Goal: Task Accomplishment & Management: Manage account settings

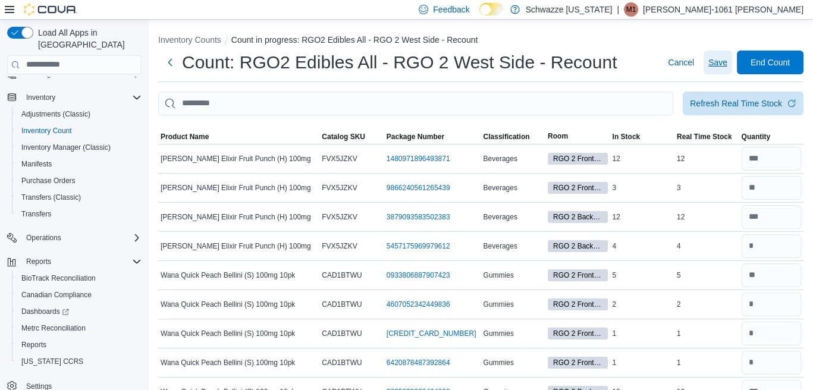
click at [727, 65] on span "Save" at bounding box center [717, 63] width 19 height 12
click at [768, 136] on span "Quantity" at bounding box center [756, 137] width 29 height 10
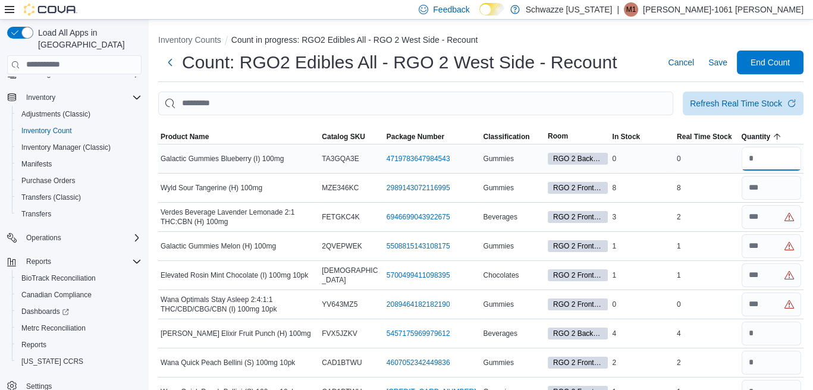
click at [790, 152] on input "number" at bounding box center [772, 159] width 60 height 24
click at [791, 184] on input "number" at bounding box center [772, 188] width 60 height 24
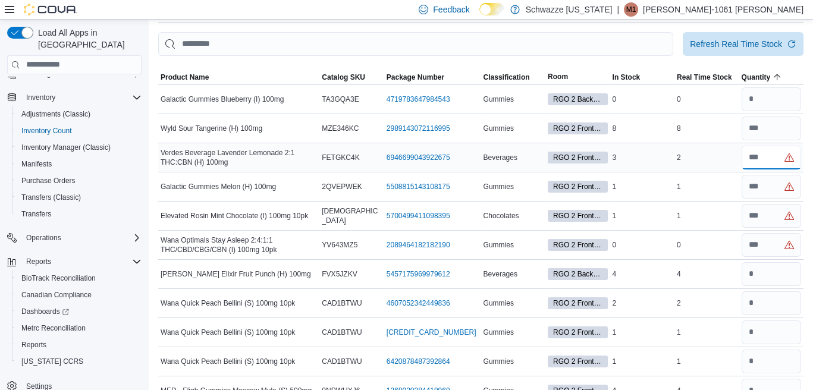
click at [777, 157] on input "number" at bounding box center [772, 158] width 60 height 24
click at [775, 183] on input "number" at bounding box center [772, 187] width 60 height 24
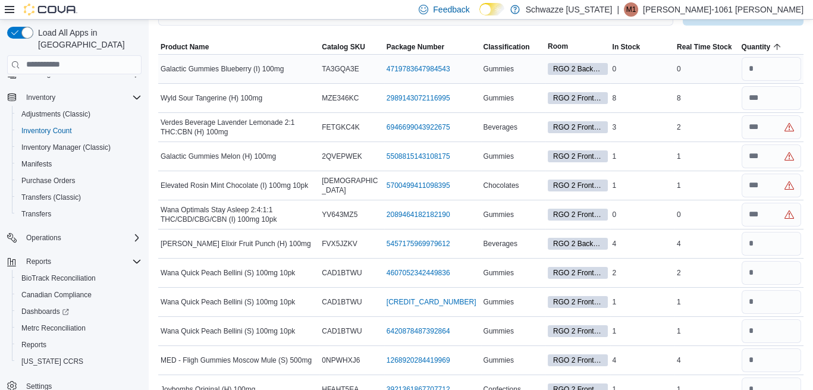
scroll to position [0, 0]
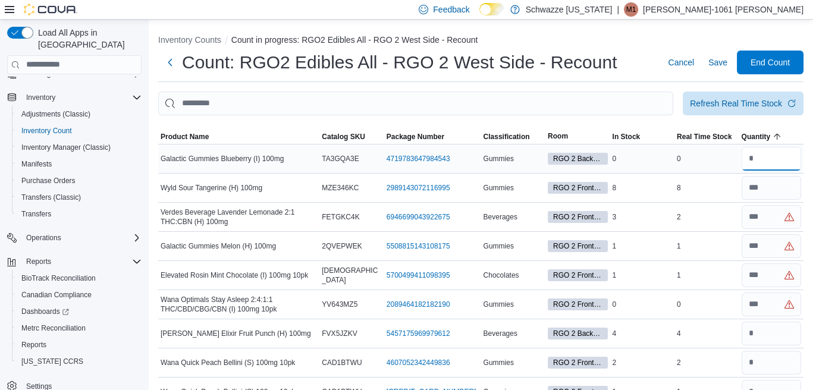
click at [775, 164] on input "number" at bounding box center [772, 159] width 60 height 24
click at [785, 183] on input "number" at bounding box center [772, 188] width 60 height 24
click at [773, 154] on input "number" at bounding box center [772, 159] width 60 height 24
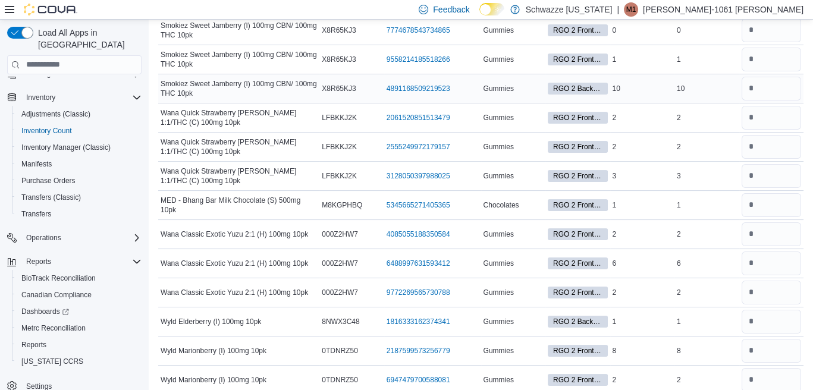
scroll to position [654, 0]
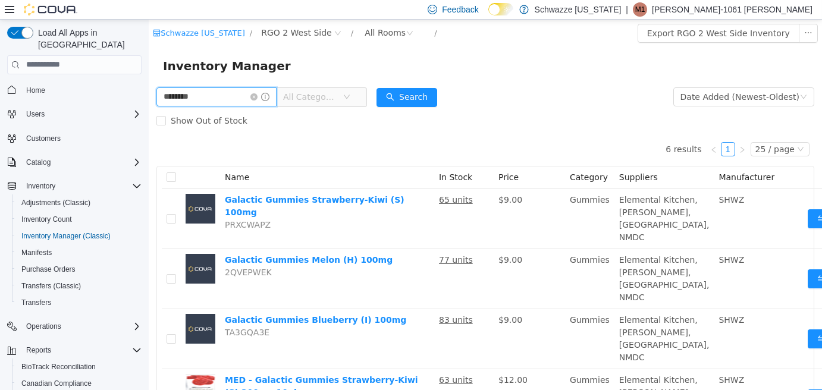
click at [222, 96] on input "********" at bounding box center [216, 96] width 120 height 19
type input "*********"
click at [401, 99] on button "Search" at bounding box center [406, 96] width 61 height 19
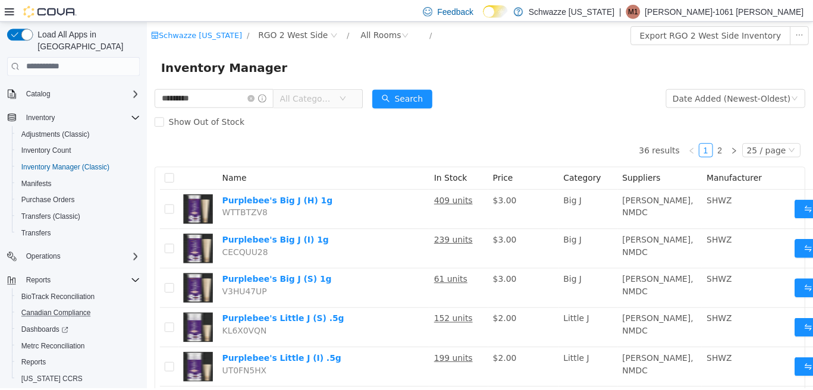
scroll to position [89, 0]
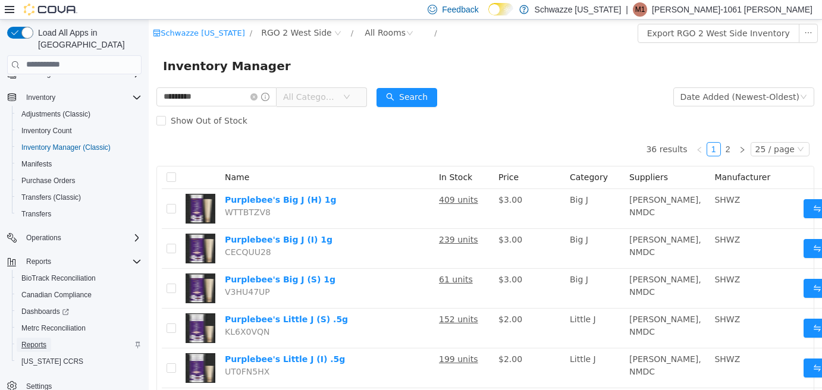
click at [46, 340] on span "Reports" at bounding box center [33, 345] width 25 height 10
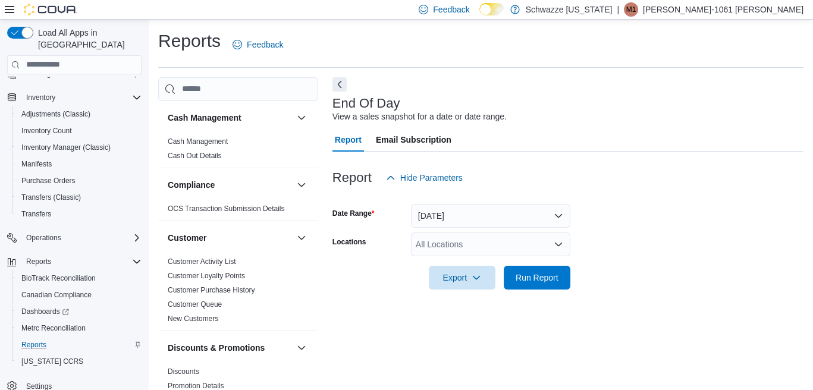
scroll to position [12, 0]
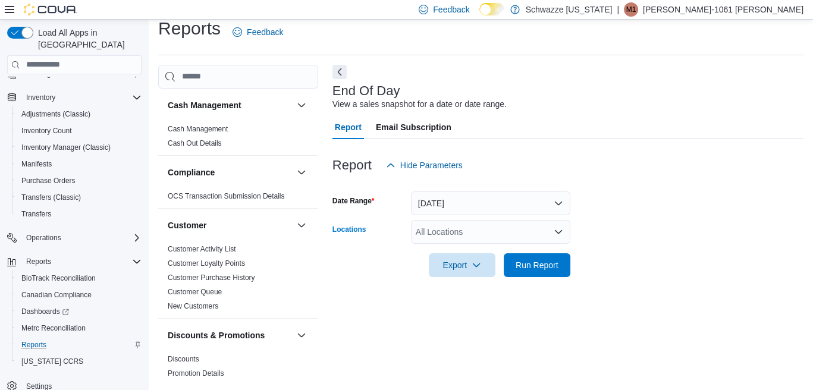
click at [462, 232] on div "All Locations" at bounding box center [490, 232] width 159 height 24
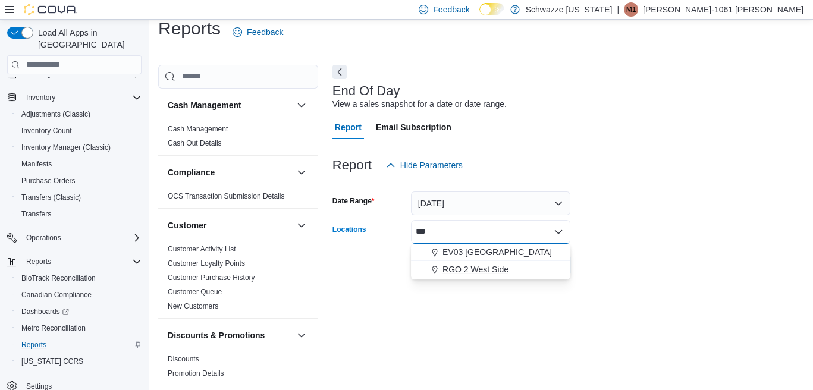
type input "***"
click at [473, 269] on span "RGO 2 West Side" at bounding box center [475, 269] width 66 height 12
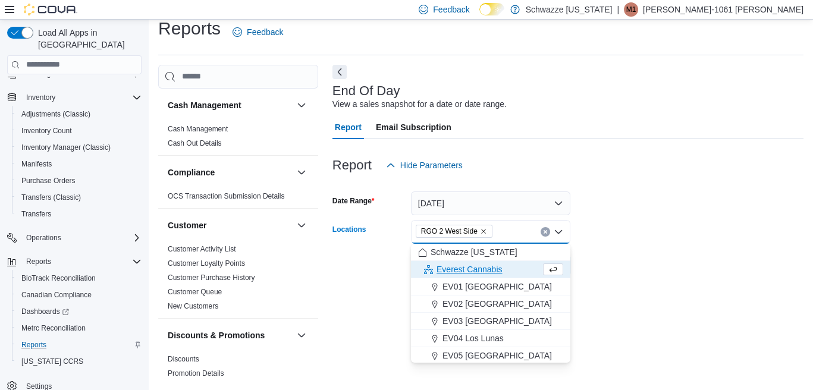
click at [657, 203] on form "Date Range Today Locations RGO 2 West Side Combo box. Selected. RGO 2 West Side…" at bounding box center [567, 227] width 471 height 100
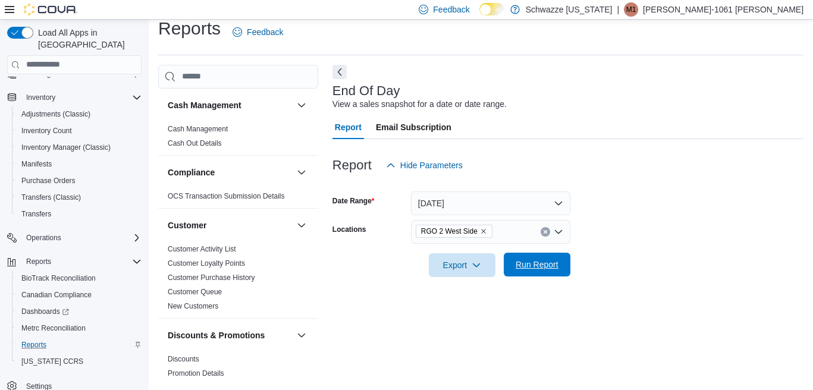
click at [545, 267] on span "Run Report" at bounding box center [537, 265] width 43 height 12
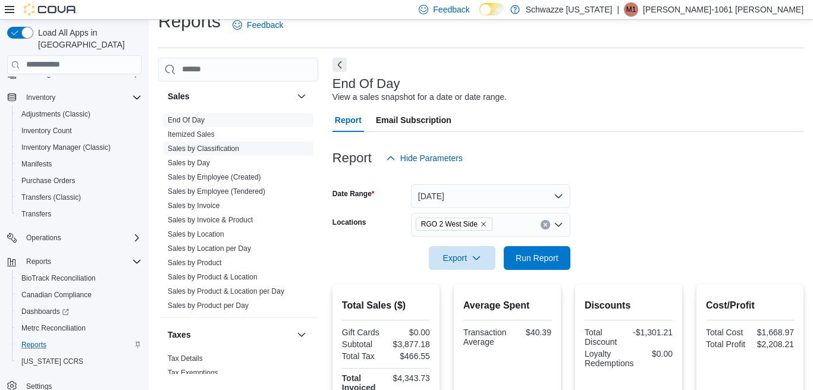
scroll to position [833, 0]
click at [252, 273] on link "Sales by Product & Location" at bounding box center [213, 275] width 90 height 8
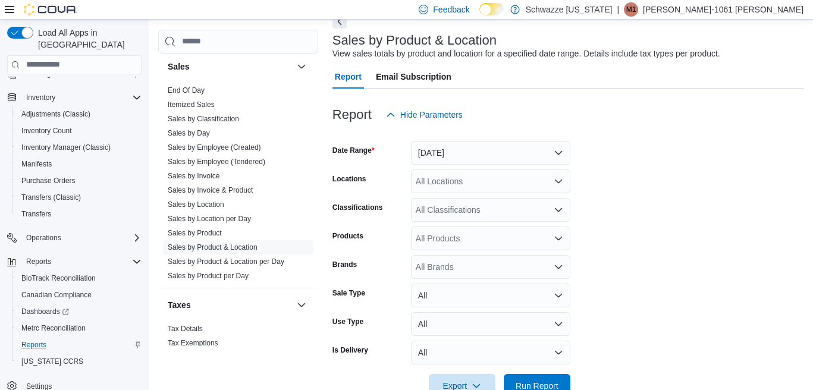
scroll to position [94, 0]
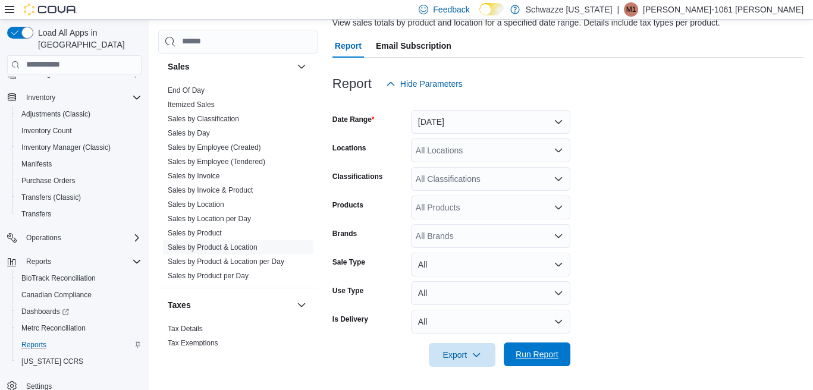
click at [536, 344] on span "Run Report" at bounding box center [537, 355] width 52 height 24
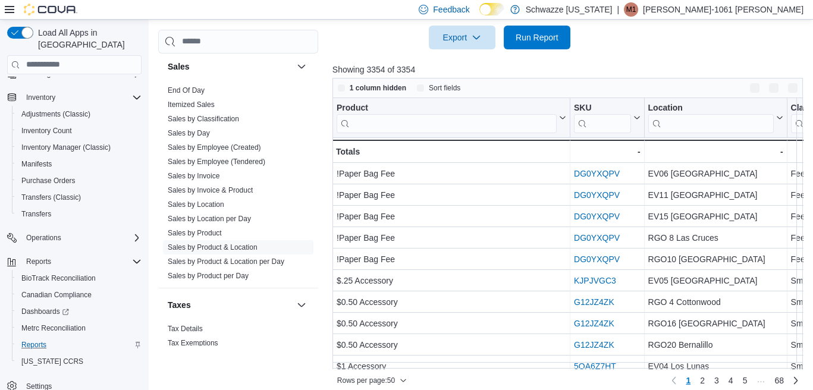
scroll to position [266, 0]
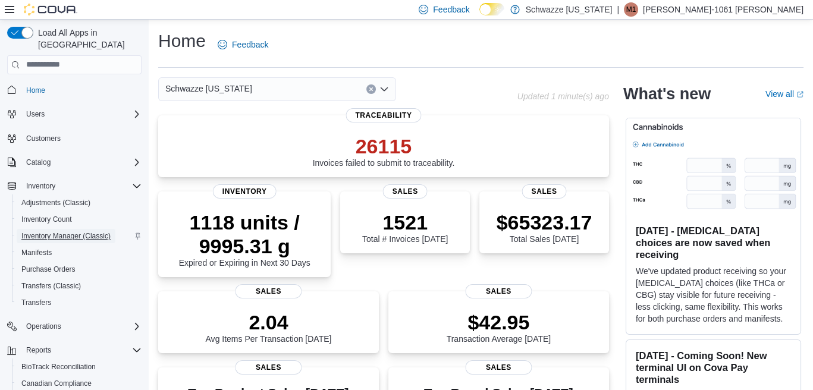
click at [65, 231] on span "Inventory Manager (Classic)" at bounding box center [65, 236] width 89 height 10
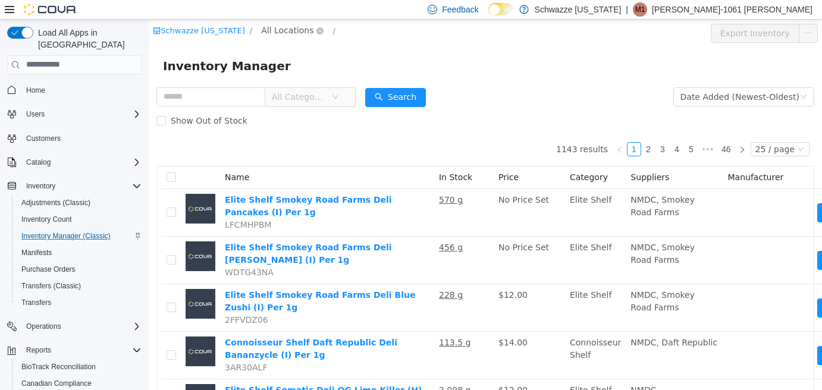
click at [270, 26] on span "All Locations" at bounding box center [287, 29] width 52 height 13
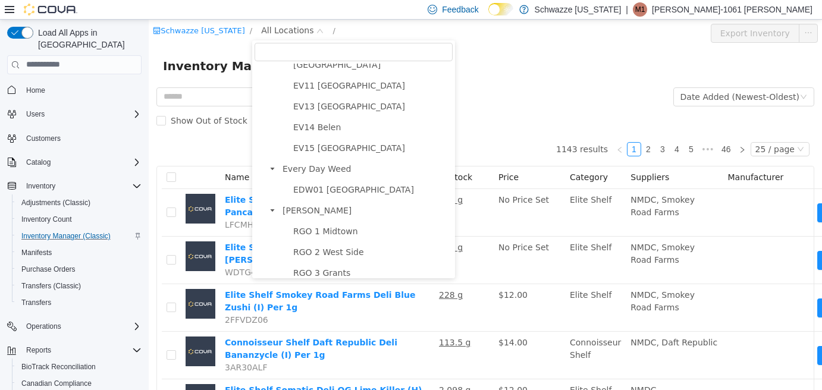
scroll to position [297, 0]
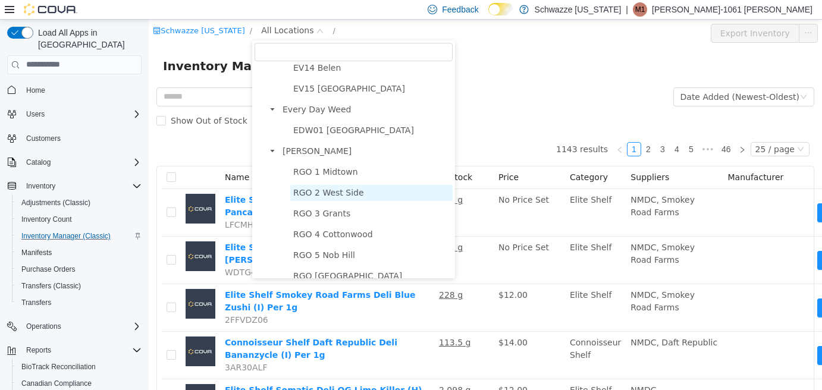
click at [345, 197] on span "RGO 2 West Side" at bounding box center [328, 192] width 71 height 10
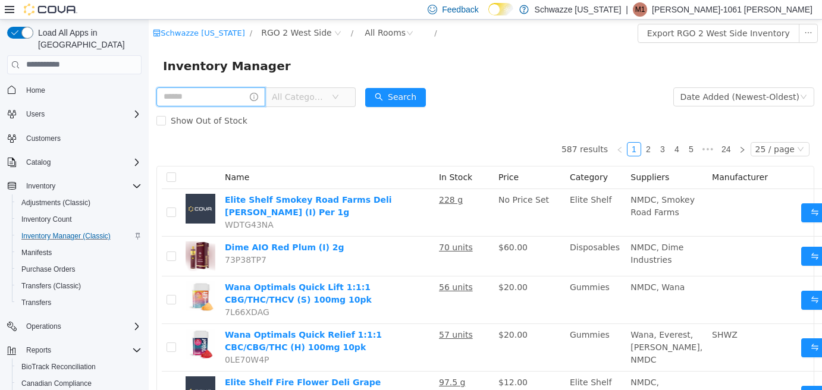
click at [248, 94] on input "text" at bounding box center [210, 96] width 109 height 19
type input "*******"
click at [425, 91] on button "Search" at bounding box center [406, 96] width 61 height 19
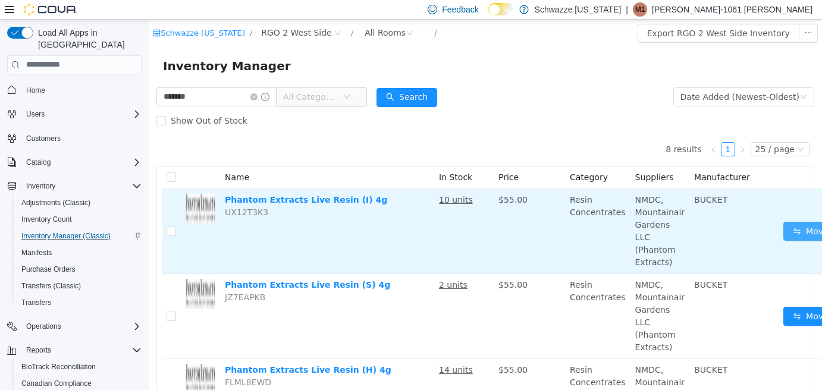
click at [787, 238] on button "Move" at bounding box center [810, 230] width 55 height 19
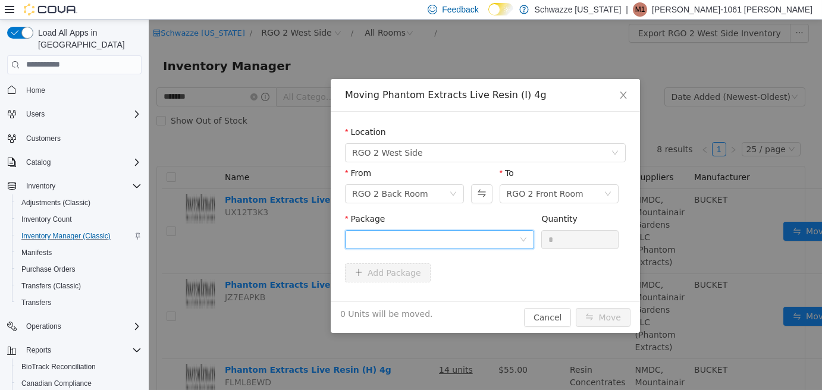
click at [522, 236] on icon "icon: down" at bounding box center [523, 239] width 7 height 7
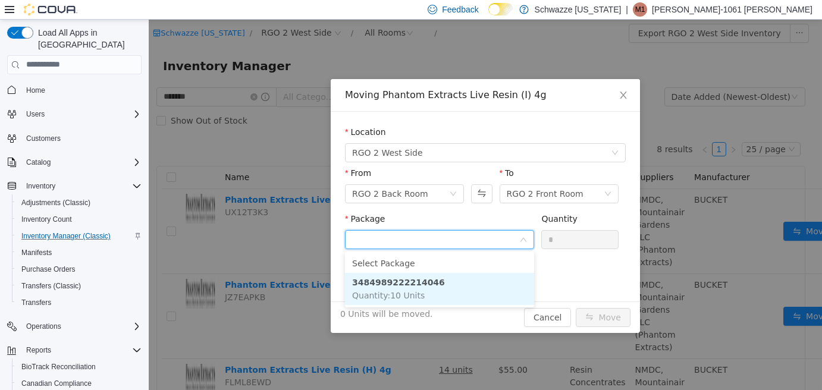
click at [480, 287] on li "3484989222214046 Quantity : 10 Units" at bounding box center [439, 288] width 189 height 32
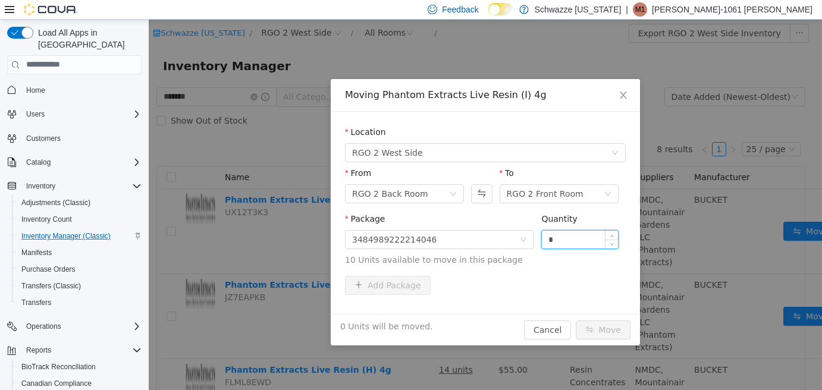
click at [548, 239] on input "*" at bounding box center [580, 239] width 76 height 18
type input "**"
click at [605, 333] on button "Move" at bounding box center [603, 329] width 55 height 19
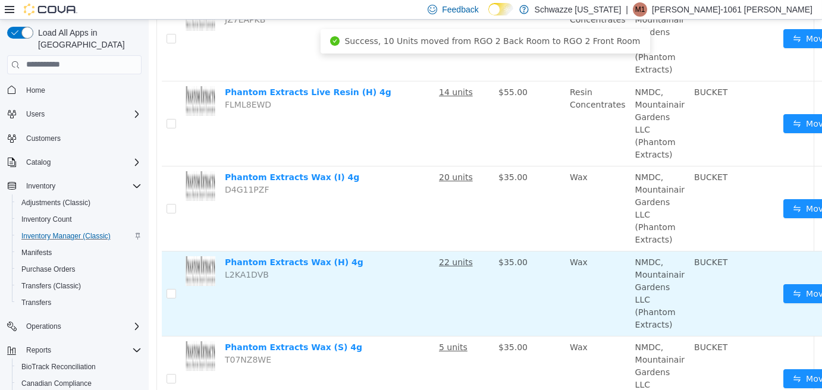
scroll to position [297, 0]
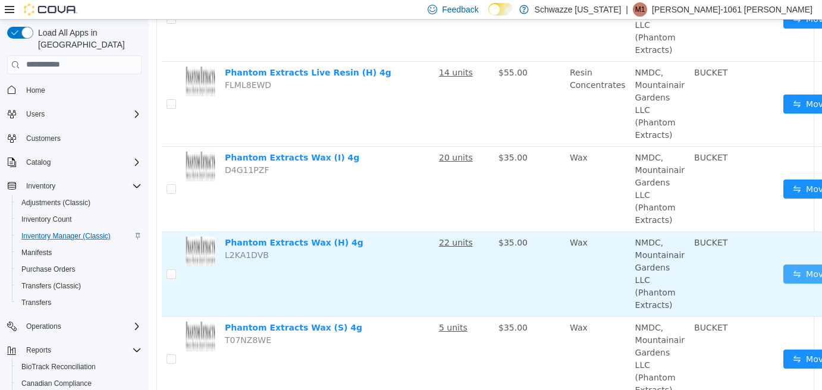
click at [783, 275] on button "Move" at bounding box center [810, 273] width 55 height 19
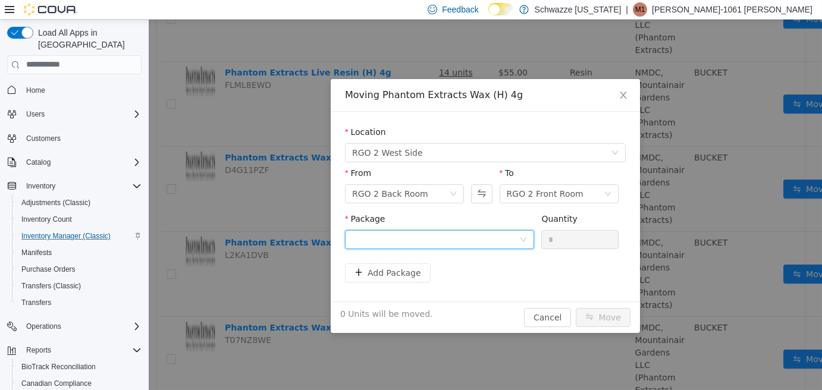
click at [447, 238] on div at bounding box center [435, 239] width 167 height 18
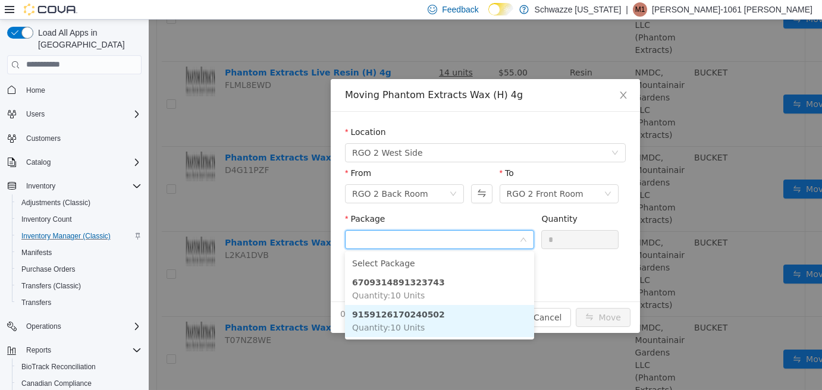
drag, startPoint x: 460, startPoint y: 319, endPoint x: 466, endPoint y: 310, distance: 11.2
click at [460, 319] on li "9159126170240502 Quantity : 10 Units" at bounding box center [439, 321] width 189 height 32
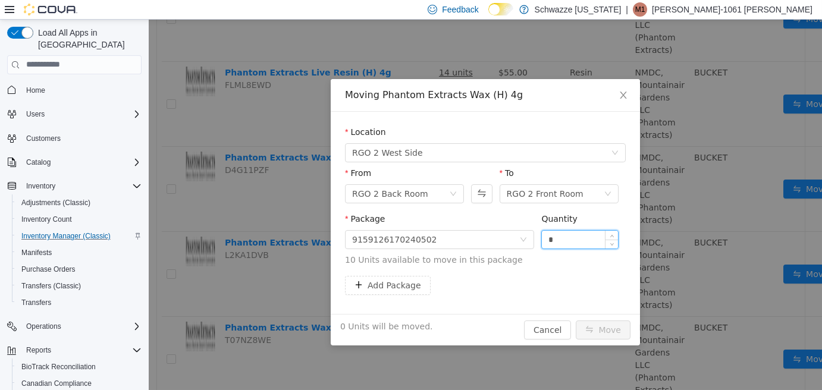
click at [546, 239] on input "*" at bounding box center [580, 239] width 76 height 18
type input "**"
click at [624, 325] on button "Move" at bounding box center [603, 329] width 55 height 19
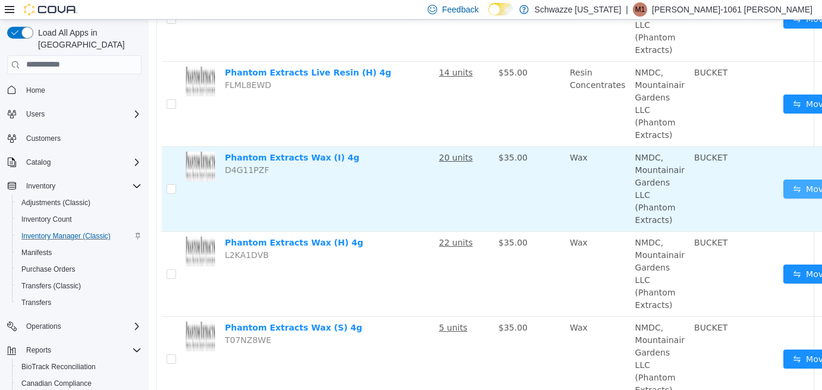
click at [783, 188] on button "Move" at bounding box center [810, 188] width 55 height 19
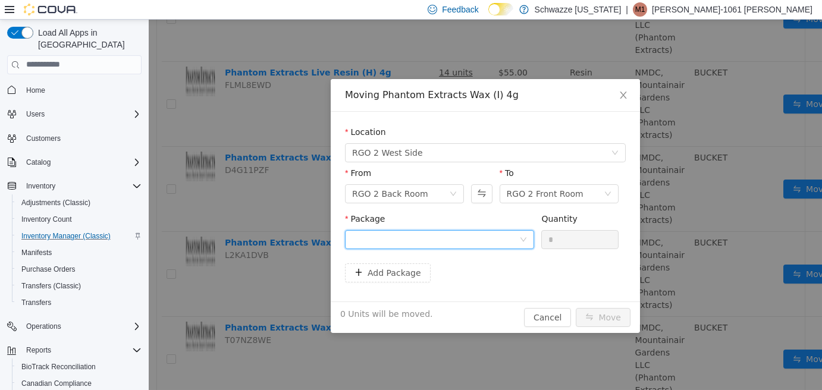
click at [492, 234] on div at bounding box center [435, 239] width 167 height 18
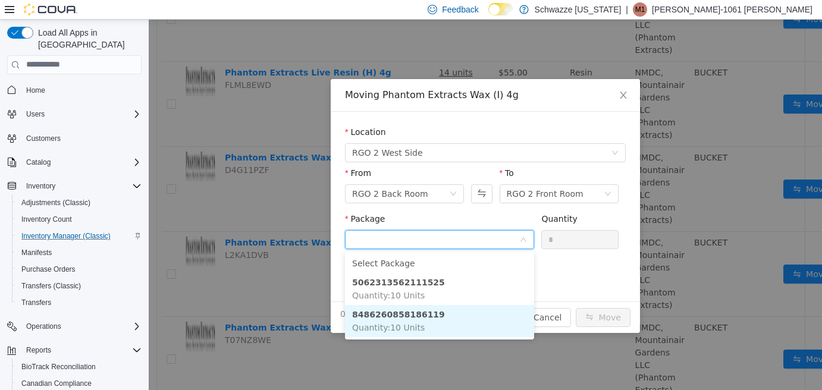
drag, startPoint x: 481, startPoint y: 309, endPoint x: 500, endPoint y: 293, distance: 24.9
click at [481, 309] on li "8486260858186119 Quantity : 10 Units" at bounding box center [439, 321] width 189 height 32
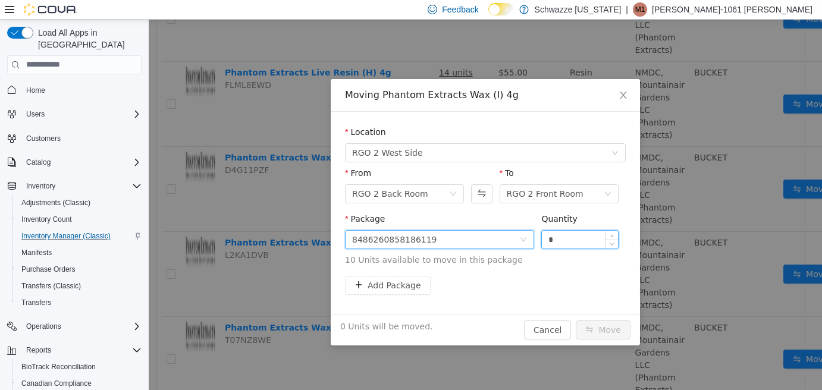
click at [545, 240] on input "*" at bounding box center [580, 239] width 76 height 18
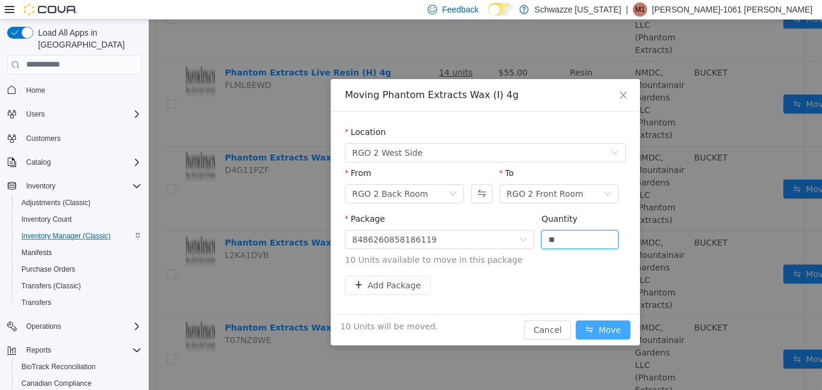
type input "**"
click at [617, 328] on button "Move" at bounding box center [603, 329] width 55 height 19
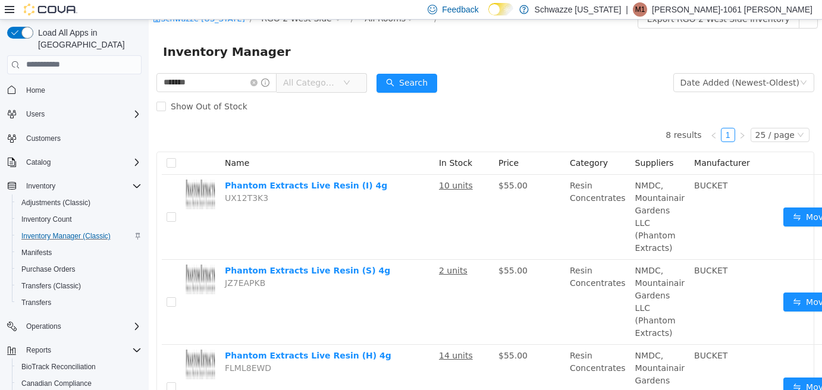
scroll to position [0, 0]
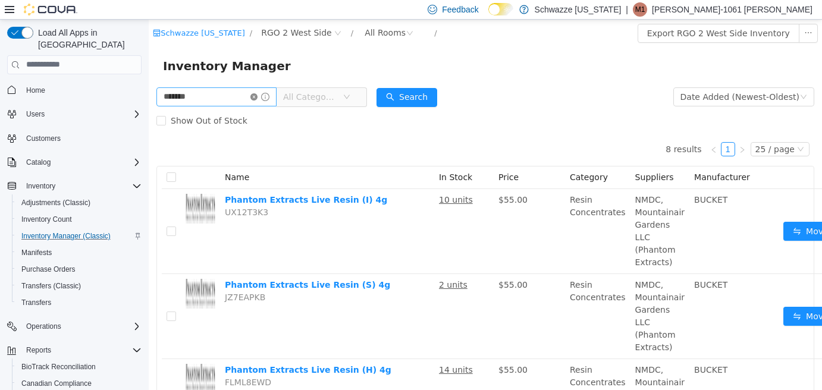
click at [258, 98] on icon "icon: close-circle" at bounding box center [253, 96] width 7 height 7
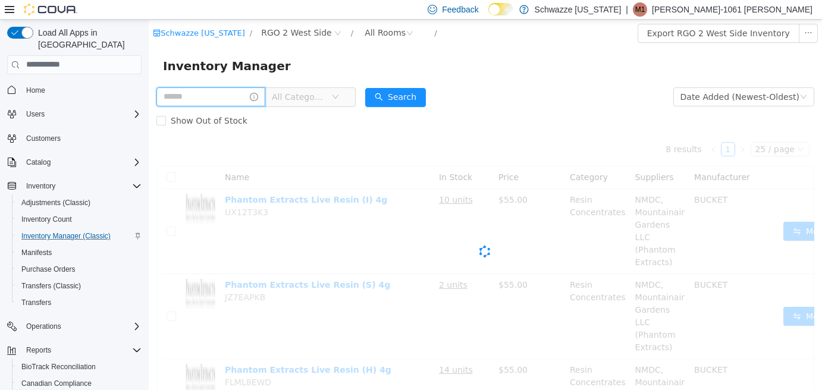
click at [228, 98] on input "text" at bounding box center [210, 96] width 109 height 19
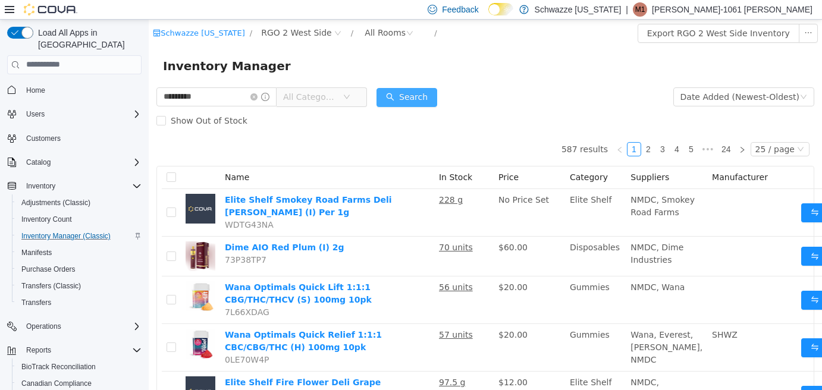
click at [402, 98] on button "Search" at bounding box center [406, 96] width 61 height 19
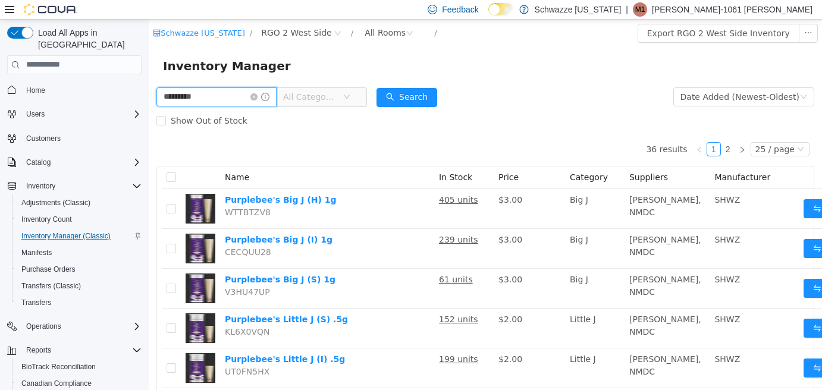
click at [242, 102] on input "*********" at bounding box center [216, 96] width 120 height 19
type input "*******"
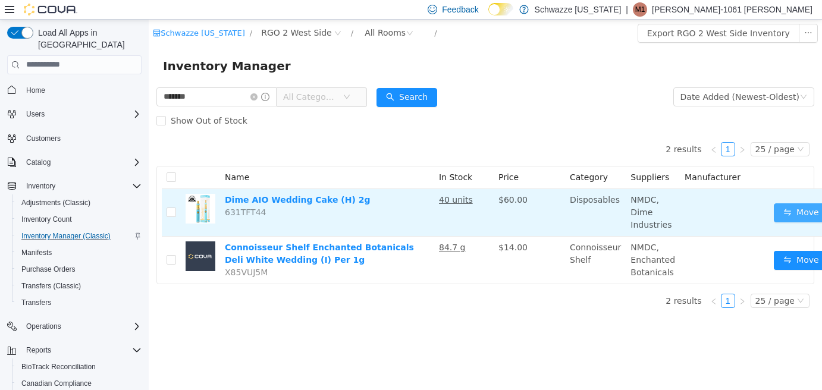
click at [774, 219] on button "Move" at bounding box center [801, 212] width 55 height 19
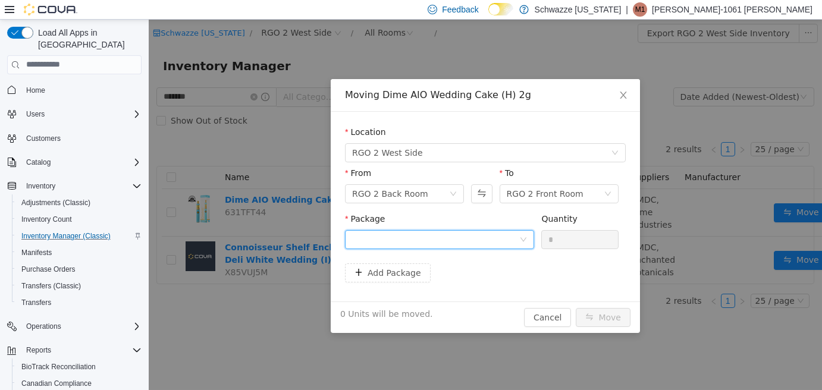
click at [487, 233] on div at bounding box center [435, 239] width 167 height 18
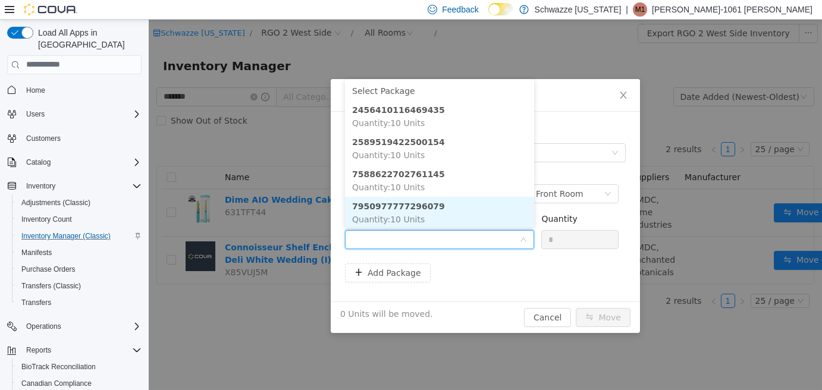
scroll to position [1, 0]
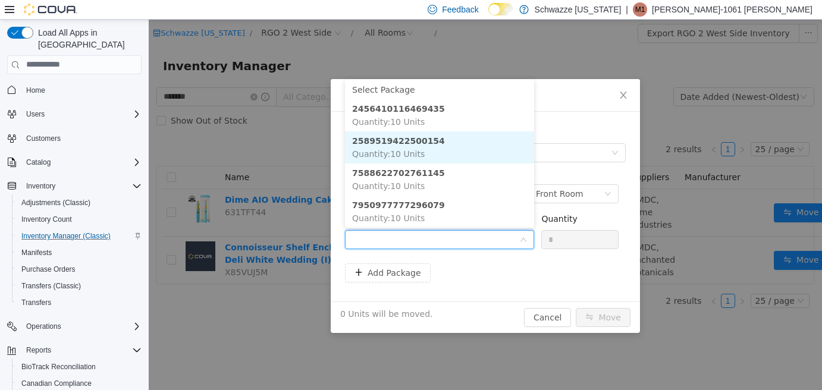
click at [498, 145] on li "2589519422500154 Quantity : 10 Units" at bounding box center [439, 147] width 189 height 32
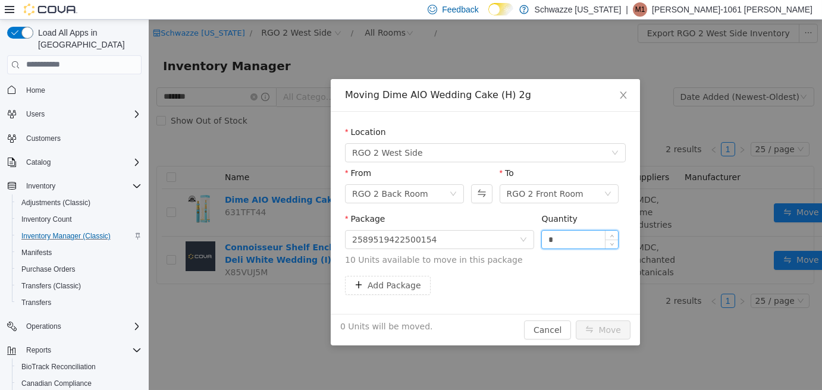
click at [549, 238] on input "*" at bounding box center [580, 239] width 76 height 18
type input "**"
click at [599, 326] on button "Move" at bounding box center [603, 329] width 55 height 19
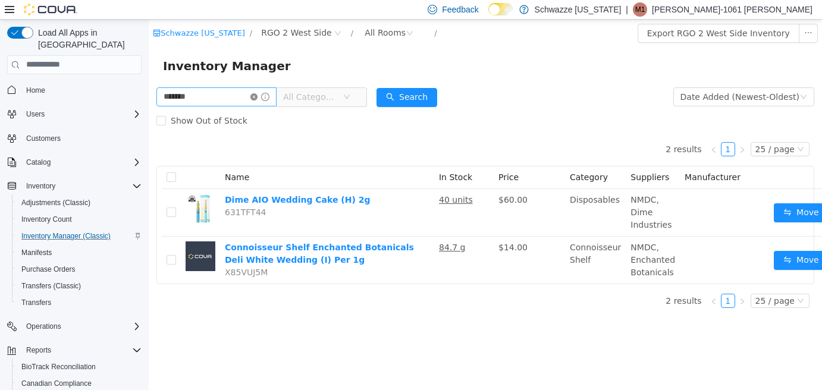
click at [258, 96] on icon "icon: close-circle" at bounding box center [253, 96] width 7 height 7
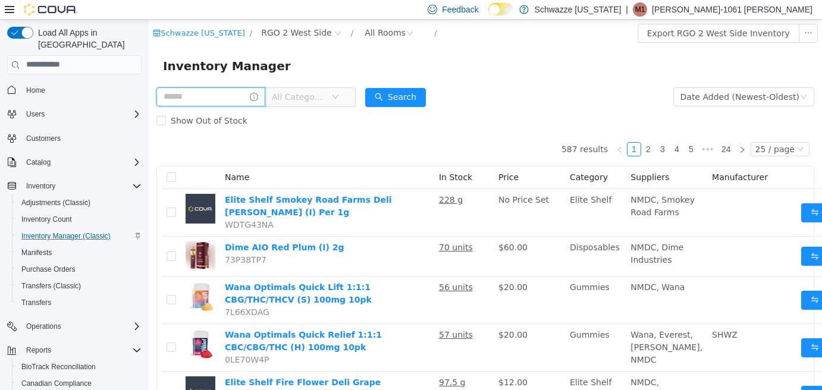
click at [206, 94] on input "text" at bounding box center [210, 96] width 109 height 19
type input "******"
click at [409, 88] on button "Search" at bounding box center [406, 96] width 61 height 19
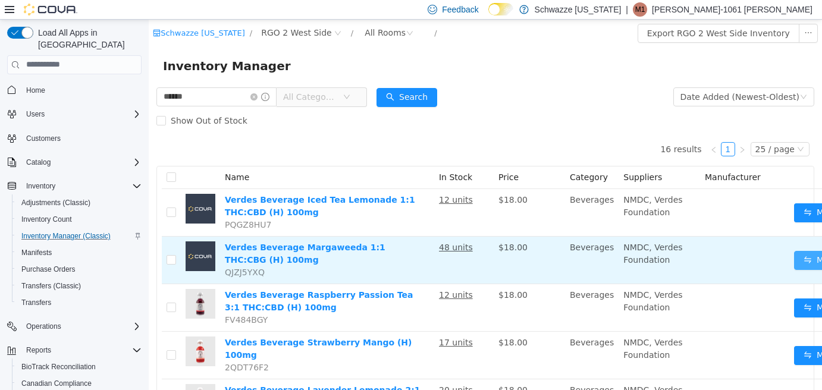
click at [794, 260] on button "Move" at bounding box center [821, 259] width 55 height 19
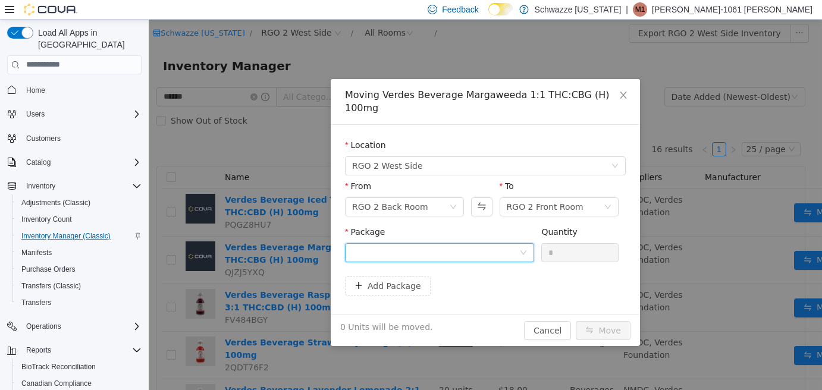
click at [491, 243] on div at bounding box center [435, 252] width 167 height 18
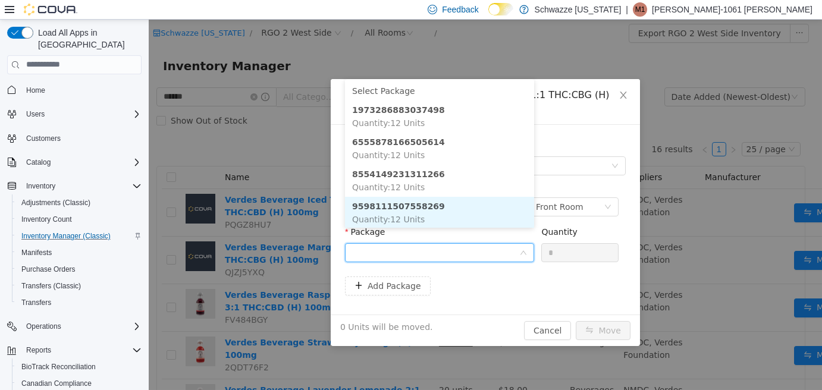
scroll to position [1, 0]
click at [453, 206] on li "9598111507558269 Quantity : 12 Units" at bounding box center [439, 211] width 189 height 32
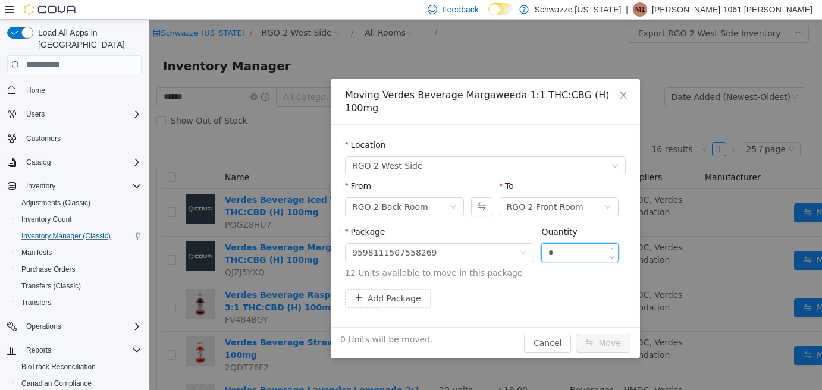
click at [554, 243] on input "*" at bounding box center [580, 252] width 76 height 18
type input "**"
click at [601, 333] on button "Move" at bounding box center [603, 342] width 55 height 19
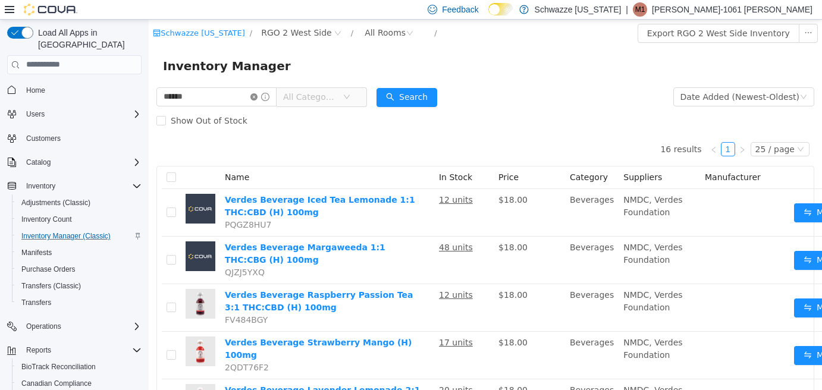
click at [258, 99] on icon "icon: close-circle" at bounding box center [253, 96] width 7 height 7
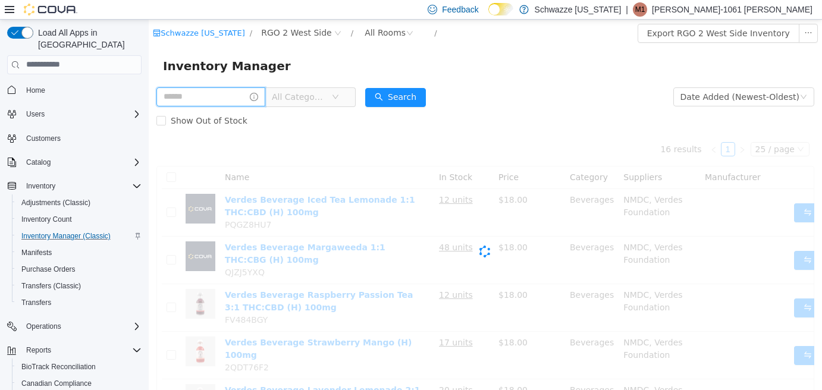
click at [223, 95] on input "text" at bounding box center [210, 96] width 109 height 19
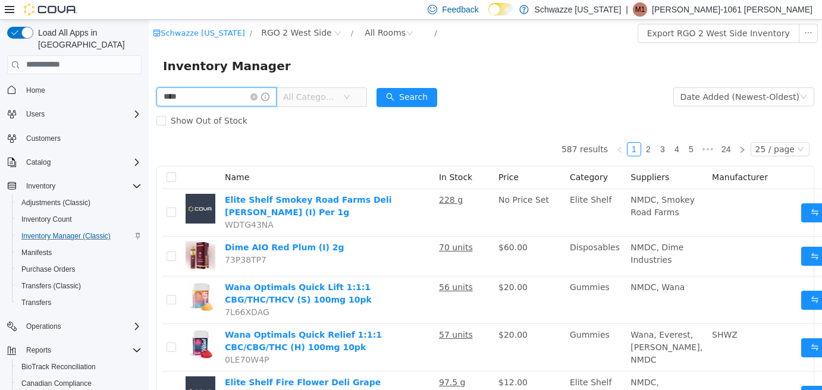
type input "****"
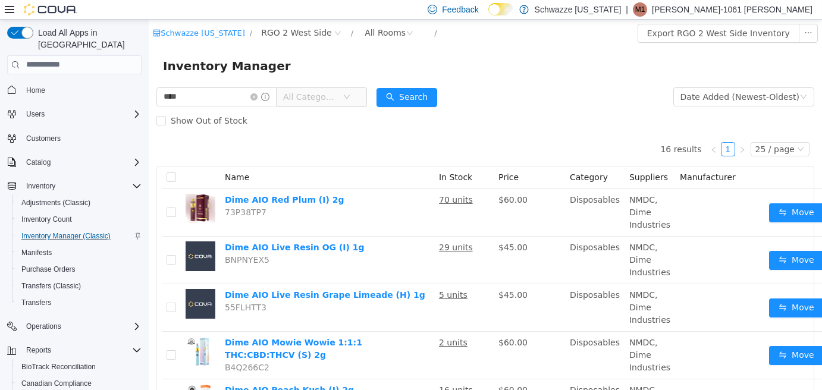
drag, startPoint x: 343, startPoint y: 143, endPoint x: 353, endPoint y: 141, distance: 10.4
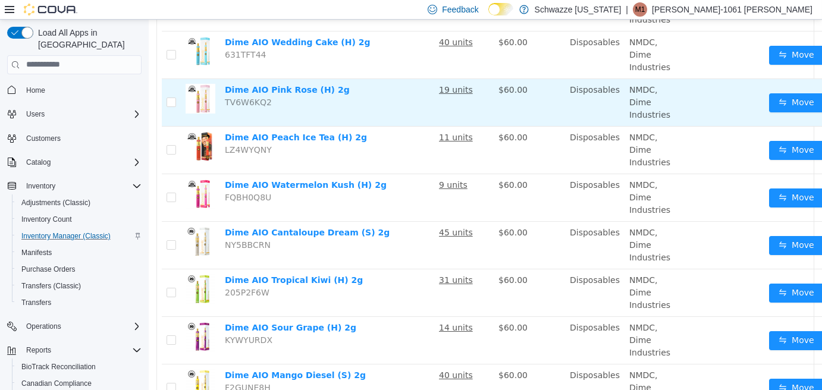
scroll to position [599, 0]
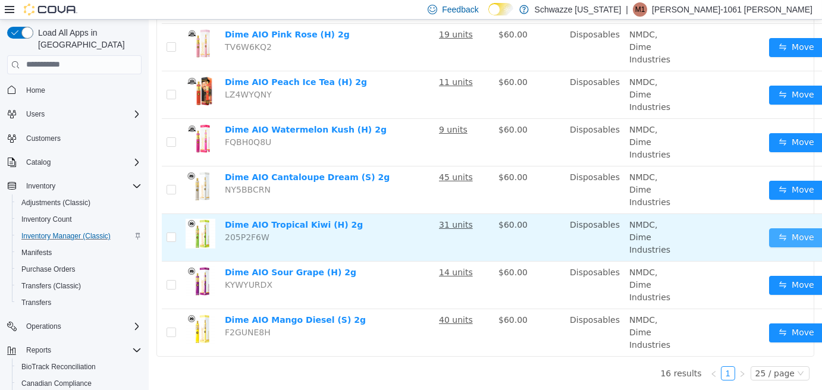
click at [792, 228] on button "Move" at bounding box center [796, 237] width 55 height 19
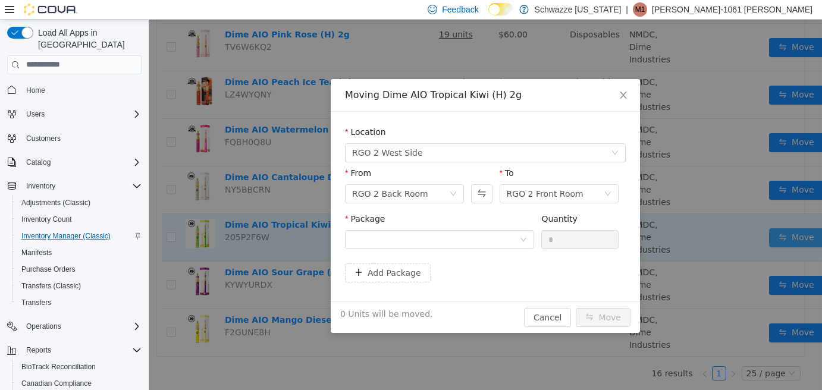
scroll to position [590, 0]
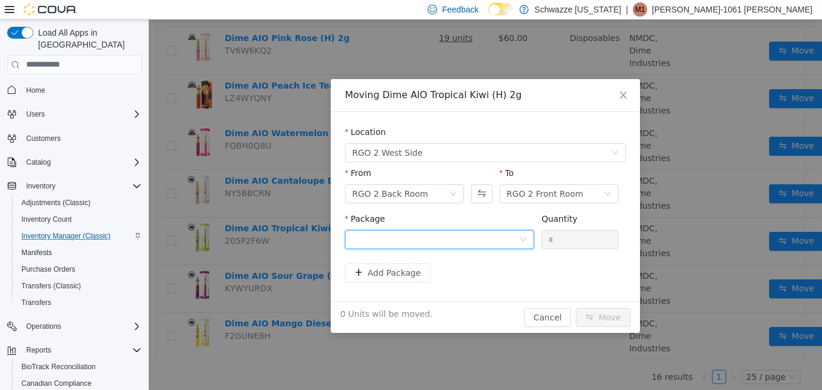
click at [471, 244] on div at bounding box center [435, 239] width 167 height 18
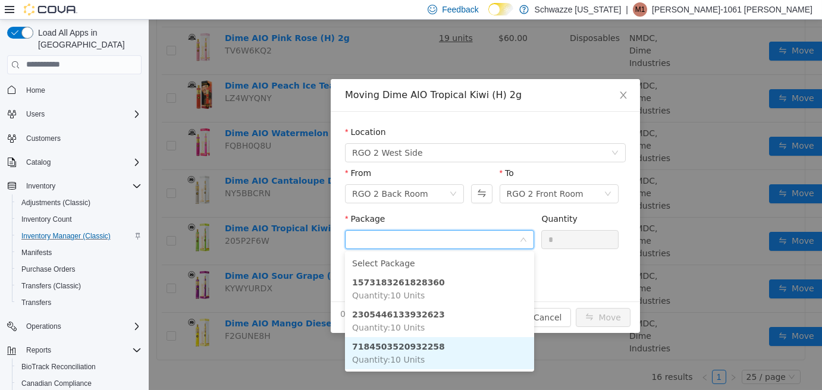
click at [457, 365] on li "7184503520932258 Quantity : 10 Units" at bounding box center [439, 353] width 189 height 32
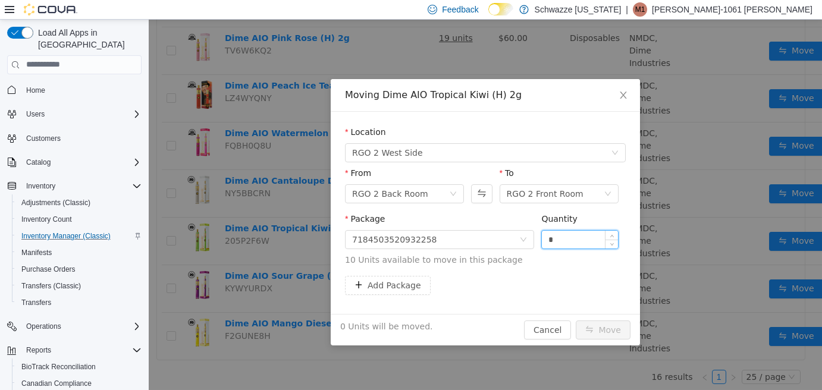
click at [547, 244] on input "*" at bounding box center [580, 239] width 76 height 18
type input "**"
click at [606, 332] on button "Move" at bounding box center [603, 329] width 55 height 19
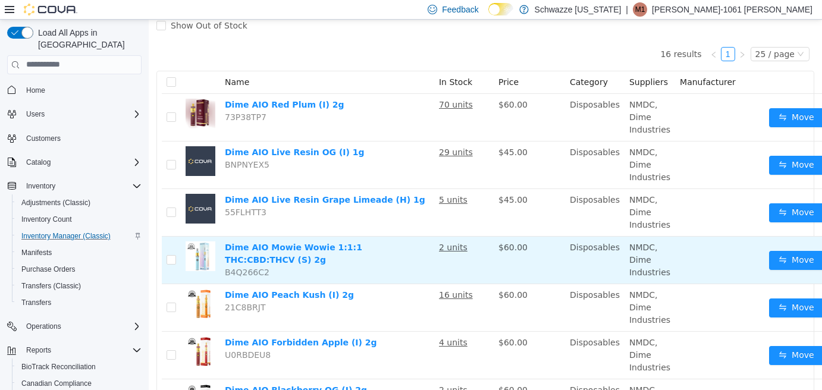
scroll to position [0, 0]
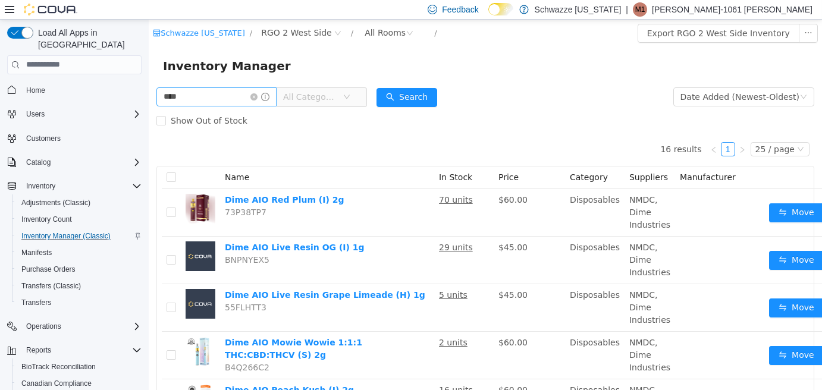
click at [258, 99] on icon "icon: close-circle" at bounding box center [253, 96] width 7 height 7
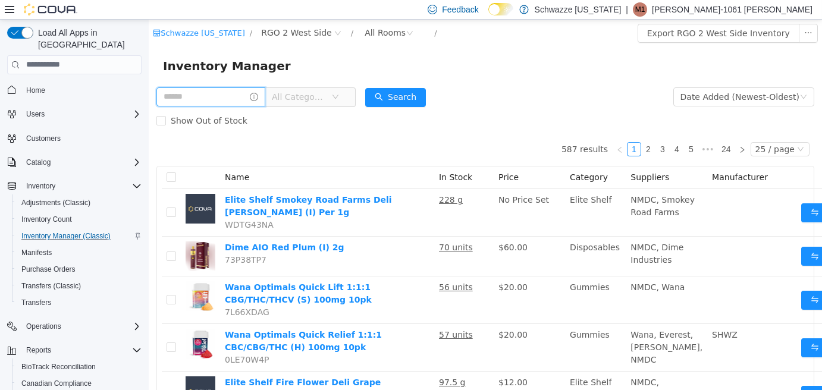
click at [209, 102] on input "text" at bounding box center [210, 96] width 109 height 19
type input "******"
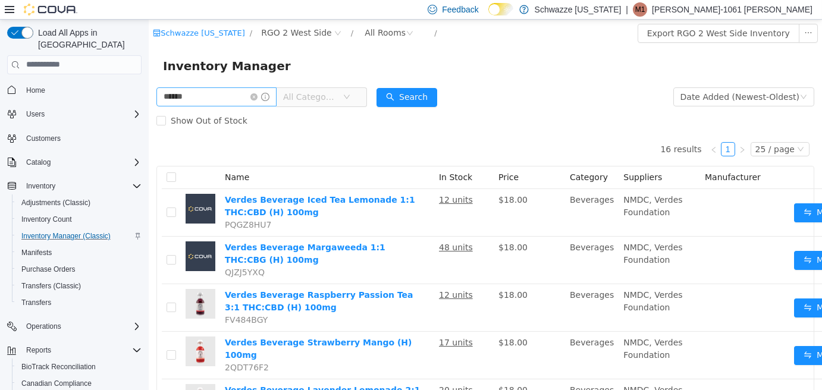
click at [258, 95] on icon "icon: close-circle" at bounding box center [253, 96] width 7 height 7
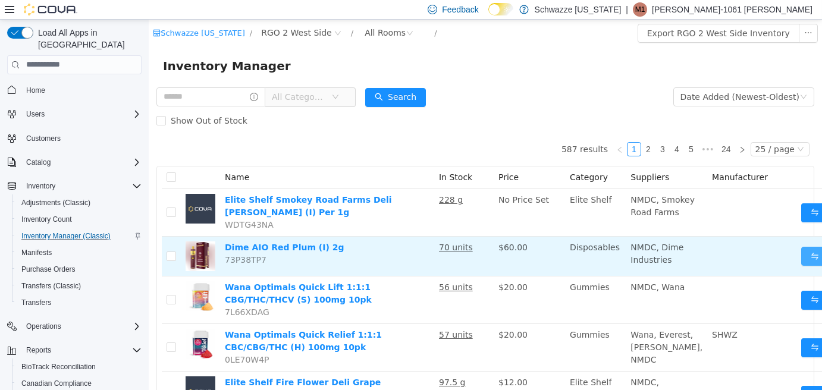
click at [801, 263] on button "Move" at bounding box center [828, 255] width 55 height 19
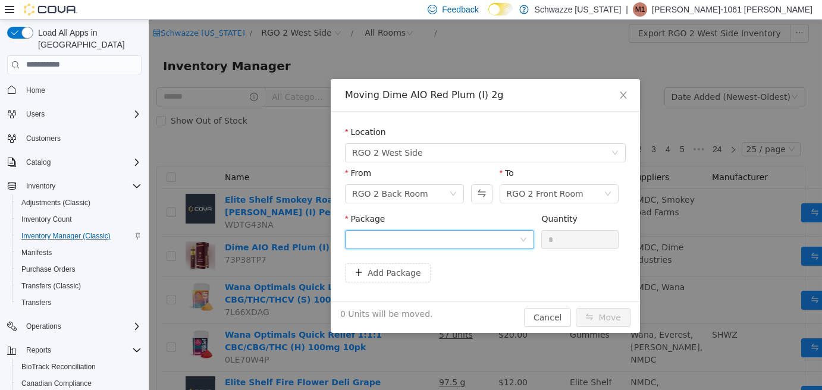
click at [517, 232] on div at bounding box center [435, 239] width 167 height 18
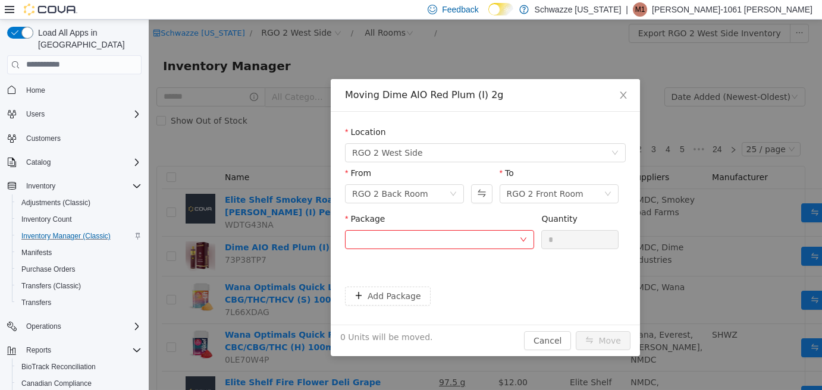
click at [597, 90] on div "Moving Dime AIO Red Plum (I) 2g" at bounding box center [485, 94] width 281 height 13
click at [626, 94] on icon "icon: close" at bounding box center [624, 95] width 10 height 10
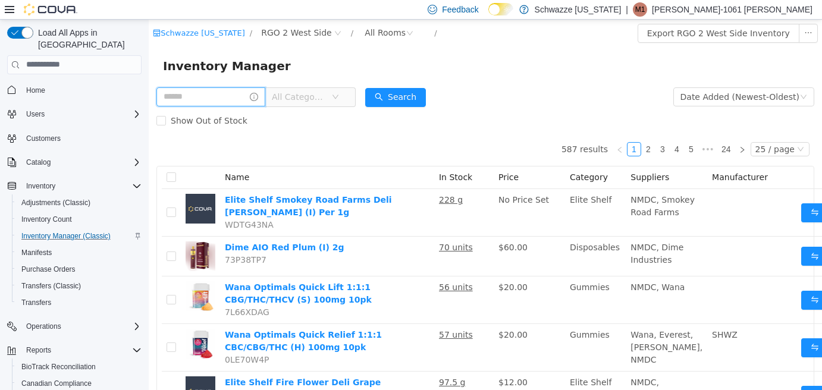
click at [195, 96] on input "text" at bounding box center [210, 96] width 109 height 19
type input "**********"
click at [416, 103] on button "Search" at bounding box center [406, 96] width 61 height 19
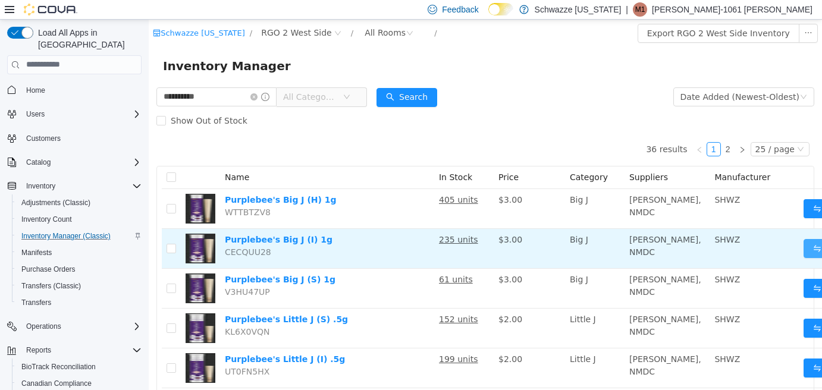
click at [803, 258] on button "Move" at bounding box center [830, 247] width 55 height 19
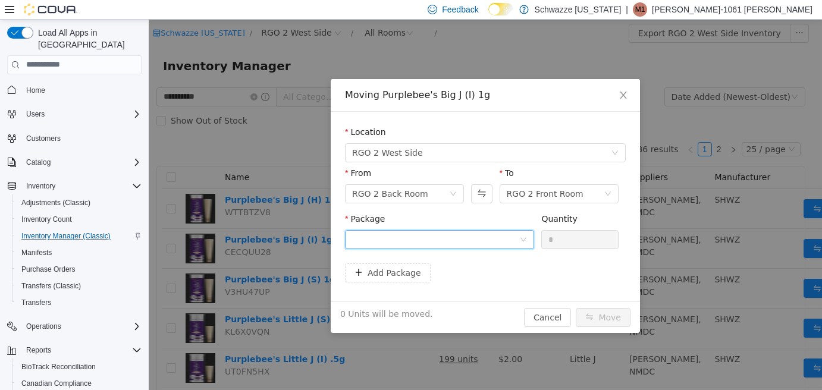
click at [401, 231] on div at bounding box center [435, 239] width 167 height 18
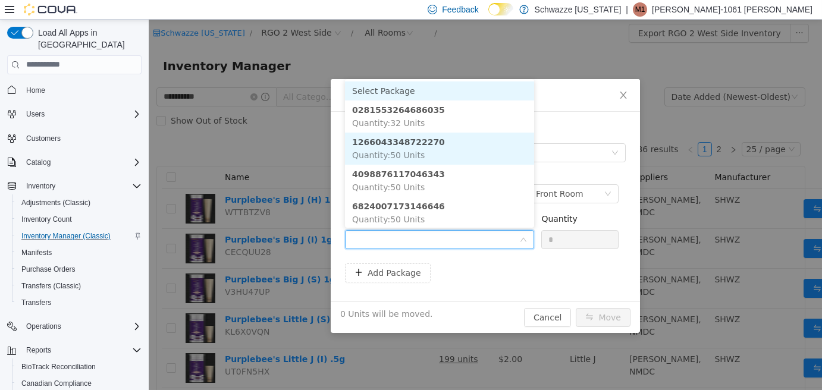
scroll to position [33, 0]
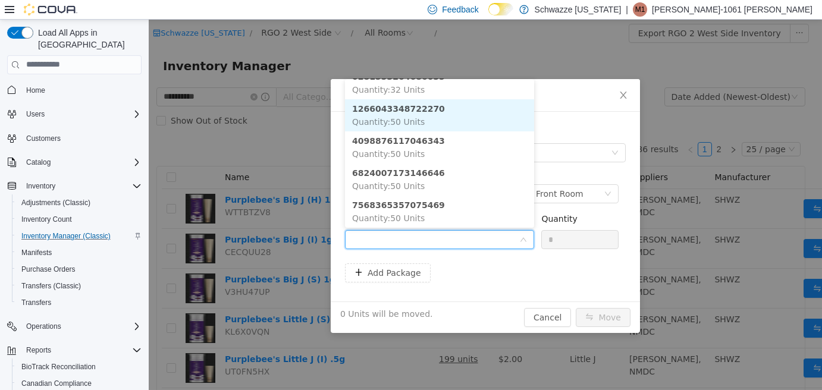
click at [432, 123] on li "1266043348722270 Quantity : 50 Units" at bounding box center [439, 115] width 189 height 32
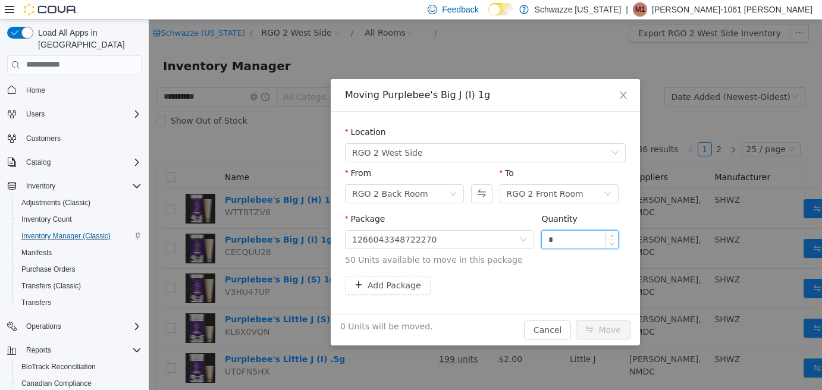
click at [547, 238] on input "*" at bounding box center [580, 239] width 76 height 18
type input "**"
click at [615, 318] on div "50 Units will be moved. Cancel Move" at bounding box center [485, 329] width 309 height 32
click at [616, 320] on button "Move" at bounding box center [603, 329] width 55 height 19
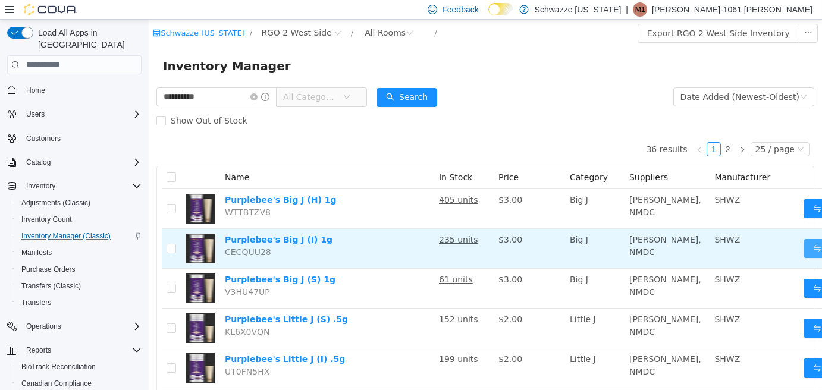
click at [803, 258] on button "Move" at bounding box center [830, 247] width 55 height 19
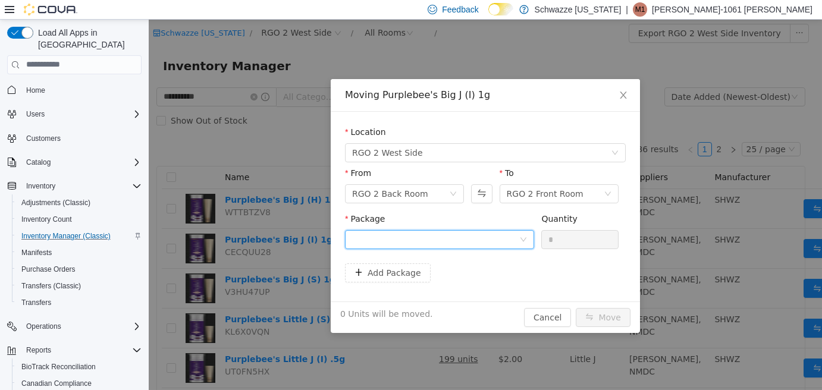
click at [495, 239] on div at bounding box center [435, 239] width 167 height 18
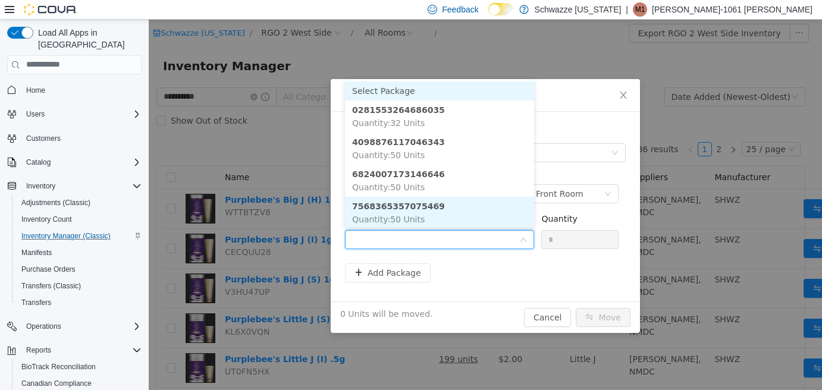
scroll to position [1, 0]
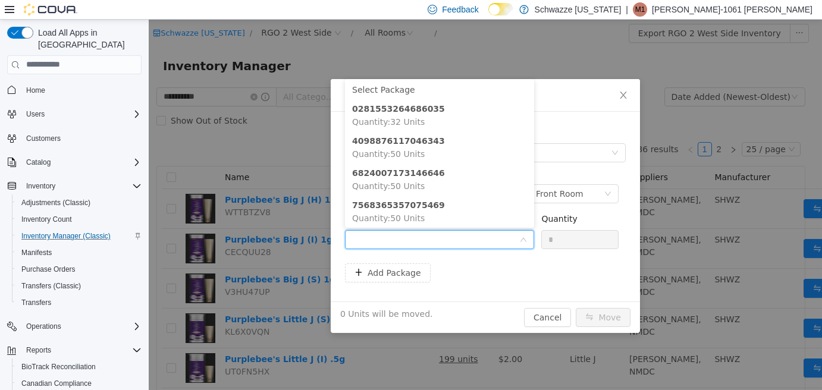
click at [577, 53] on div "Moving Purplebee's Big J (I) 1g Location RGO 2 West Side From RGO 2 Back Room T…" at bounding box center [485, 204] width 673 height 371
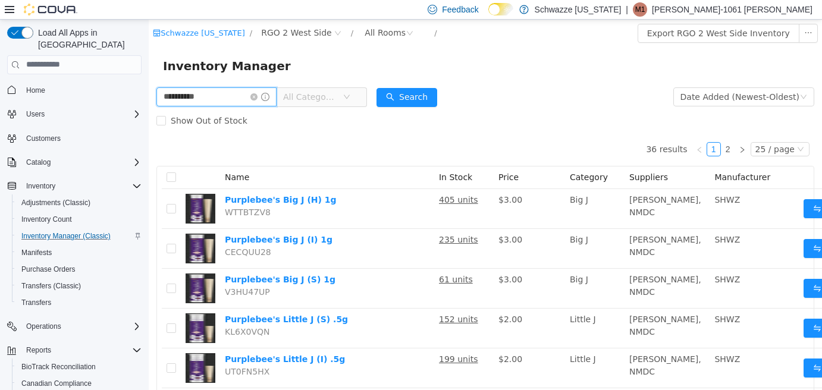
click at [238, 97] on input "**********" at bounding box center [216, 96] width 120 height 19
type input "****"
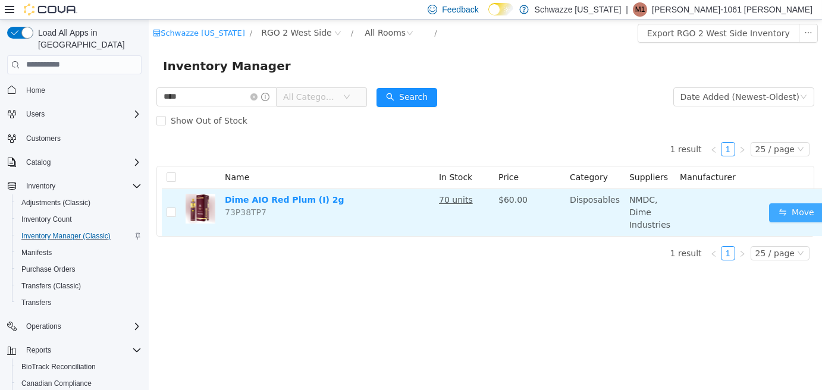
click at [769, 209] on button "Move" at bounding box center [796, 212] width 55 height 19
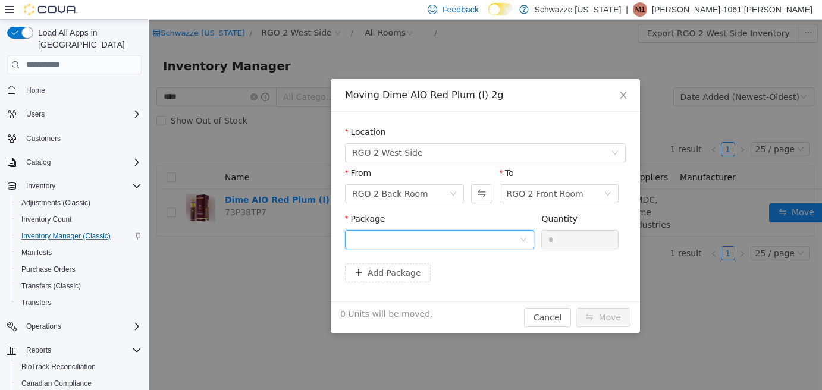
click at [457, 234] on div at bounding box center [435, 239] width 167 height 18
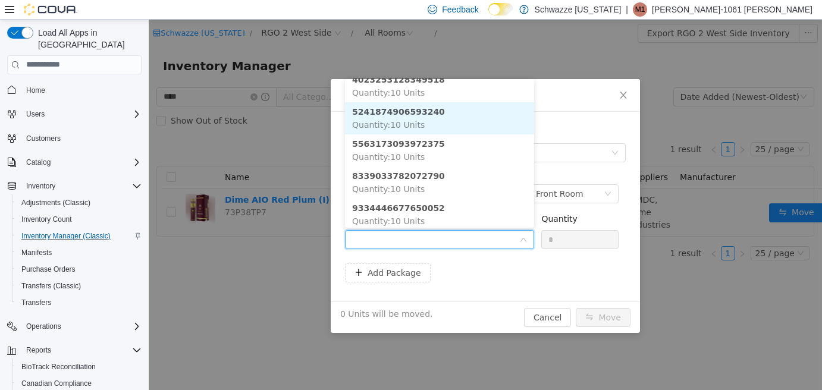
scroll to position [99, 0]
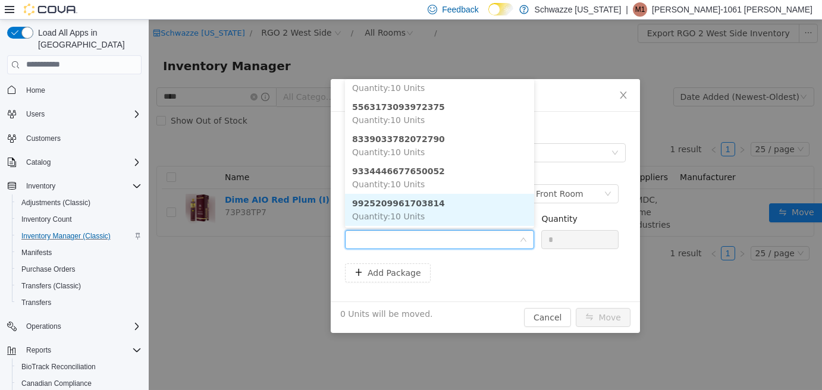
click at [459, 210] on li "9925209961703814 Quantity : 10 Units" at bounding box center [439, 209] width 189 height 32
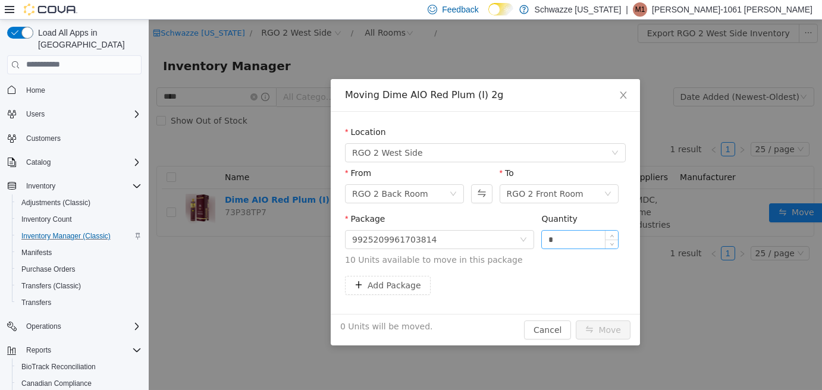
drag, startPoint x: 551, startPoint y: 248, endPoint x: 544, endPoint y: 244, distance: 8.3
click at [547, 246] on div "*" at bounding box center [579, 239] width 77 height 19
click at [544, 244] on input "*" at bounding box center [580, 239] width 76 height 18
type input "**"
click at [602, 330] on button "Move" at bounding box center [603, 329] width 55 height 19
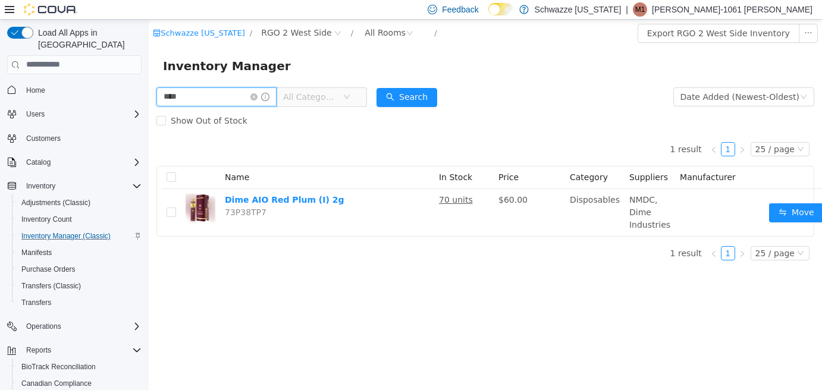
click at [265, 103] on input "****" at bounding box center [216, 96] width 120 height 19
click at [258, 96] on icon "icon: close-circle" at bounding box center [253, 96] width 7 height 7
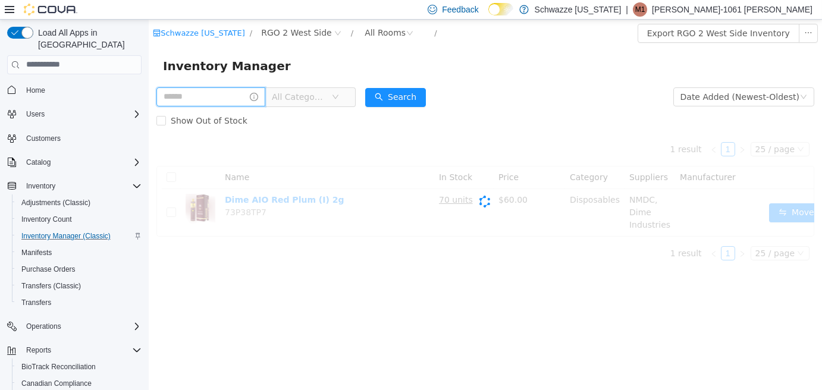
click at [192, 91] on input "text" at bounding box center [210, 96] width 109 height 19
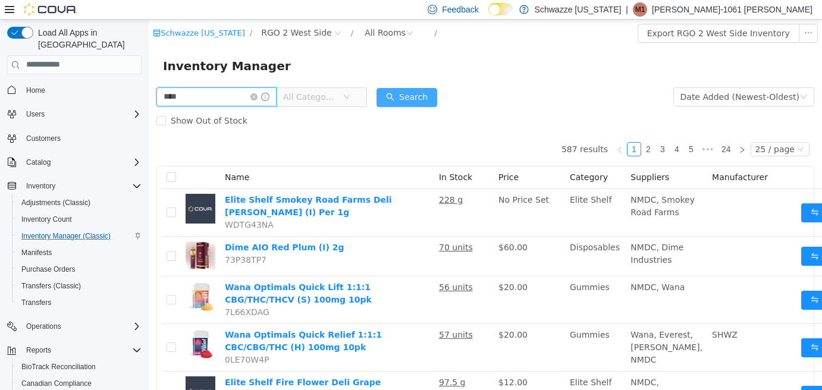
type input "****"
click at [406, 96] on button "Search" at bounding box center [406, 96] width 61 height 19
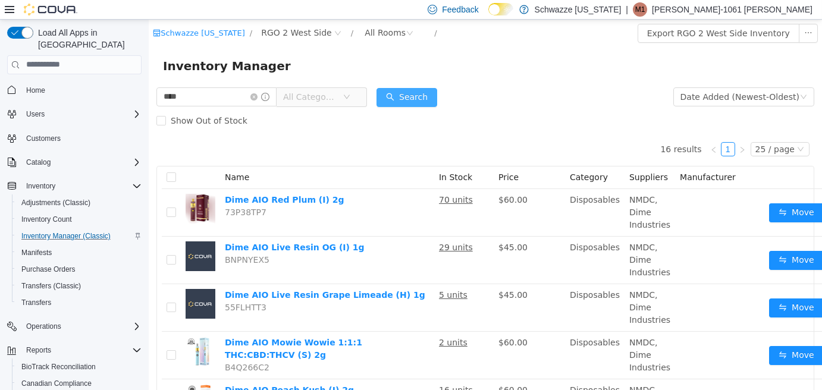
click at [406, 96] on button "Search" at bounding box center [406, 96] width 61 height 19
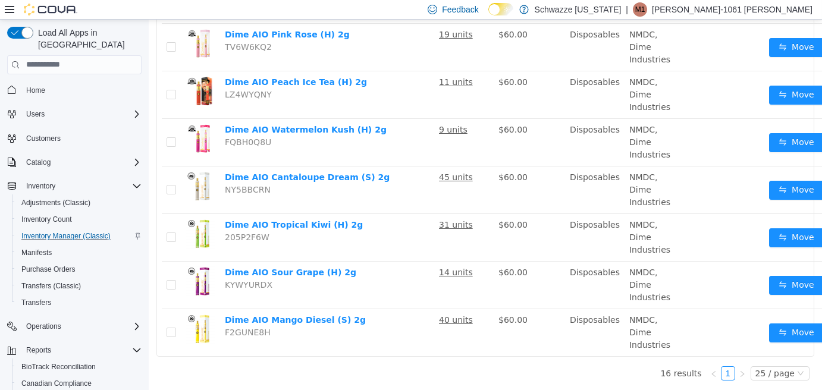
scroll to position [599, 0]
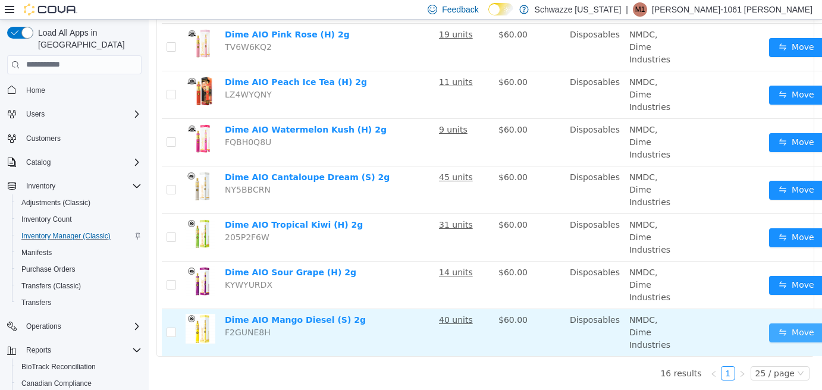
click at [780, 323] on button "Move" at bounding box center [796, 332] width 55 height 19
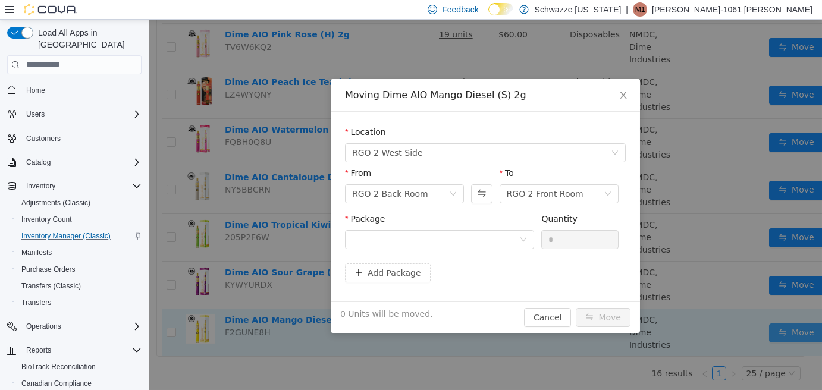
scroll to position [590, 0]
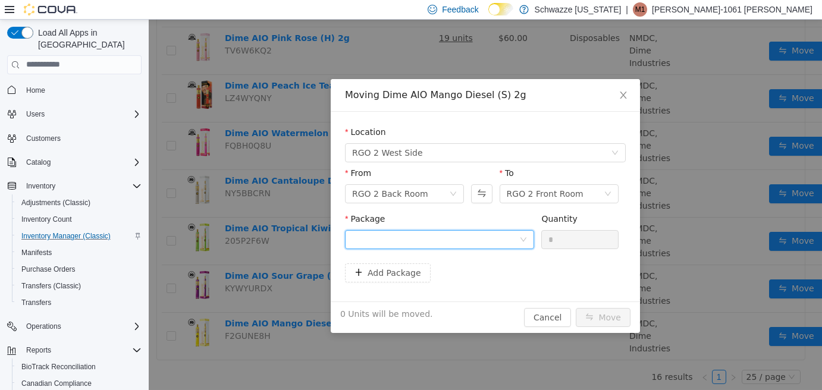
click at [475, 241] on div at bounding box center [435, 239] width 167 height 18
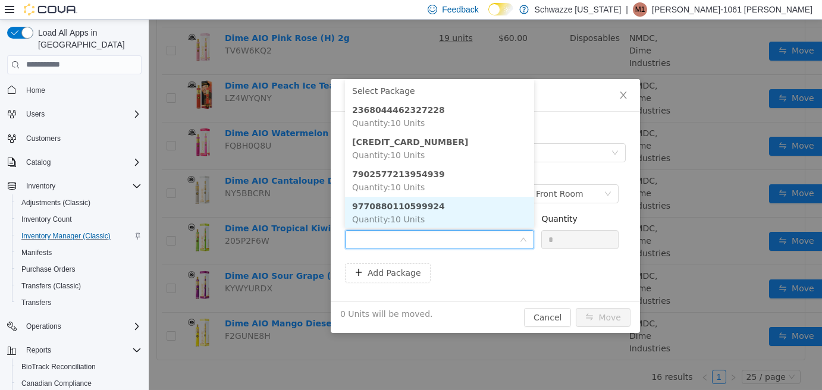
scroll to position [1, 0]
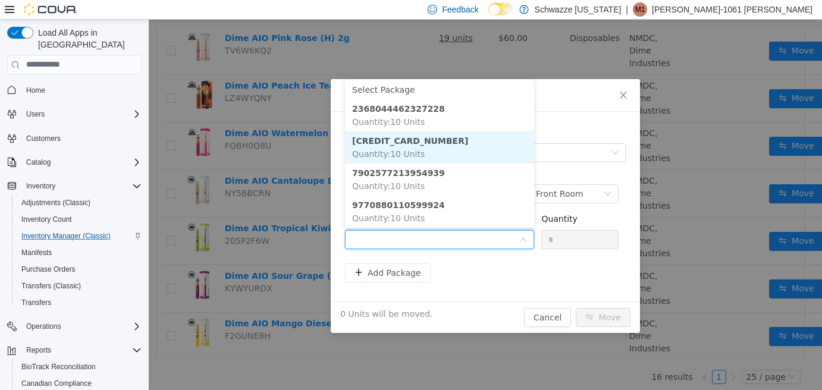
click at [420, 150] on li "6930297266482896 Quantity : 10 Units" at bounding box center [439, 147] width 189 height 32
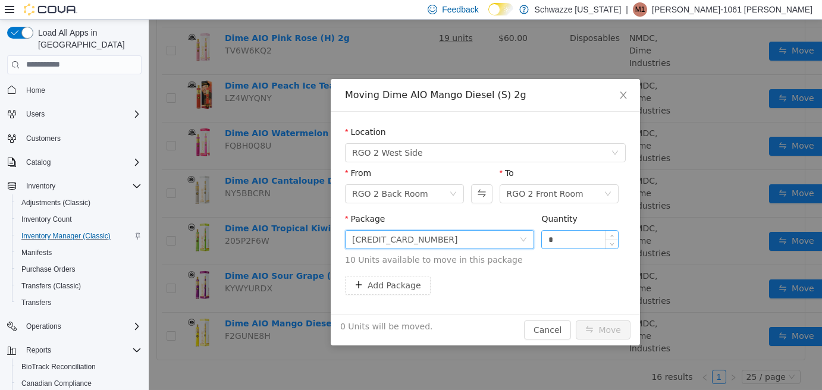
click at [550, 240] on input "*" at bounding box center [580, 239] width 76 height 18
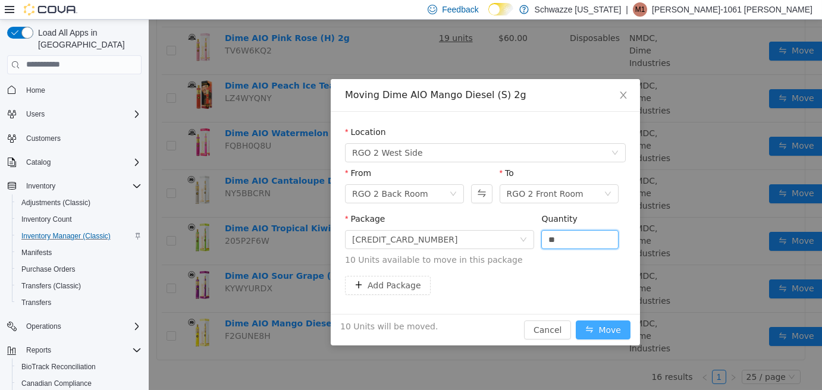
type input "**"
click at [599, 331] on button "Move" at bounding box center [603, 329] width 55 height 19
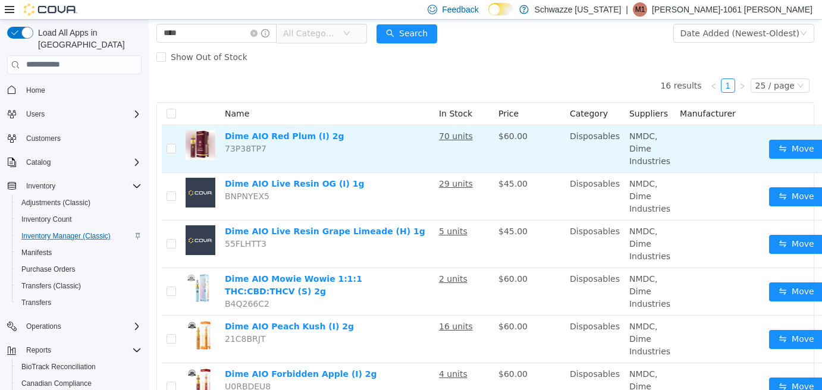
scroll to position [0, 0]
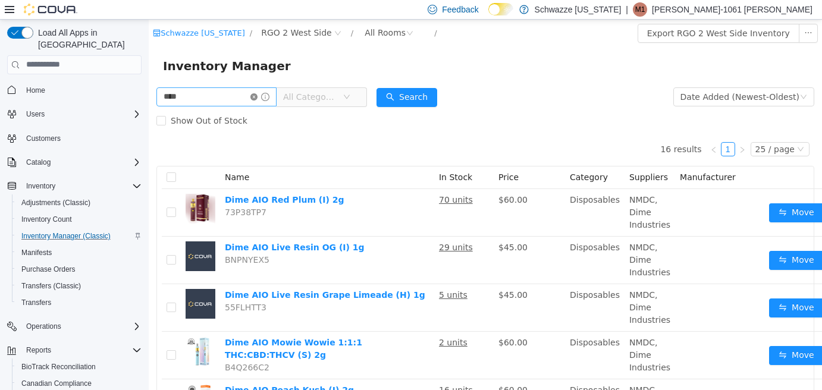
click at [258, 93] on icon "icon: close-circle" at bounding box center [253, 96] width 7 height 7
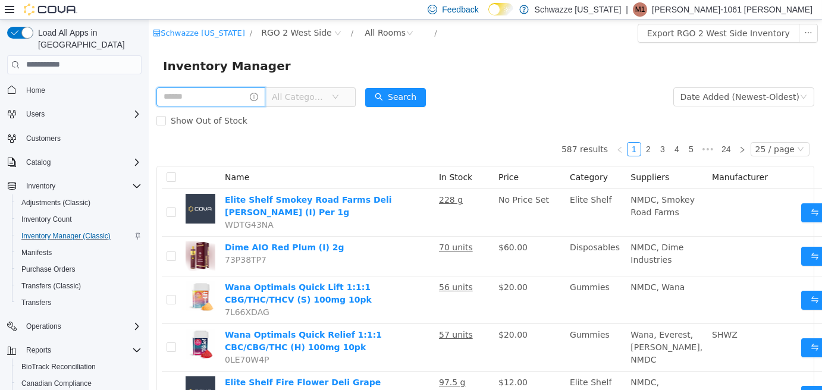
click at [200, 94] on input "text" at bounding box center [210, 96] width 109 height 19
type input "*********"
click at [423, 95] on button "Search" at bounding box center [406, 96] width 61 height 19
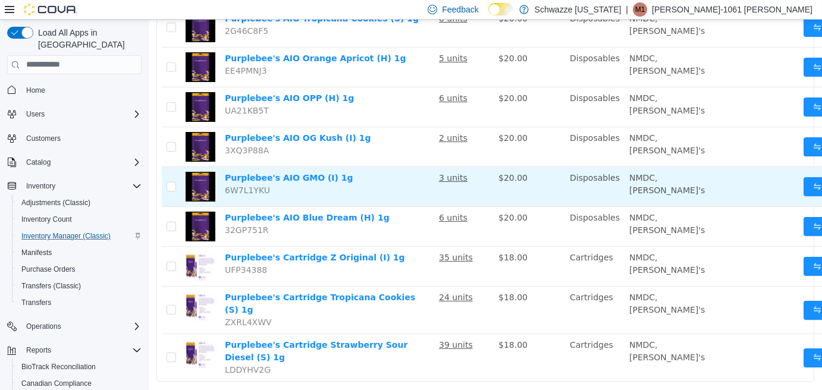
scroll to position [880, 0]
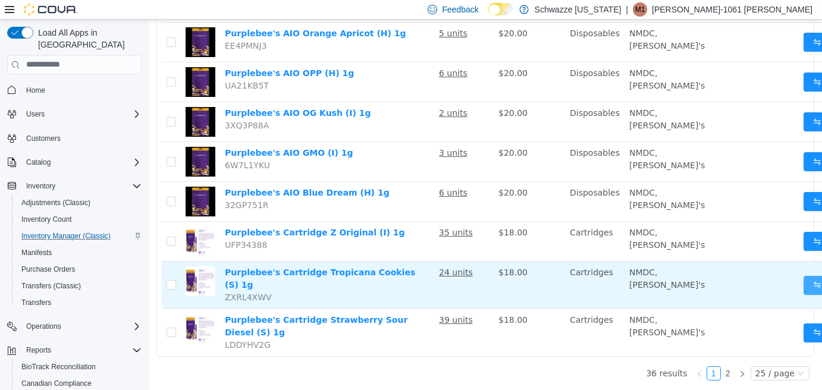
click at [803, 288] on button "Move" at bounding box center [830, 284] width 55 height 19
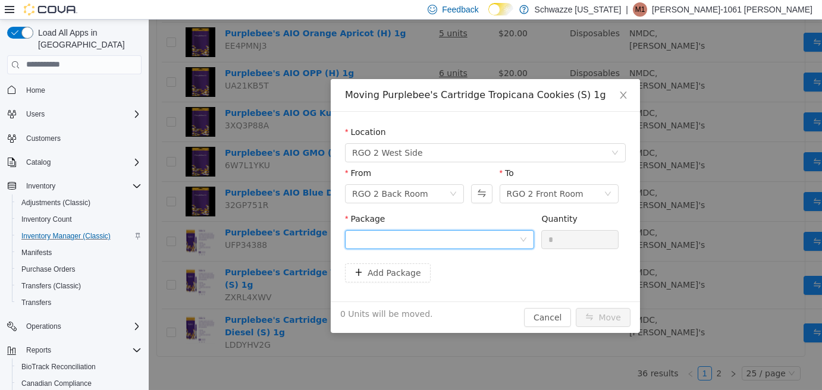
click at [525, 243] on div at bounding box center [439, 239] width 189 height 19
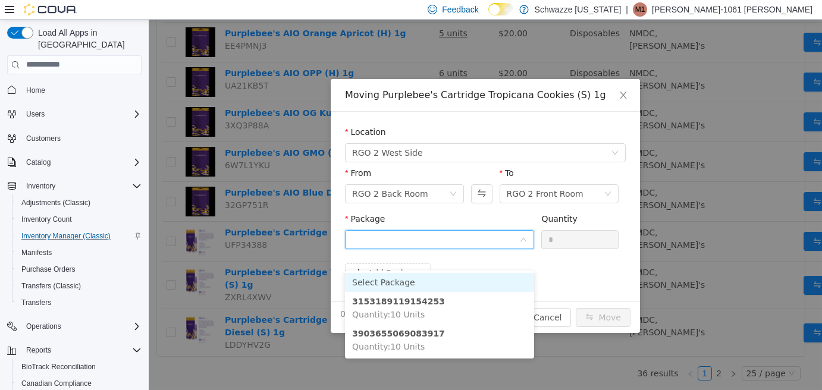
click at [525, 243] on div at bounding box center [439, 239] width 189 height 19
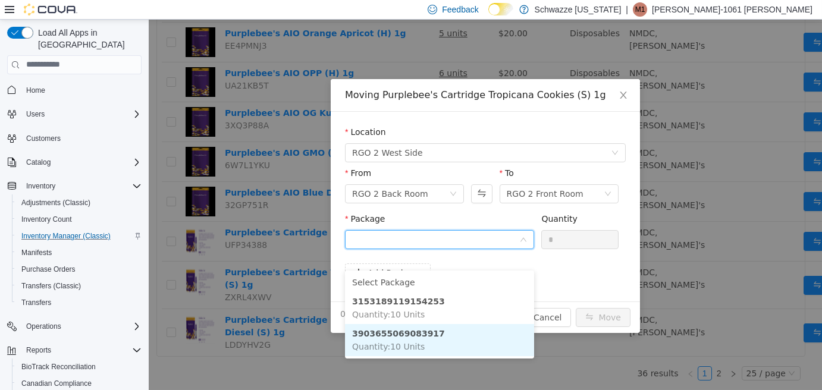
click at [439, 324] on li "3903655069083917 Quantity : 10 Units" at bounding box center [439, 340] width 189 height 32
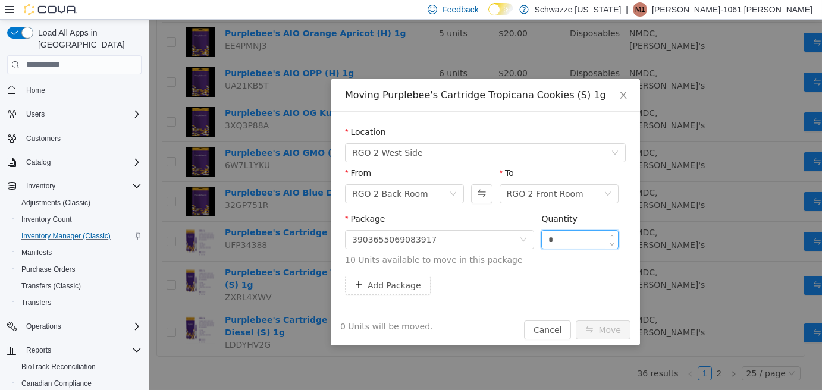
click at [548, 242] on input "*" at bounding box center [580, 239] width 76 height 18
type input "**"
click at [608, 328] on button "Move" at bounding box center [603, 329] width 55 height 19
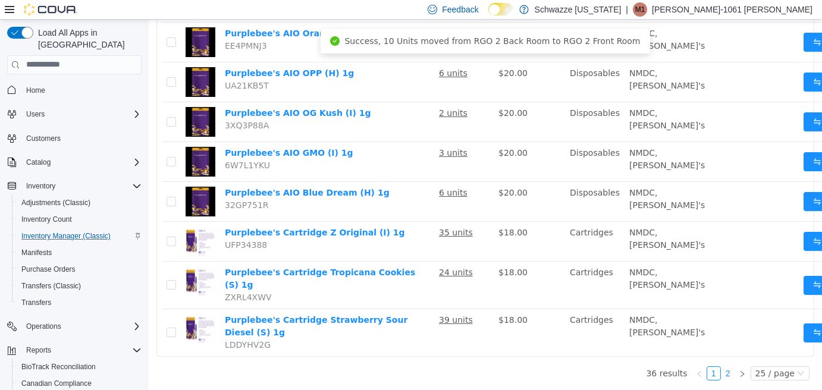
click at [727, 369] on link "2" at bounding box center [727, 372] width 13 height 13
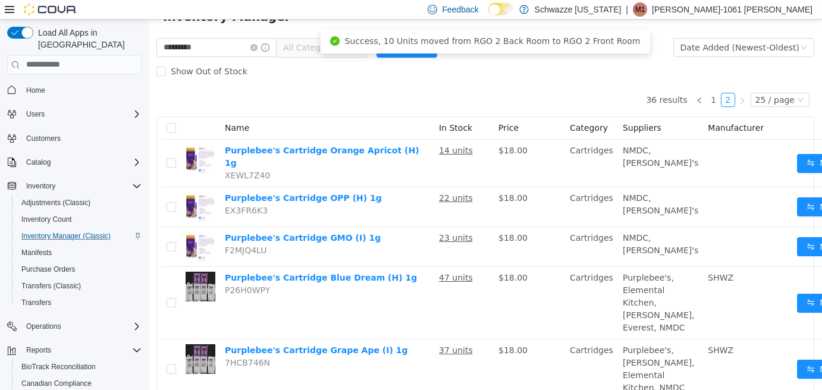
scroll to position [44, 0]
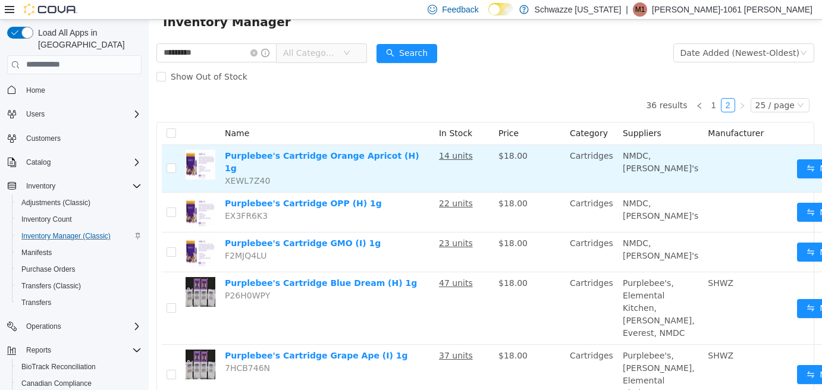
click at [792, 153] on td "Move" at bounding box center [835, 169] width 86 height 48
click at [797, 162] on button "Move" at bounding box center [824, 168] width 55 height 19
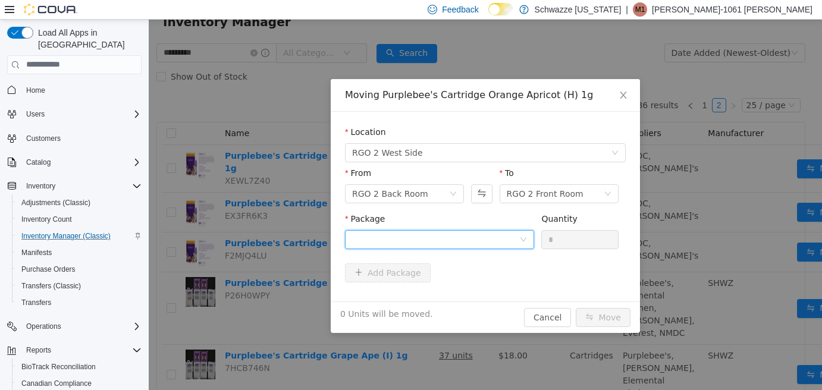
click at [515, 238] on div at bounding box center [435, 239] width 167 height 18
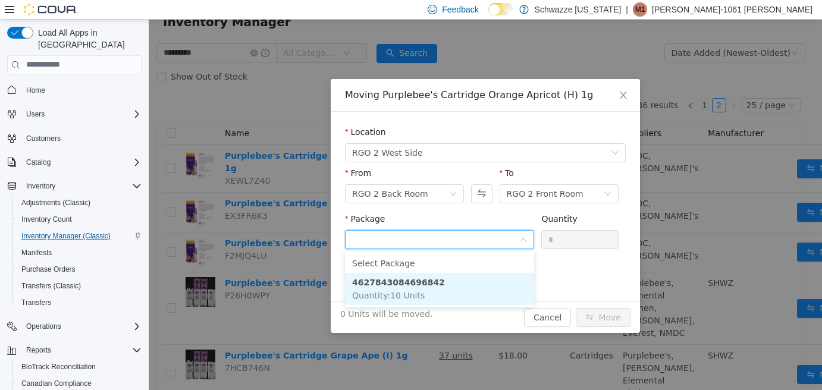
click at [468, 286] on li "4627843084696842 Quantity : 10 Units" at bounding box center [439, 288] width 189 height 32
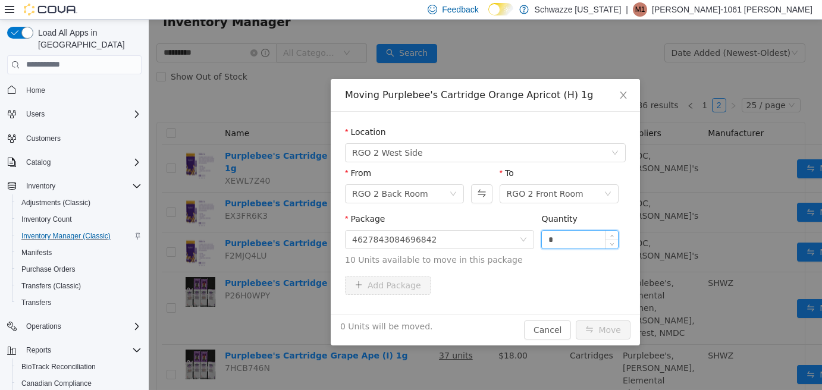
click at [544, 237] on input "*" at bounding box center [580, 239] width 76 height 18
type input "**"
click at [592, 325] on button "Move" at bounding box center [603, 329] width 55 height 19
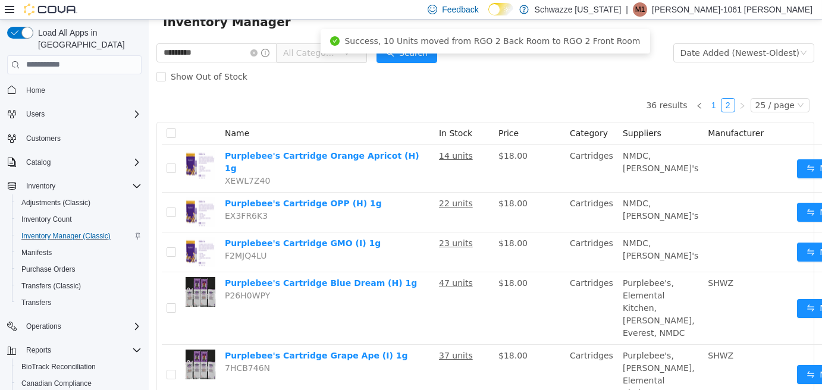
click at [707, 107] on link "1" at bounding box center [713, 104] width 13 height 13
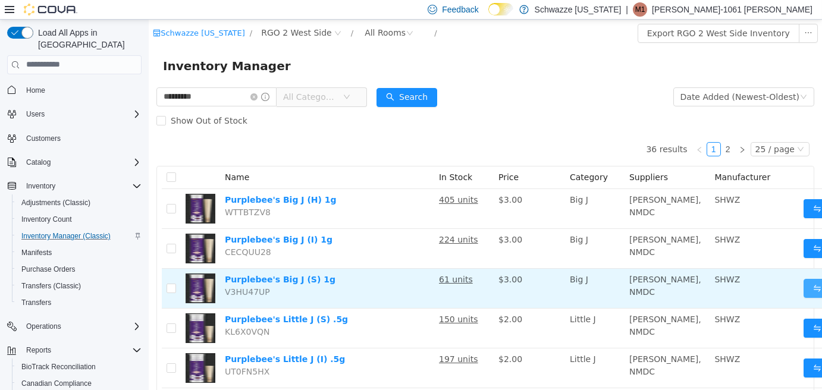
click at [803, 297] on button "Move" at bounding box center [830, 287] width 55 height 19
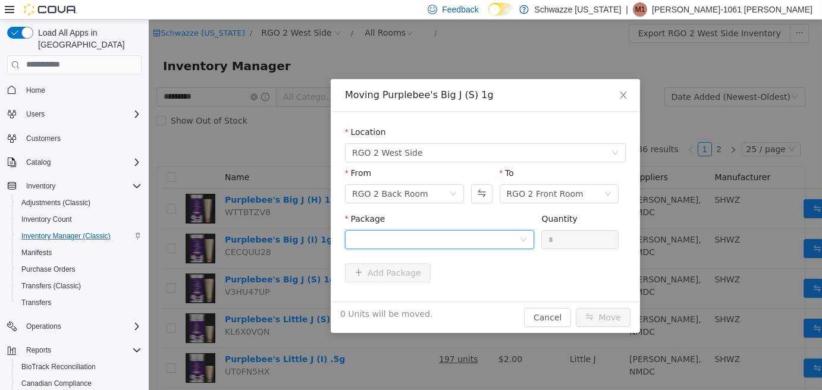
click at [483, 244] on div at bounding box center [435, 239] width 167 height 18
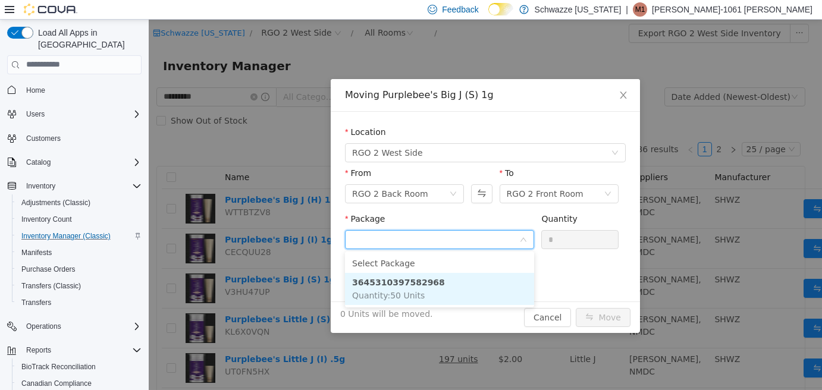
click at [469, 298] on li "3645310397582968 Quantity : 50 Units" at bounding box center [439, 288] width 189 height 32
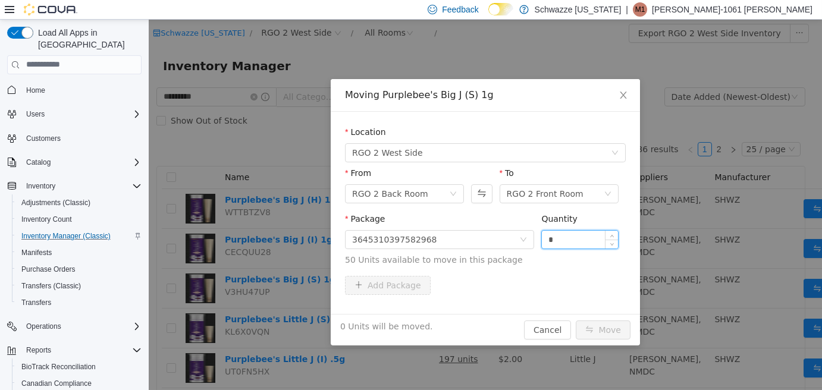
click at [587, 236] on input "*" at bounding box center [580, 239] width 76 height 18
type input "**"
click at [576, 320] on button "Move" at bounding box center [603, 329] width 55 height 19
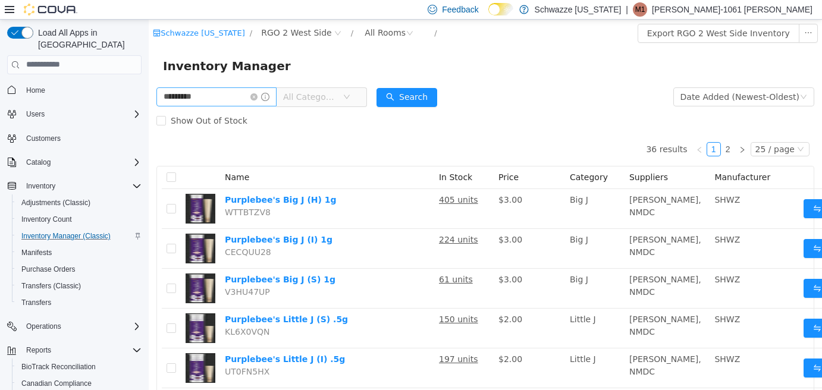
click at [258, 95] on icon "icon: close-circle" at bounding box center [253, 96] width 7 height 7
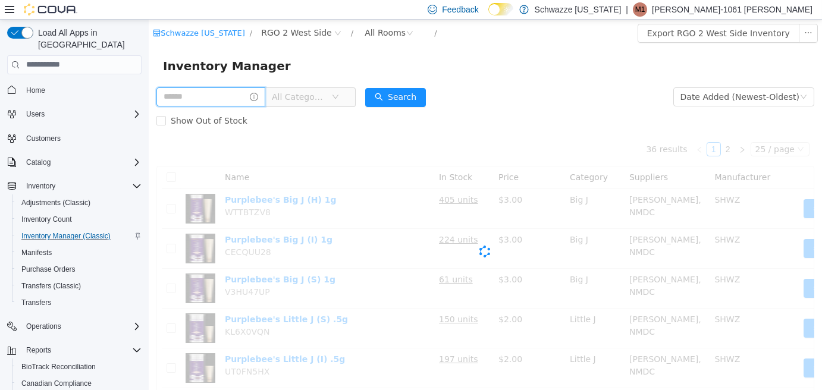
click at [210, 102] on input "text" at bounding box center [210, 96] width 109 height 19
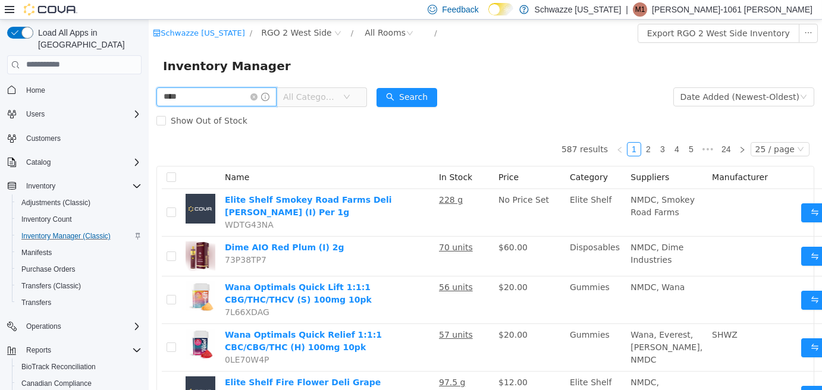
type input "*********"
click at [398, 97] on button "Search" at bounding box center [406, 96] width 61 height 19
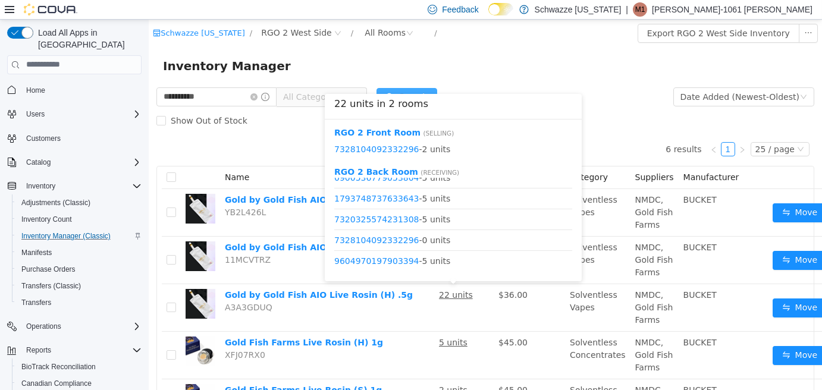
scroll to position [14, 0]
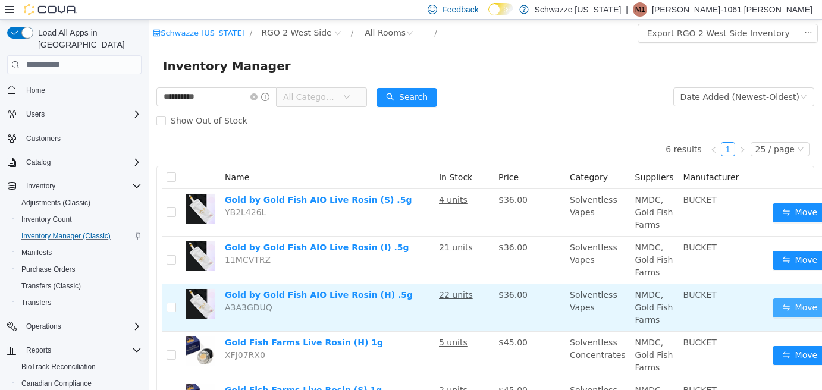
click at [790, 307] on button "Move" at bounding box center [800, 307] width 55 height 19
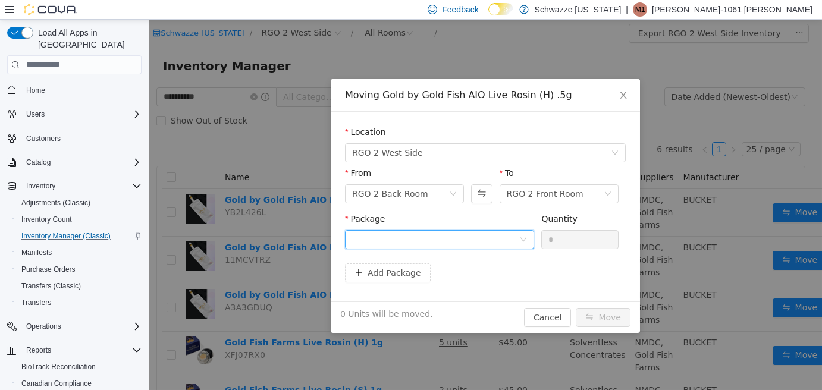
click at [522, 237] on icon "icon: down" at bounding box center [523, 239] width 7 height 7
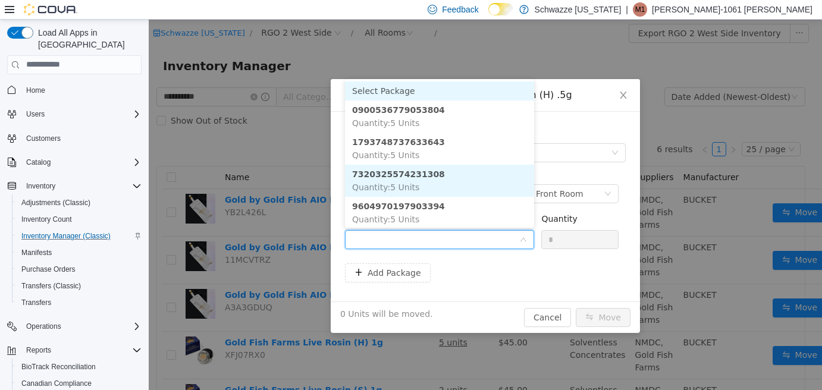
scroll to position [1, 0]
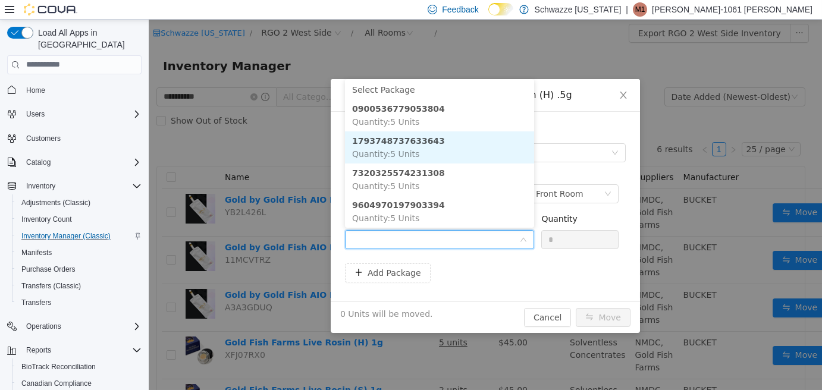
click at [419, 143] on strong "1793748737633643" at bounding box center [398, 141] width 93 height 10
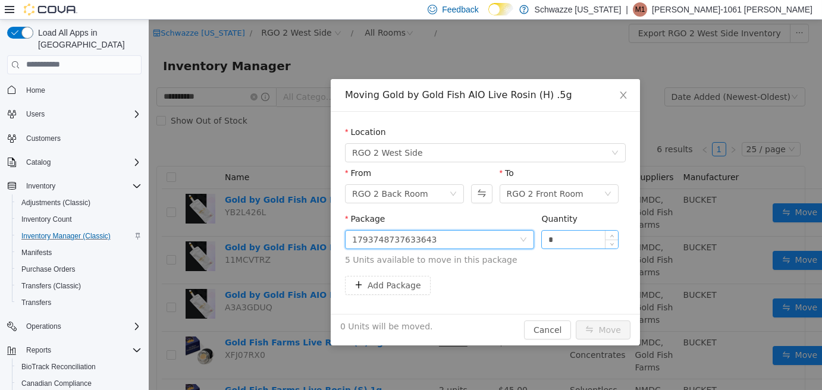
click at [548, 236] on input "*" at bounding box center [580, 239] width 76 height 18
click at [558, 238] on input "*" at bounding box center [580, 239] width 76 height 18
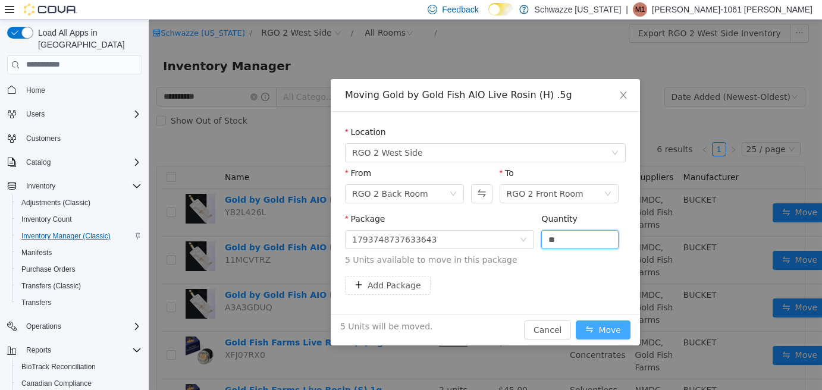
type input "*"
click at [620, 334] on button "Move" at bounding box center [603, 329] width 55 height 19
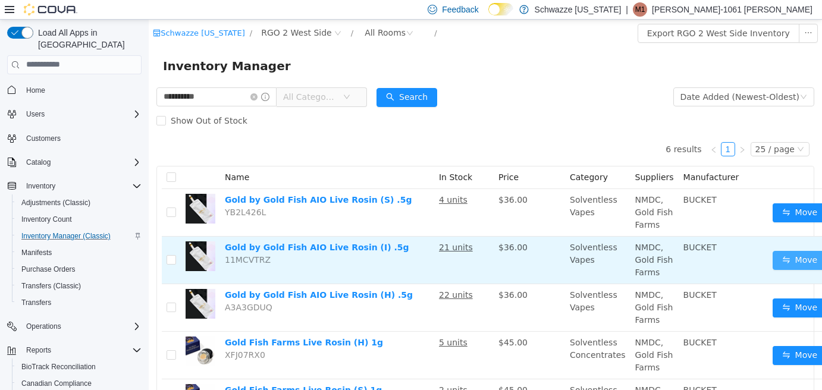
click at [779, 262] on button "Move" at bounding box center [800, 259] width 55 height 19
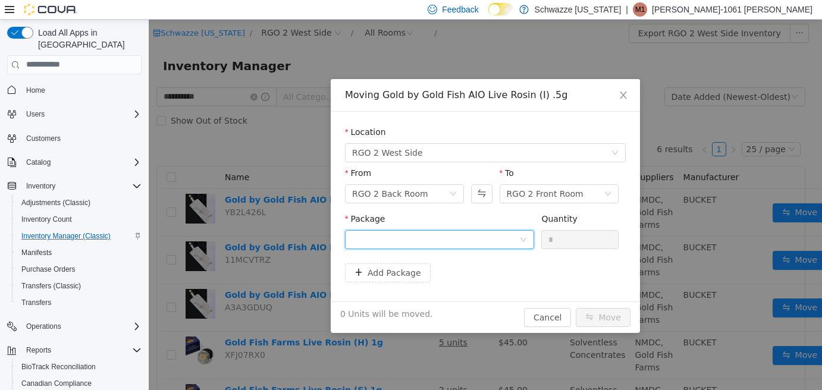
click at [448, 243] on div at bounding box center [435, 239] width 167 height 18
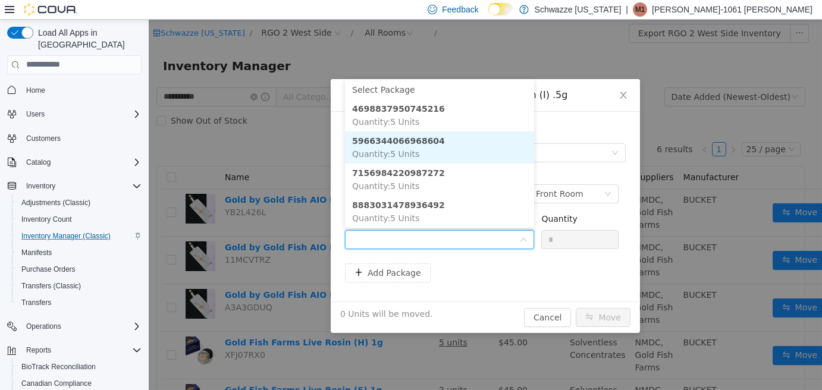
scroll to position [3, 0]
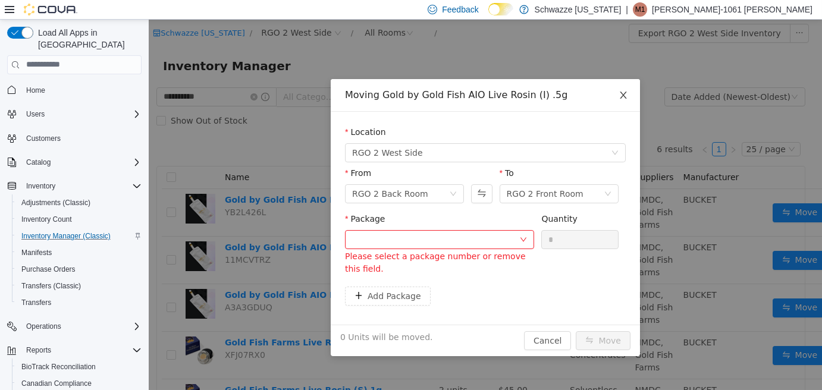
click at [622, 93] on icon "icon: close" at bounding box center [623, 94] width 7 height 7
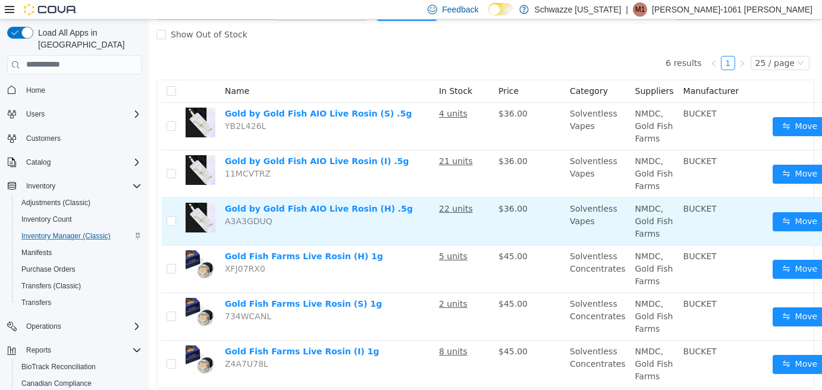
scroll to position [59, 0]
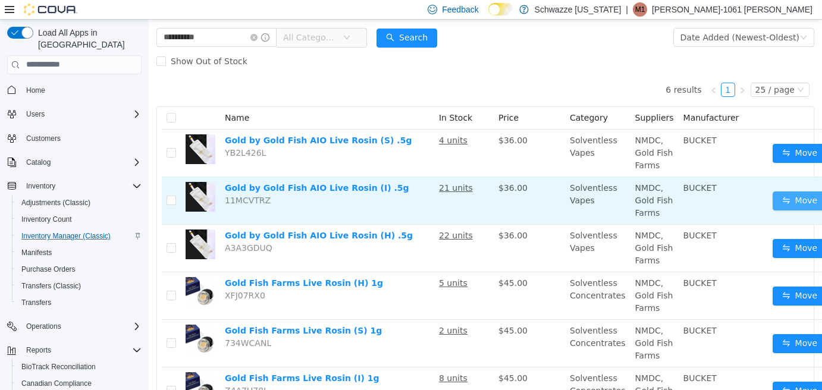
click at [773, 205] on button "Move" at bounding box center [800, 200] width 55 height 19
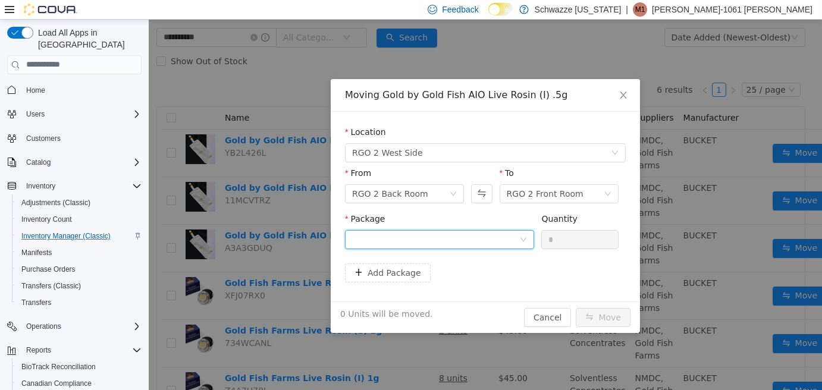
click at [516, 231] on div at bounding box center [435, 239] width 167 height 18
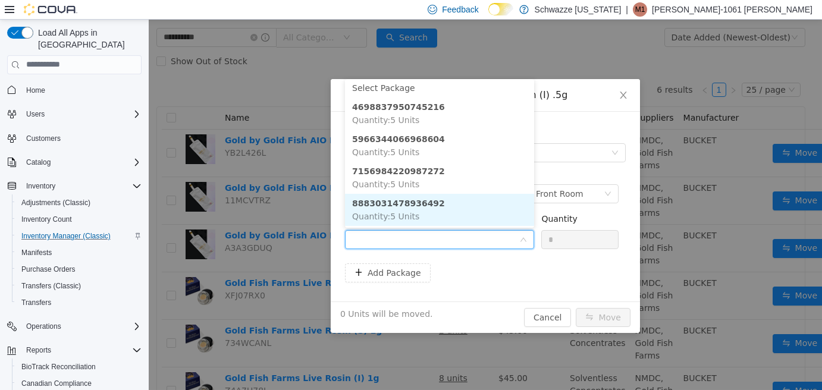
scroll to position [0, 0]
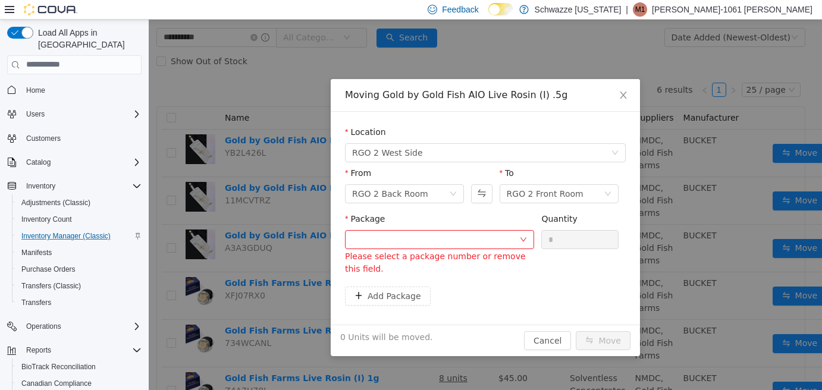
drag, startPoint x: 262, startPoint y: 33, endPoint x: 299, endPoint y: 82, distance: 62.0
click at [263, 36] on div "Moving Gold by Gold Fish AIO Live Rosin (I) .5g Location RGO 2 West Side From R…" at bounding box center [485, 204] width 673 height 371
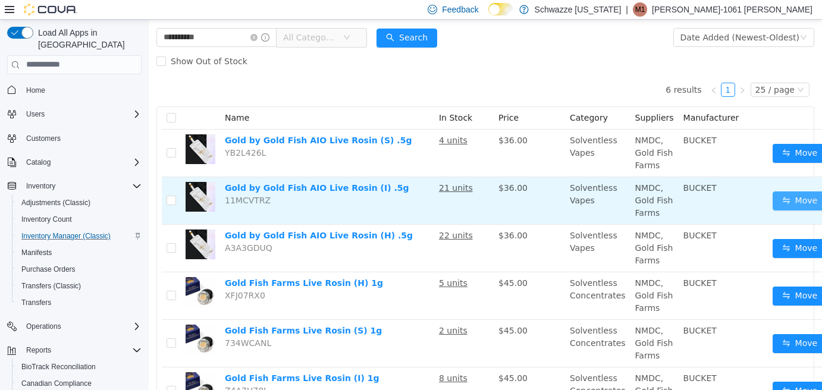
click at [773, 199] on button "Move" at bounding box center [800, 200] width 55 height 19
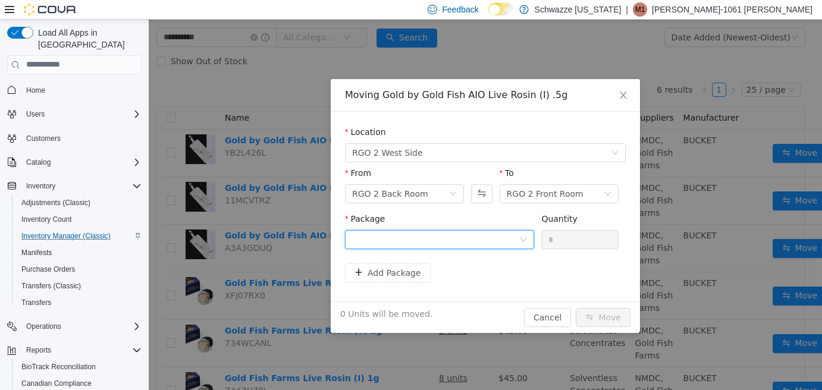
click at [382, 242] on div at bounding box center [435, 239] width 167 height 18
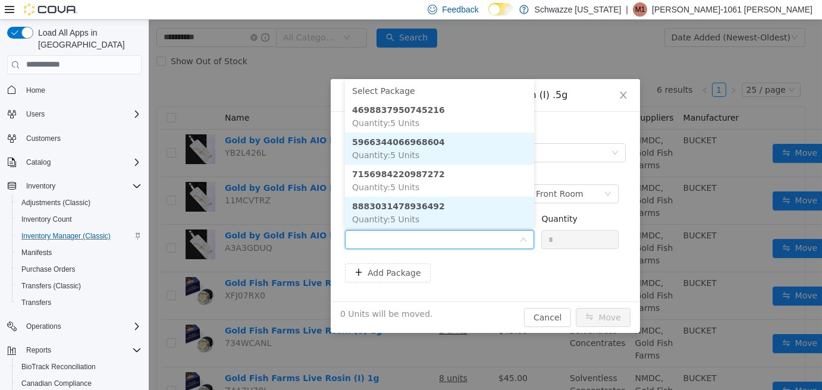
scroll to position [1, 0]
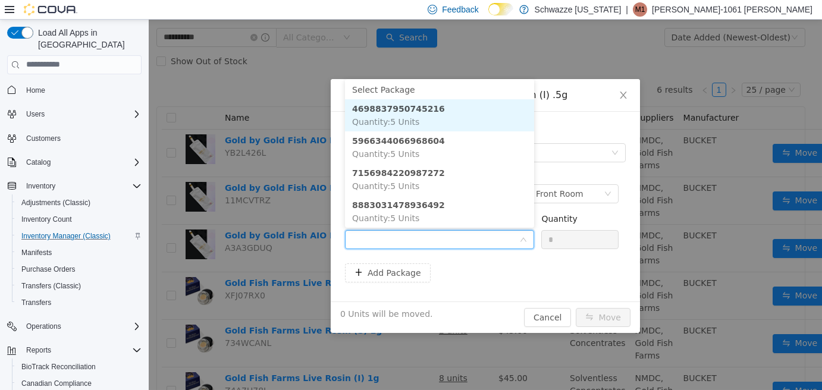
click at [423, 113] on strong "4698837950745216" at bounding box center [398, 108] width 93 height 10
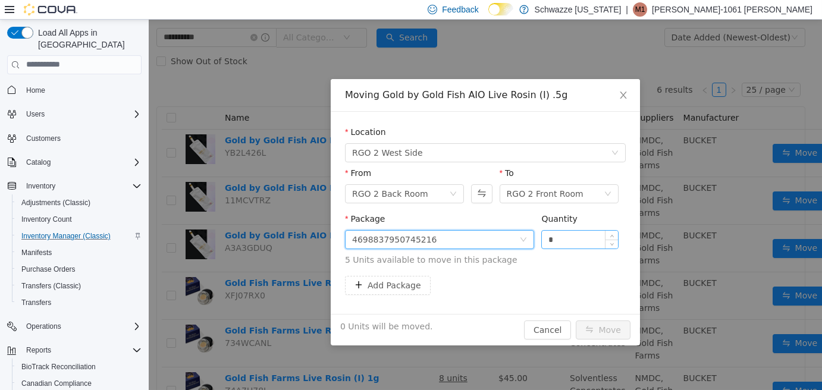
click at [558, 241] on input "*" at bounding box center [580, 239] width 76 height 18
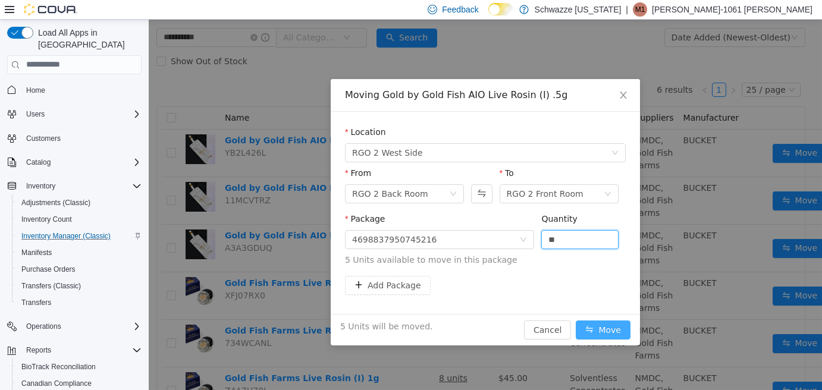
type input "*"
click at [594, 329] on button "Move" at bounding box center [603, 329] width 55 height 19
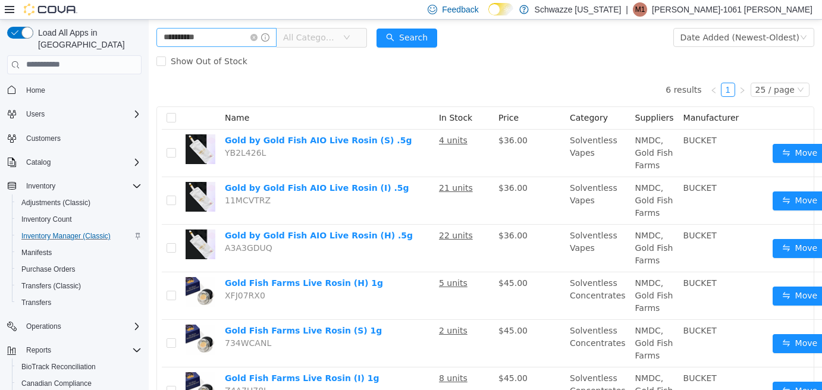
click at [258, 40] on icon "icon: close-circle" at bounding box center [253, 36] width 7 height 7
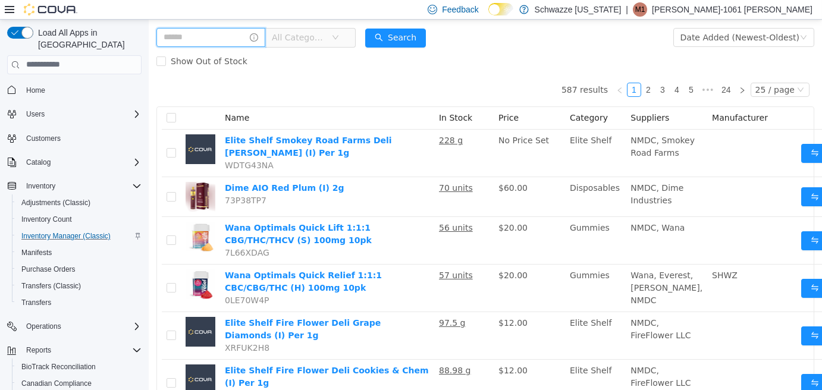
click at [234, 45] on input "text" at bounding box center [210, 36] width 109 height 19
type input "******"
click at [419, 37] on button "Search" at bounding box center [406, 37] width 61 height 19
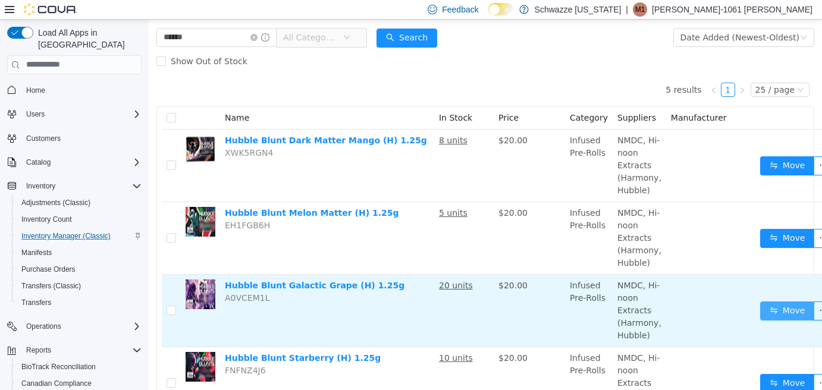
click at [774, 305] on button "Move" at bounding box center [787, 310] width 55 height 19
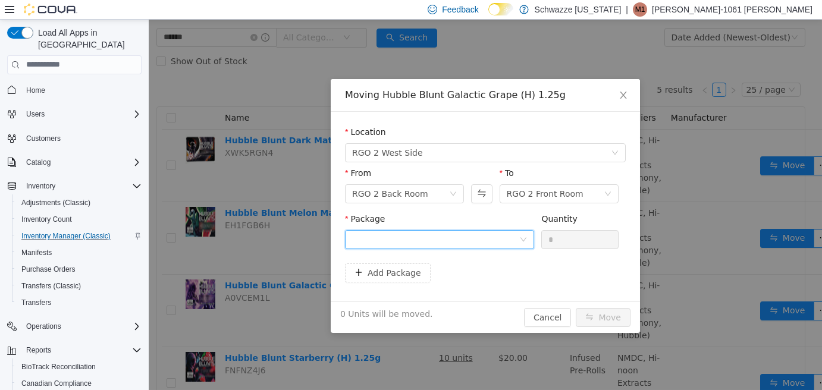
click at [483, 240] on div at bounding box center [435, 239] width 167 height 18
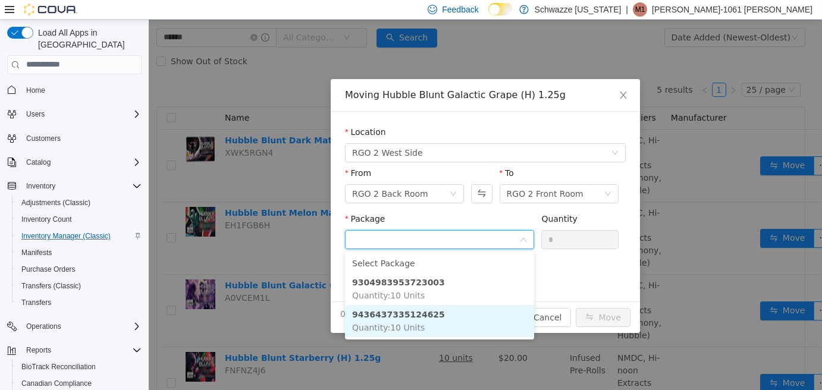
click at [463, 315] on li "9436437335124625 Quantity : 10 Units" at bounding box center [439, 321] width 189 height 32
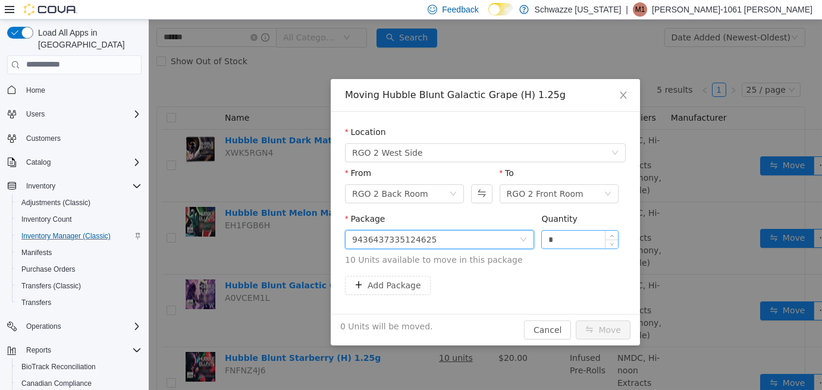
click at [551, 238] on input "*" at bounding box center [580, 239] width 76 height 18
click at [544, 244] on input "*" at bounding box center [580, 239] width 76 height 18
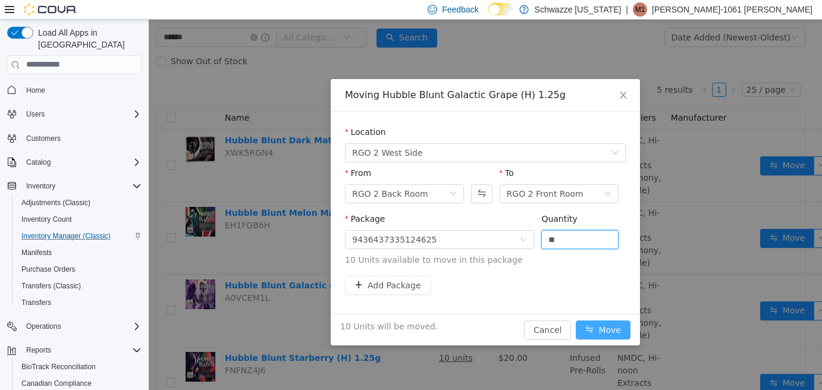
type input "**"
click at [614, 326] on button "Move" at bounding box center [603, 329] width 55 height 19
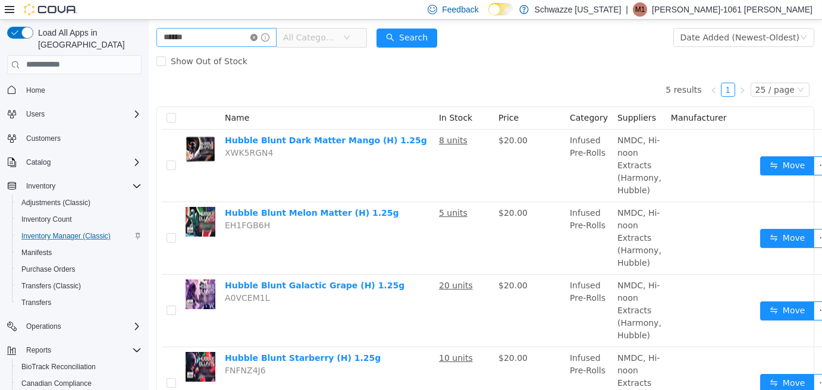
click at [258, 36] on icon "icon: close-circle" at bounding box center [253, 36] width 7 height 7
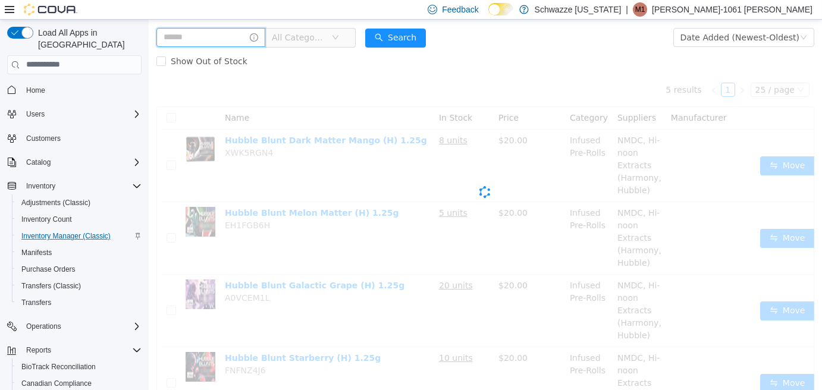
click at [205, 43] on input "text" at bounding box center [210, 36] width 109 height 19
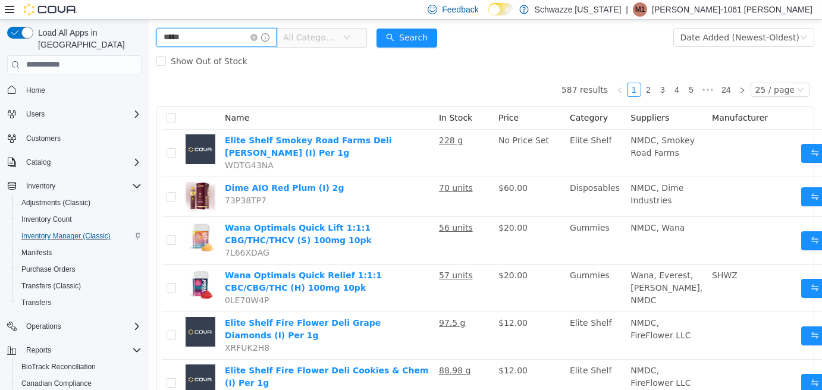
type input "*****"
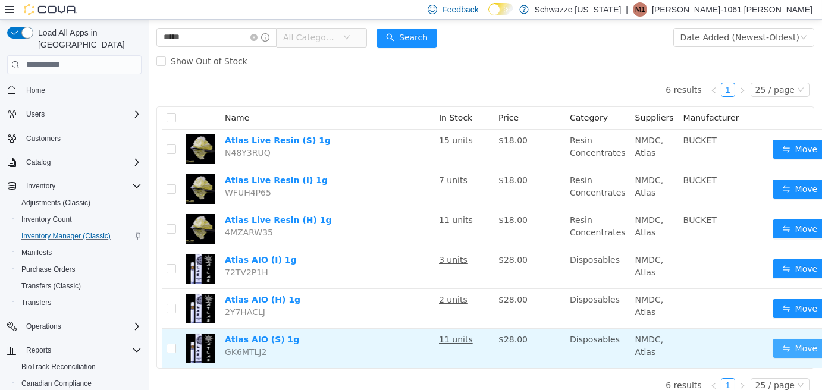
click at [785, 346] on button "Move" at bounding box center [800, 347] width 55 height 19
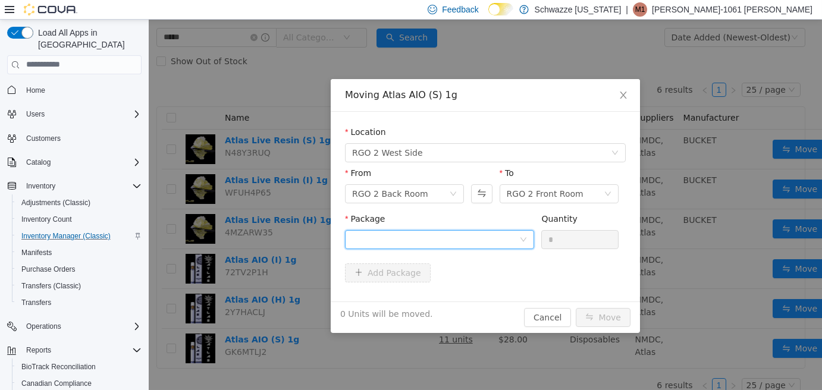
click at [506, 237] on div at bounding box center [435, 239] width 167 height 18
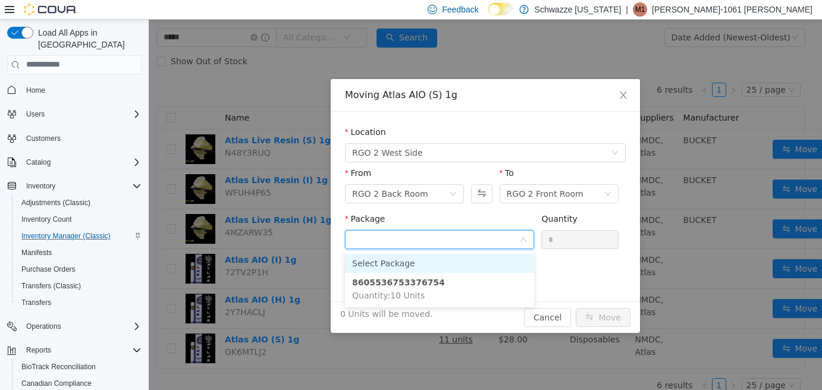
click at [487, 271] on li "Select Package" at bounding box center [439, 262] width 189 height 19
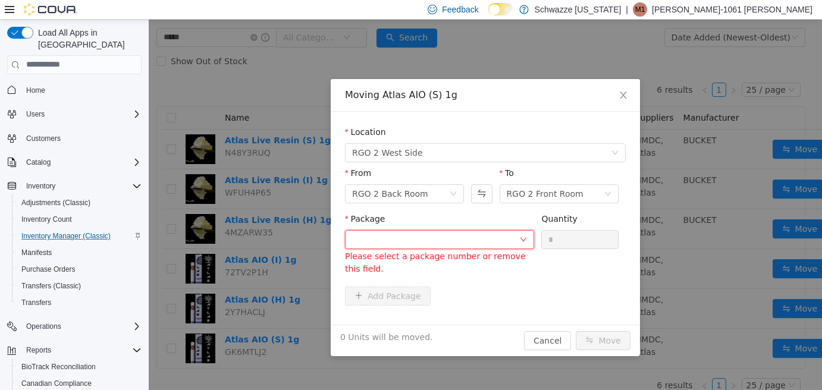
click at [462, 244] on div at bounding box center [435, 239] width 167 height 18
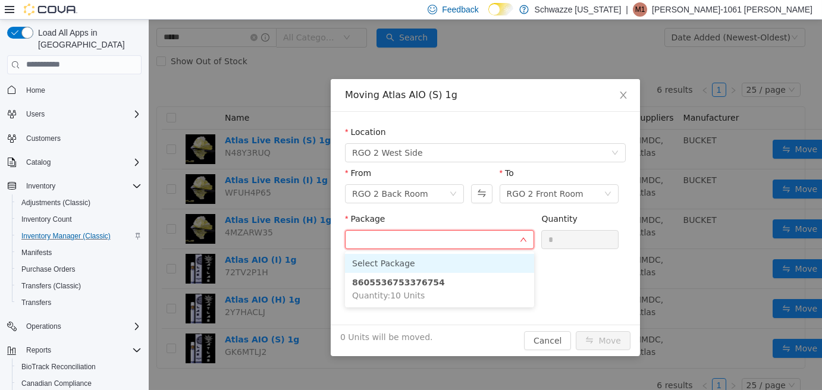
click at [466, 268] on li "Select Package" at bounding box center [439, 262] width 189 height 19
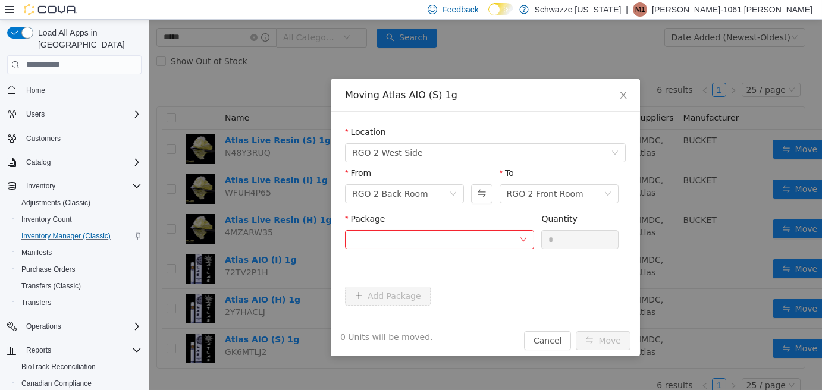
click at [466, 279] on div "Package Please select a package number or remove this field. Quantity *" at bounding box center [485, 246] width 281 height 69
click at [447, 234] on div at bounding box center [435, 239] width 167 height 18
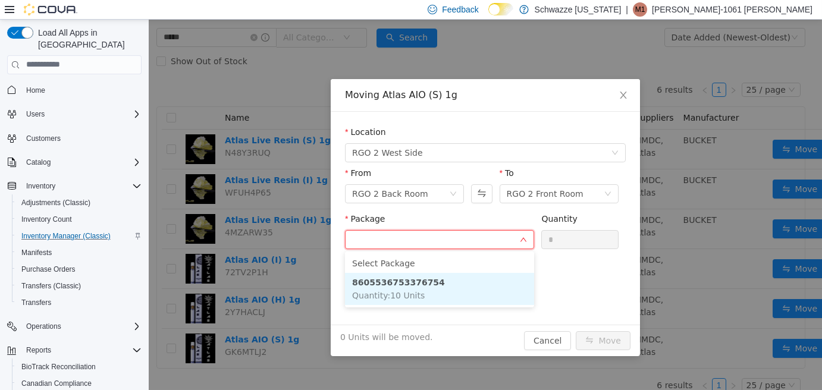
click at [446, 286] on li "8605536753376754 Quantity : 10 Units" at bounding box center [439, 288] width 189 height 32
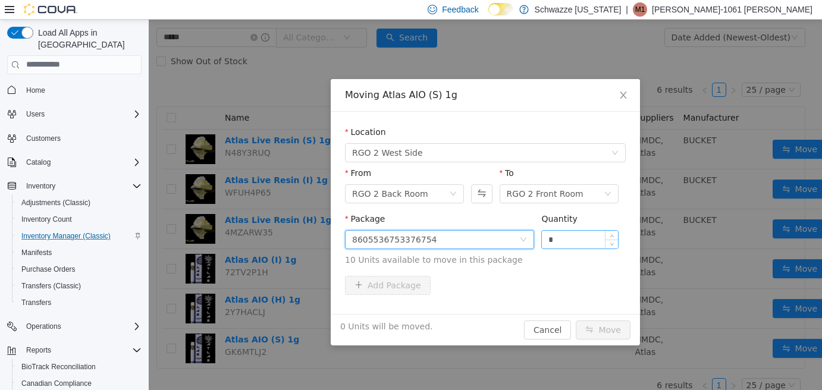
click at [545, 244] on input "*" at bounding box center [580, 239] width 76 height 18
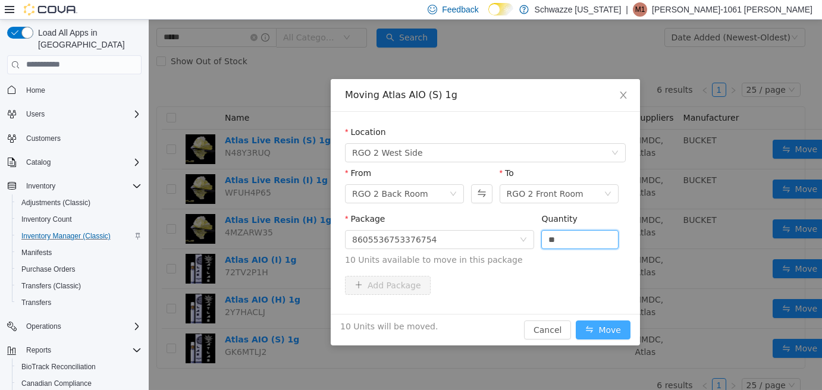
type input "**"
drag, startPoint x: 594, startPoint y: 329, endPoint x: 604, endPoint y: 325, distance: 10.9
click at [594, 328] on button "Move" at bounding box center [603, 329] width 55 height 19
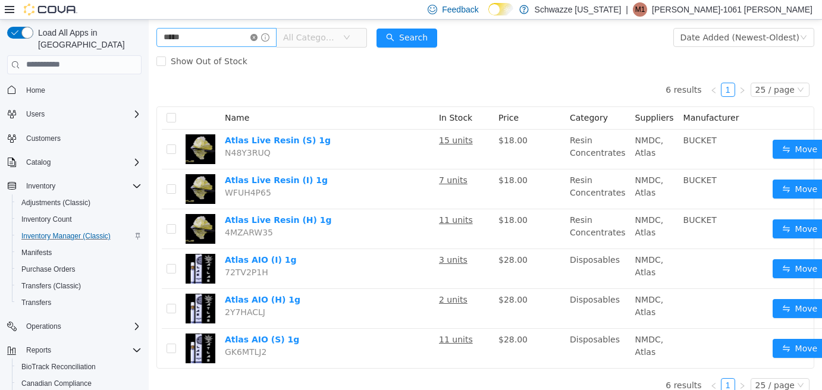
click at [258, 36] on icon "icon: close-circle" at bounding box center [253, 36] width 7 height 7
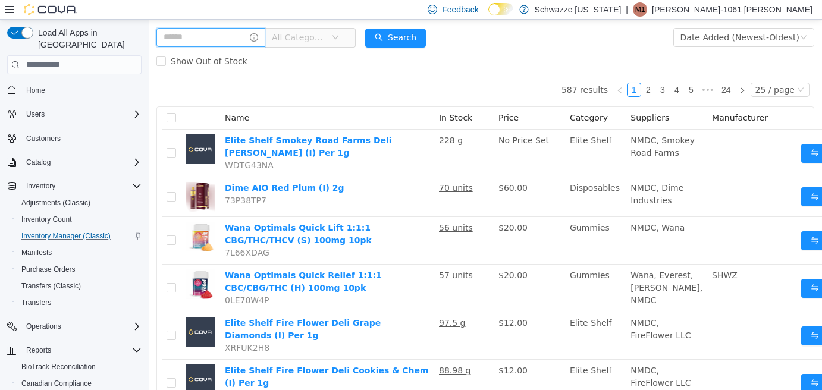
click at [185, 41] on input "text" at bounding box center [210, 36] width 109 height 19
type input "*******"
drag, startPoint x: 410, startPoint y: 37, endPoint x: 428, endPoint y: 42, distance: 18.6
click at [416, 39] on button "Search" at bounding box center [406, 37] width 61 height 19
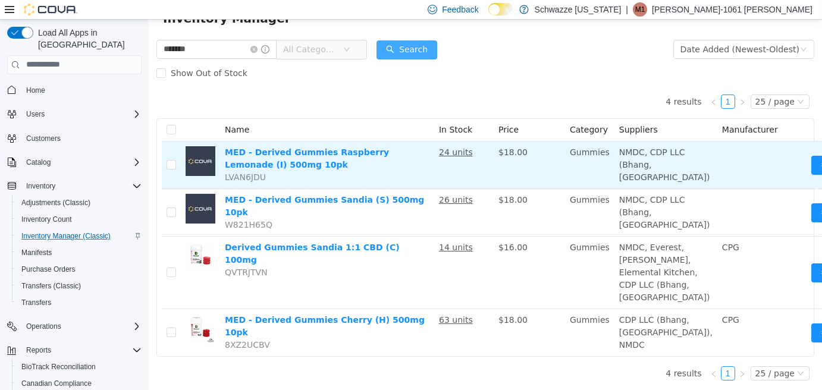
scroll to position [131, 0]
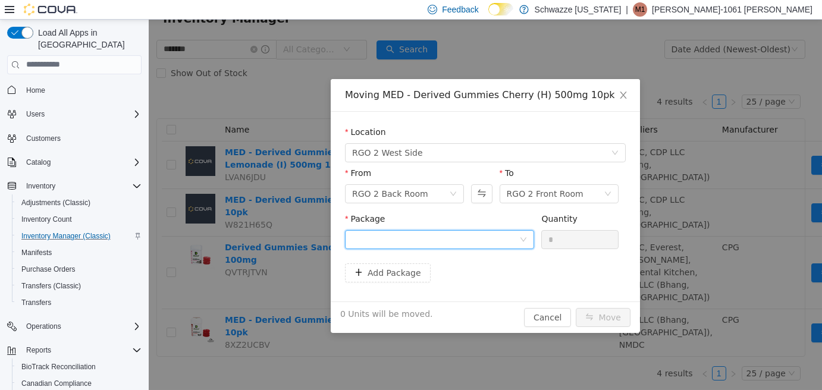
click at [497, 239] on div at bounding box center [435, 239] width 167 height 18
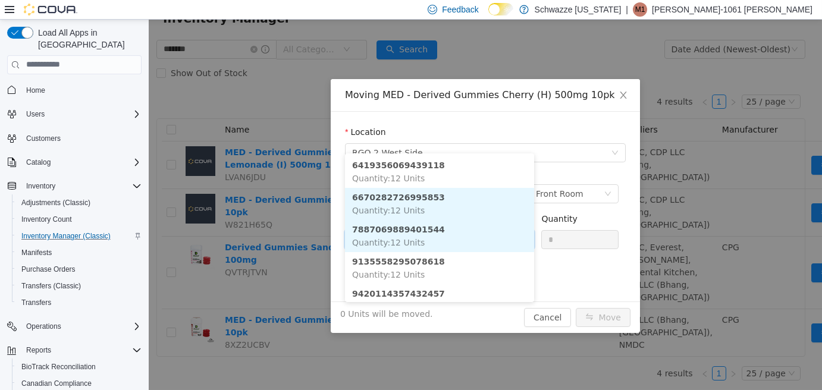
scroll to position [35, 0]
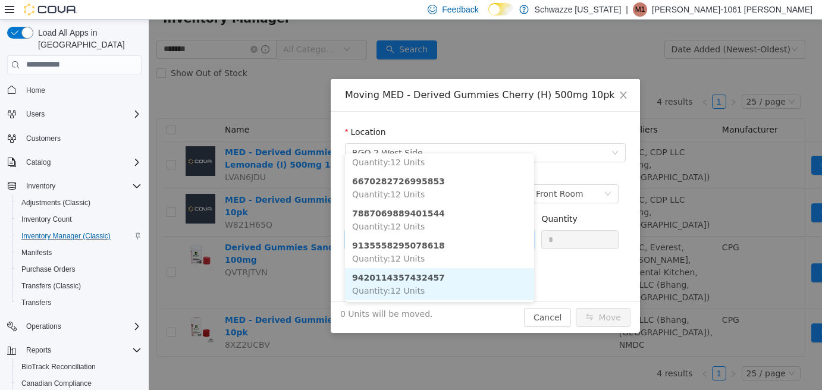
click at [439, 268] on li "9420114357432457 Quantity : 12 Units" at bounding box center [439, 284] width 189 height 32
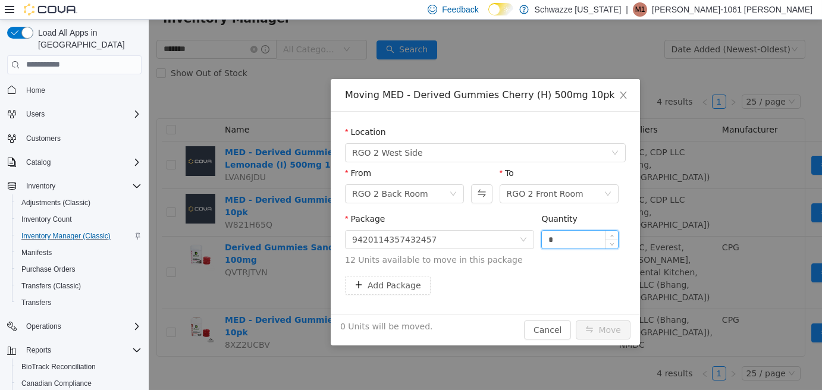
click at [557, 233] on input "*" at bounding box center [580, 239] width 76 height 18
type input "**"
click at [602, 318] on div "12 Units will be moved. Cancel Move" at bounding box center [485, 329] width 309 height 32
click at [596, 328] on button "Move" at bounding box center [603, 329] width 55 height 19
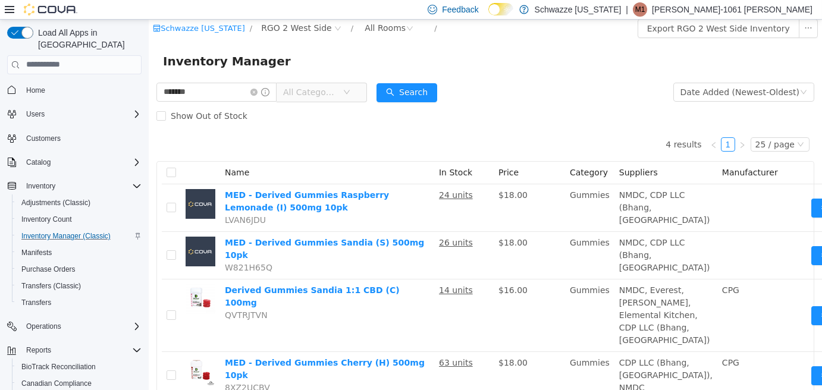
scroll to position [0, 0]
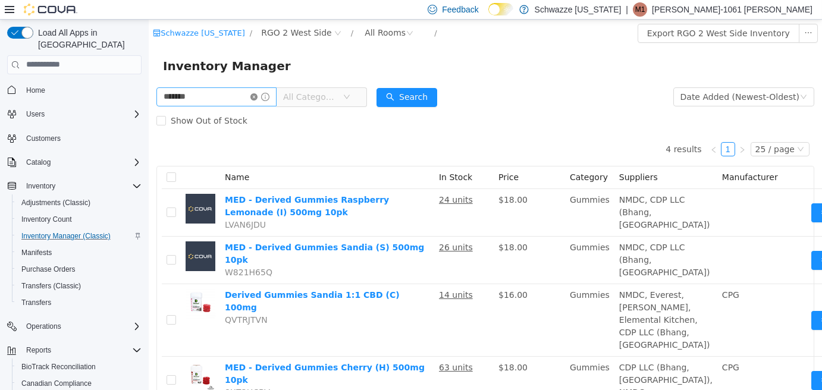
click at [258, 98] on icon "icon: close-circle" at bounding box center [253, 96] width 7 height 7
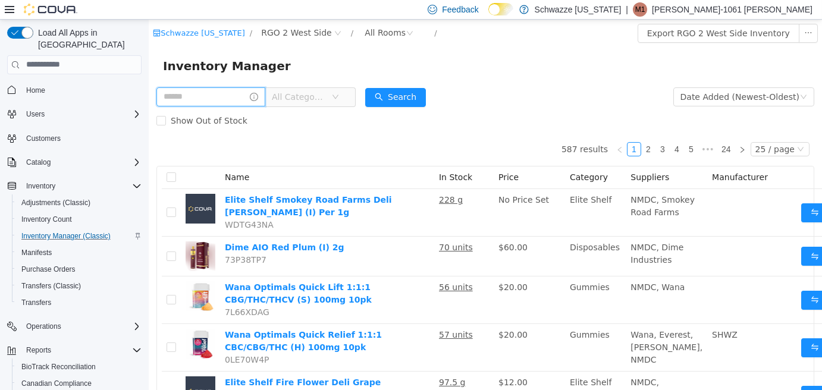
click at [225, 104] on input "text" at bounding box center [210, 96] width 109 height 19
type input "******"
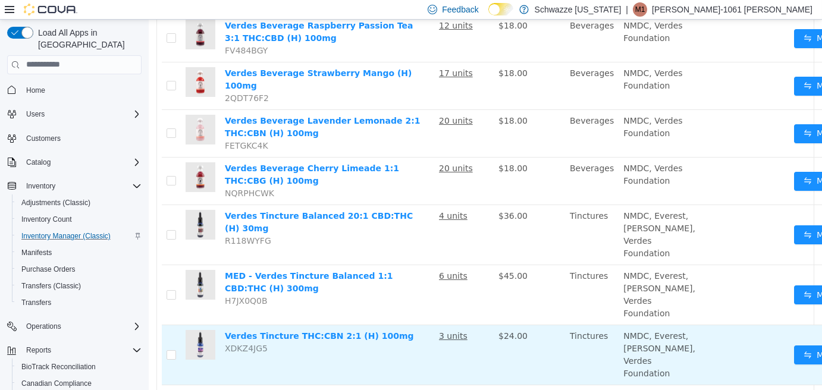
scroll to position [357, 0]
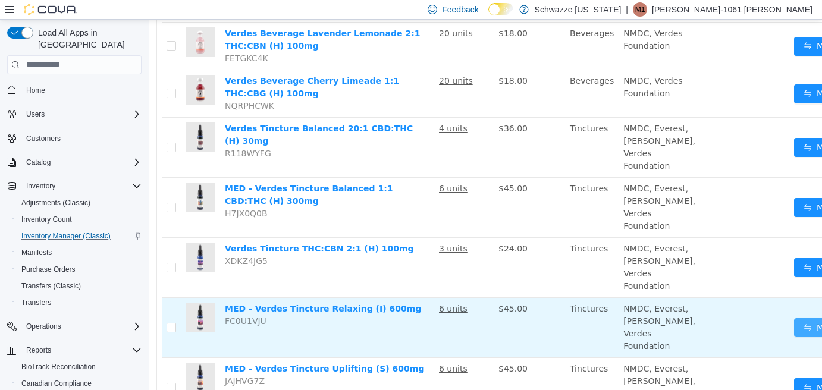
click at [794, 337] on button "Move" at bounding box center [821, 327] width 55 height 19
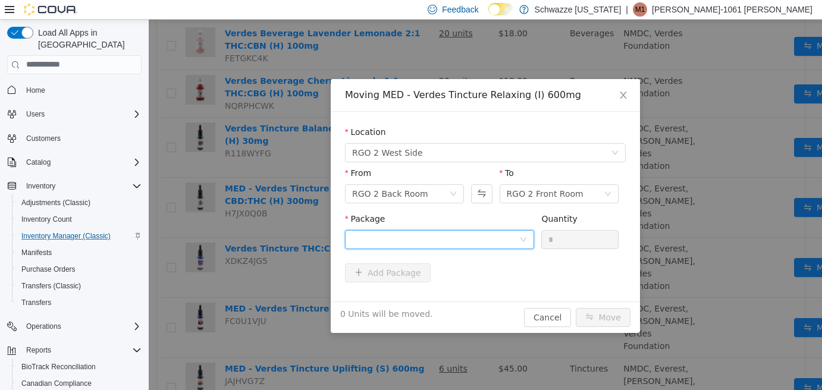
click at [476, 231] on div at bounding box center [435, 239] width 167 height 18
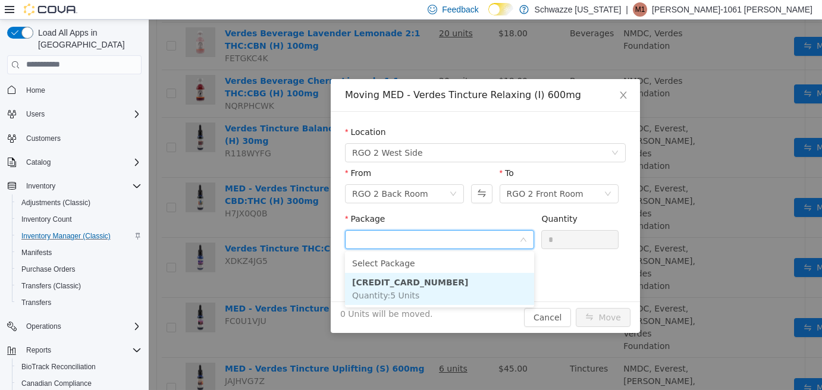
click at [480, 293] on li "2644750309339883 Quantity : 5 Units" at bounding box center [439, 288] width 189 height 32
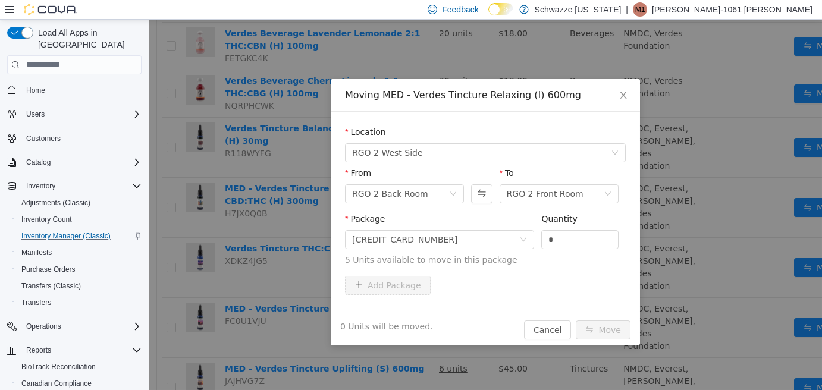
click at [576, 248] on div "Quantity *" at bounding box center [579, 232] width 77 height 41
click at [574, 243] on input "*" at bounding box center [580, 239] width 76 height 18
type input "*"
click at [613, 331] on button "Move" at bounding box center [603, 329] width 55 height 19
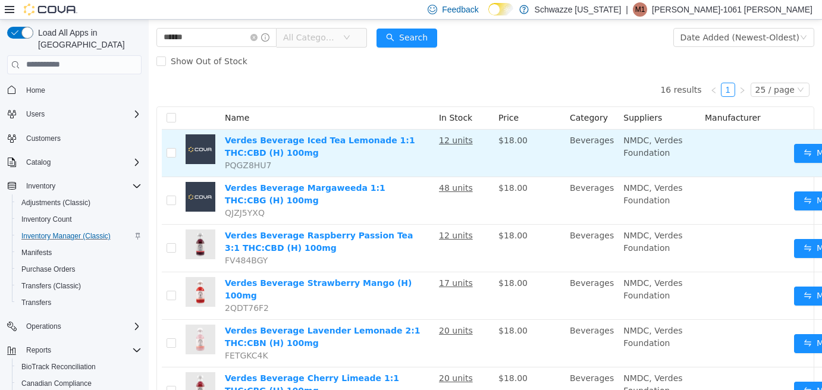
scroll to position [0, 0]
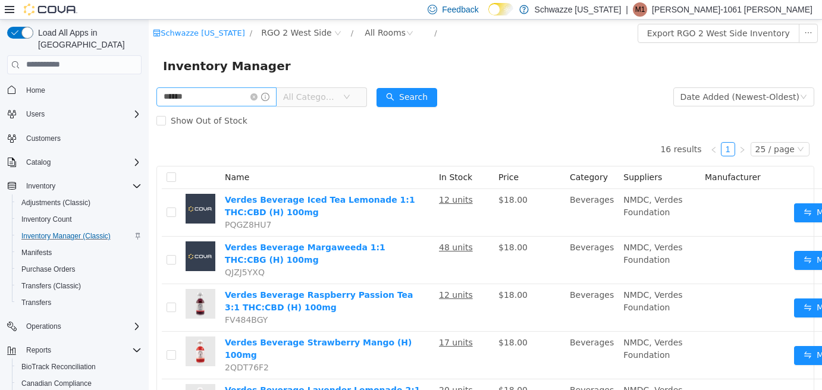
click at [258, 98] on icon "icon: close-circle" at bounding box center [253, 96] width 7 height 7
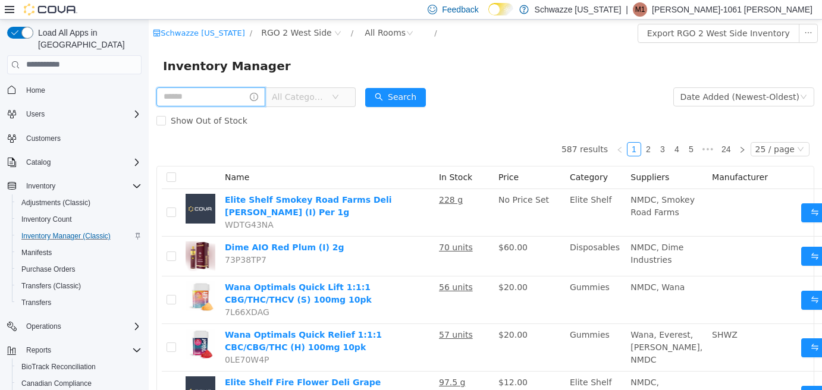
click at [207, 92] on input "text" at bounding box center [210, 96] width 109 height 19
type input "******"
click at [391, 95] on button "Search" at bounding box center [406, 96] width 61 height 19
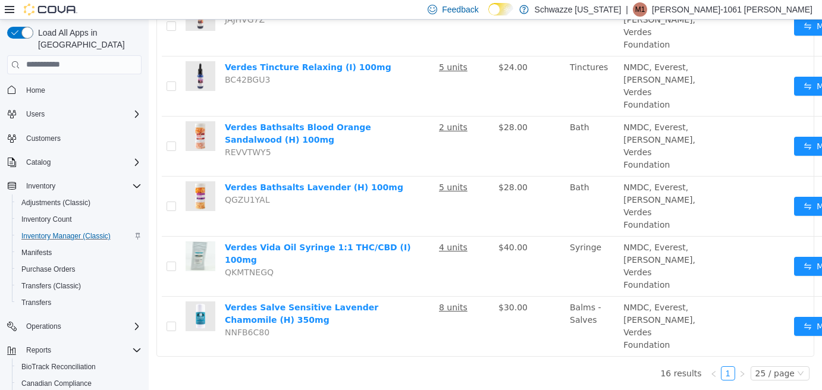
scroll to position [849, 0]
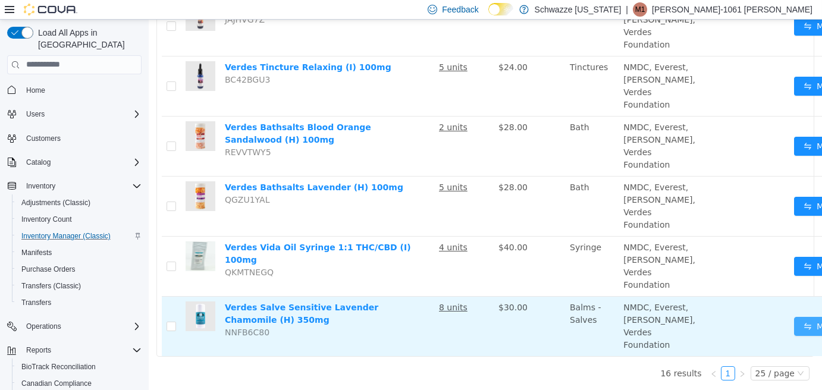
click at [794, 316] on button "Move" at bounding box center [821, 325] width 55 height 19
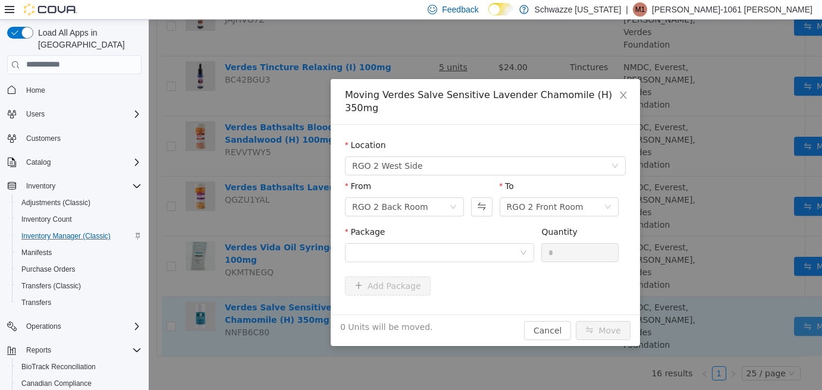
scroll to position [840, 0]
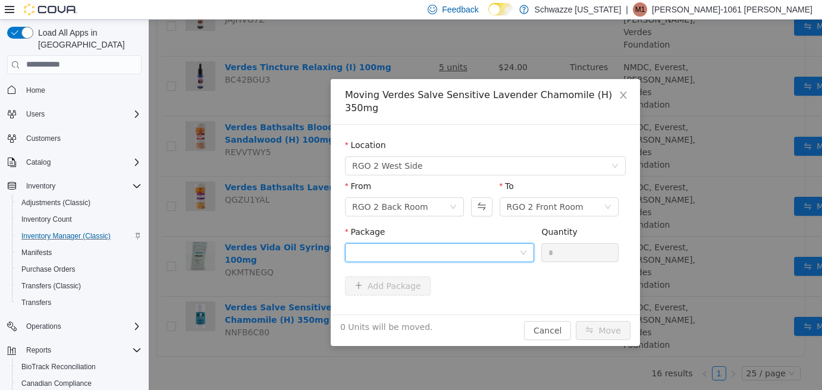
click at [510, 243] on div at bounding box center [435, 252] width 167 height 18
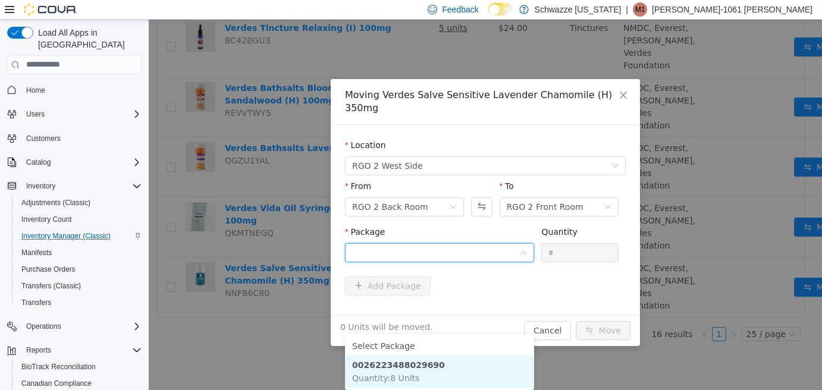
click at [478, 355] on li "0026223488029690 Quantity : 8 Units" at bounding box center [439, 371] width 189 height 32
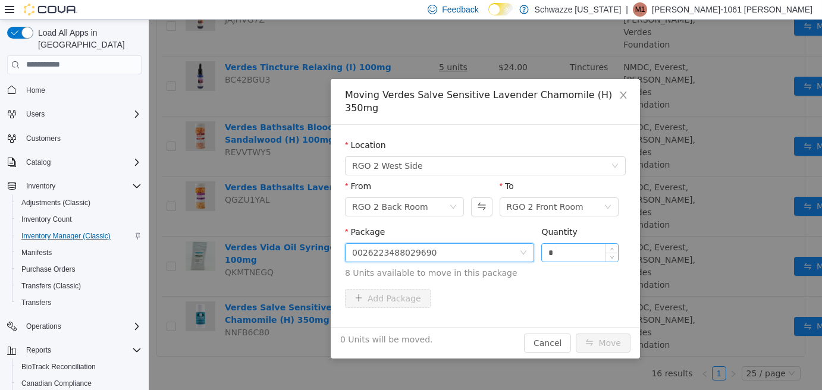
click at [564, 243] on input "*" at bounding box center [580, 252] width 76 height 18
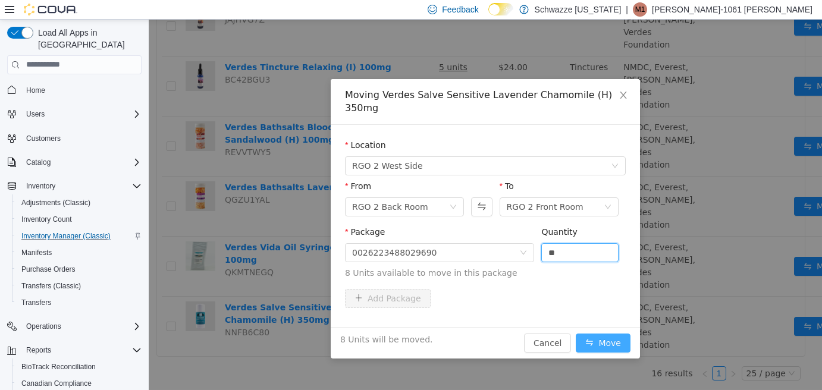
type input "*"
click at [604, 334] on button "Move" at bounding box center [603, 342] width 55 height 19
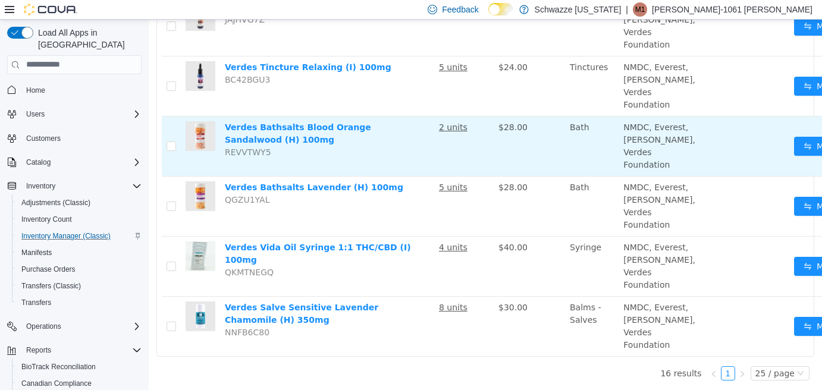
click at [789, 116] on td "Move" at bounding box center [832, 146] width 86 height 60
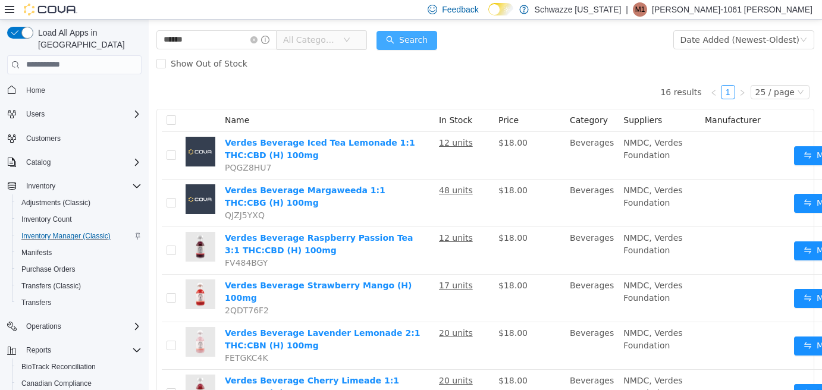
scroll to position [0, 0]
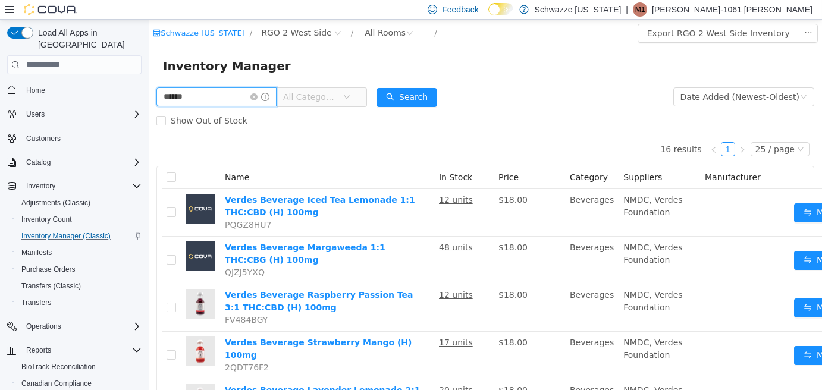
click at [231, 102] on input "******" at bounding box center [216, 96] width 120 height 19
type input "****"
click at [433, 89] on button "Search" at bounding box center [406, 96] width 61 height 19
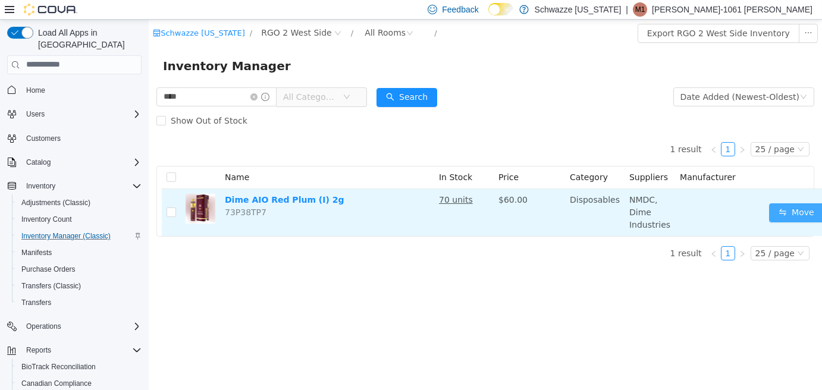
click at [783, 211] on button "Move" at bounding box center [796, 212] width 55 height 19
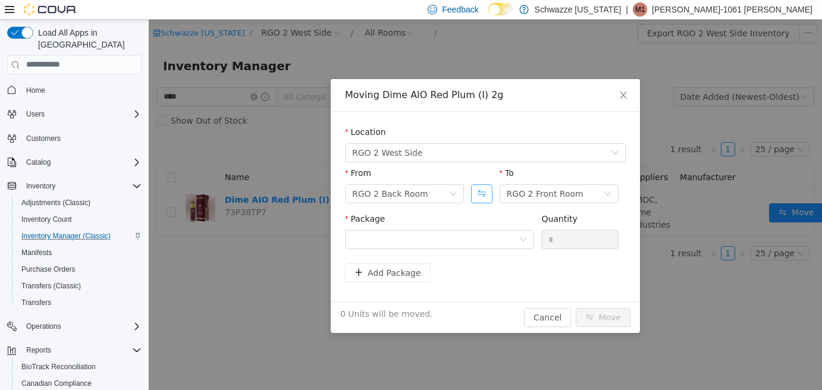
click at [489, 196] on button "Swap" at bounding box center [481, 193] width 21 height 19
click at [490, 230] on div at bounding box center [435, 239] width 167 height 18
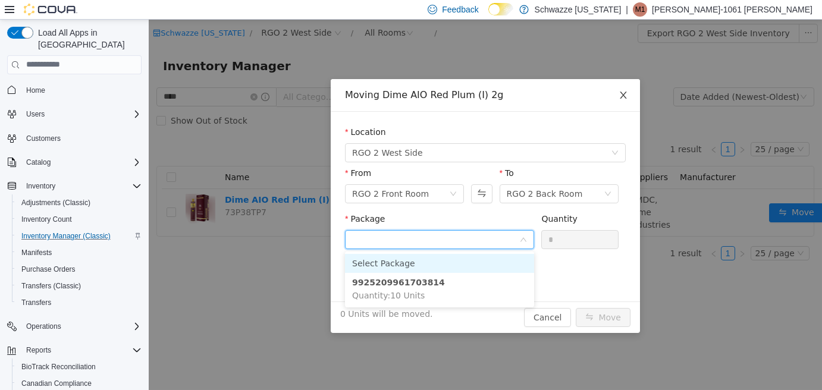
click at [623, 97] on icon "icon: close" at bounding box center [624, 95] width 10 height 10
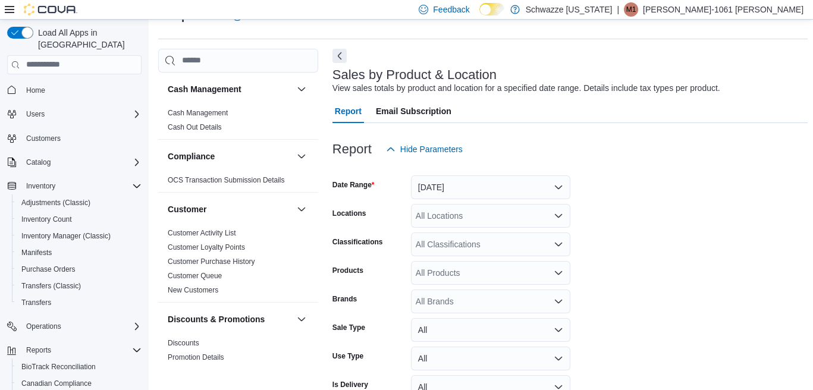
scroll to position [28, 0]
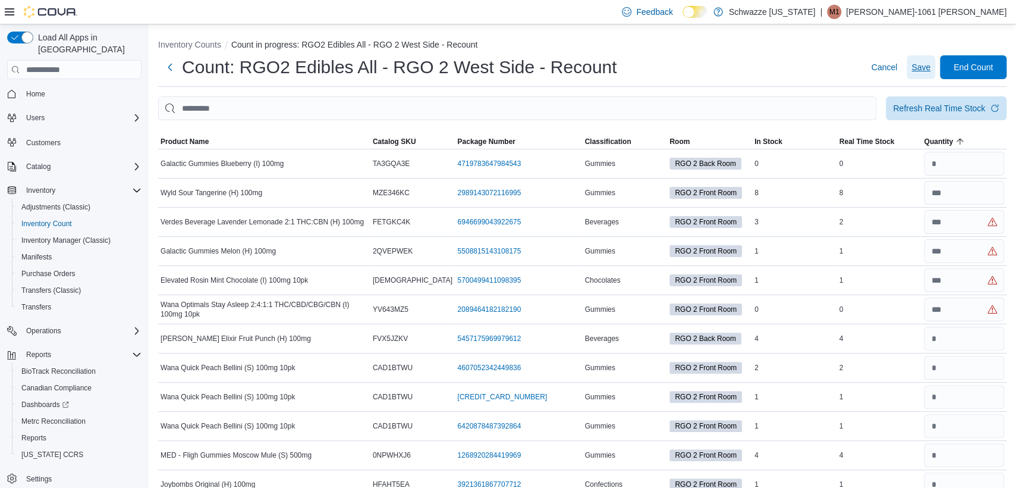
click at [812, 66] on span "Save" at bounding box center [921, 67] width 19 height 12
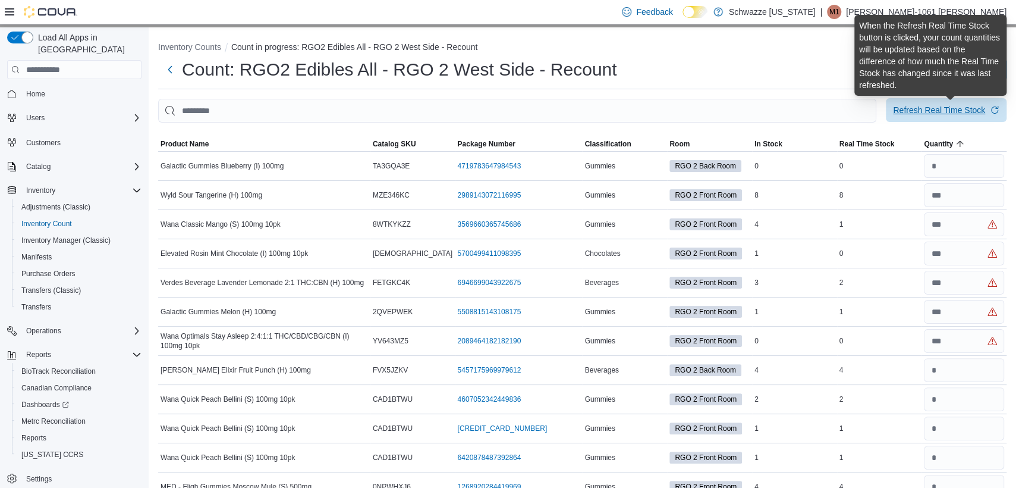
click at [812, 114] on div "Refresh Real Time Stock" at bounding box center [939, 110] width 92 height 12
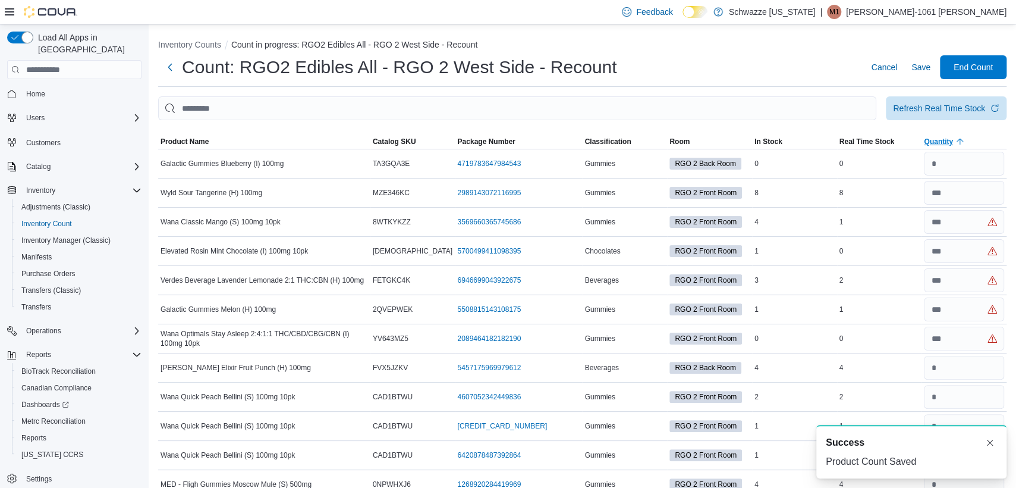
click at [812, 140] on span "Quantity" at bounding box center [938, 142] width 29 height 10
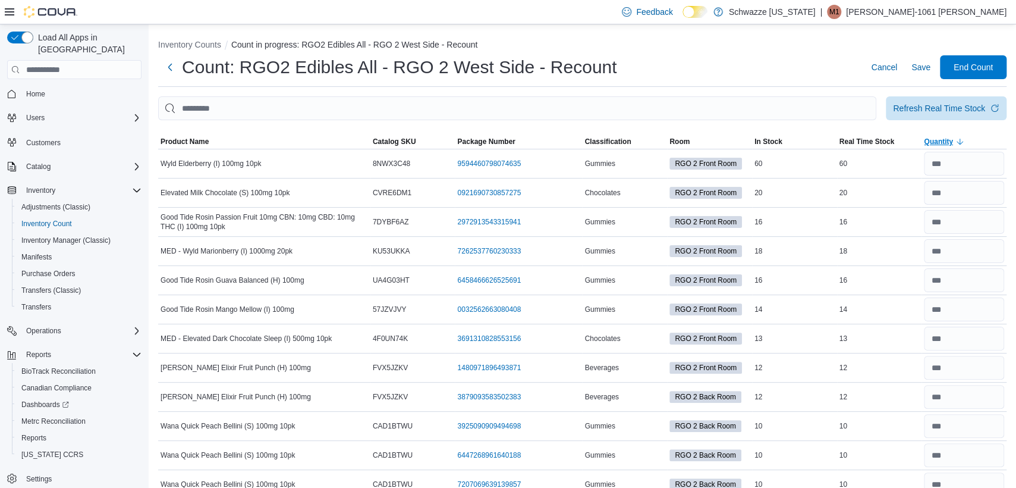
click at [812, 140] on span "Quantity" at bounding box center [938, 142] width 29 height 10
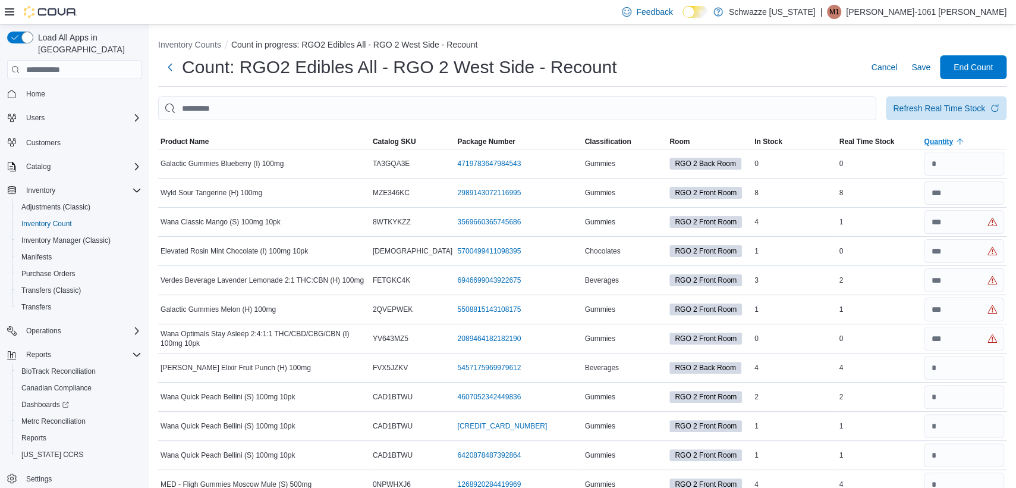
click at [812, 142] on span "Quantity" at bounding box center [938, 142] width 29 height 10
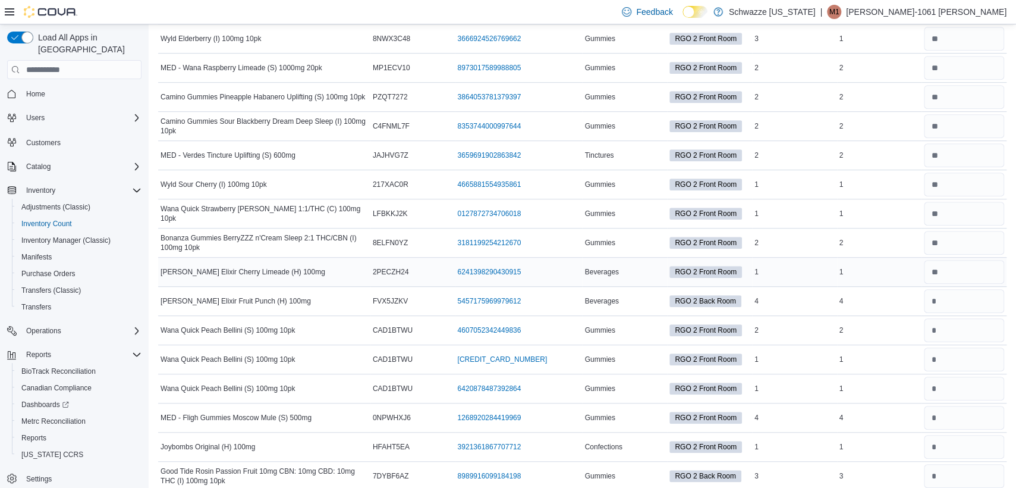
scroll to position [3122, 0]
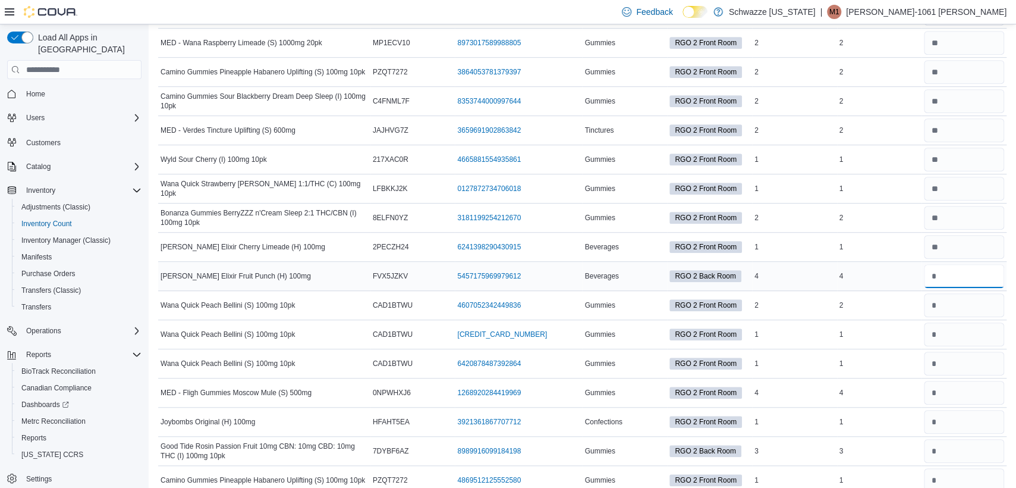
click at [812, 270] on input "number" at bounding box center [964, 276] width 80 height 24
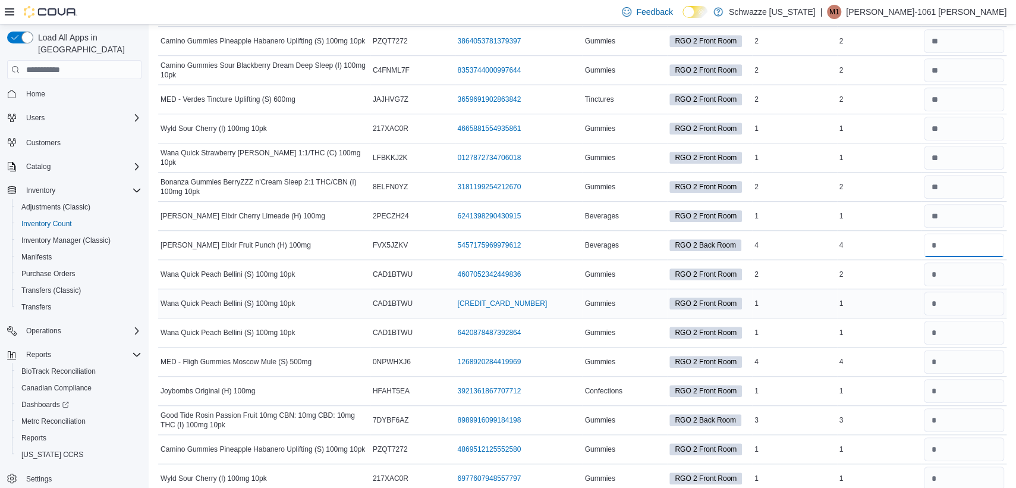
scroll to position [3160, 0]
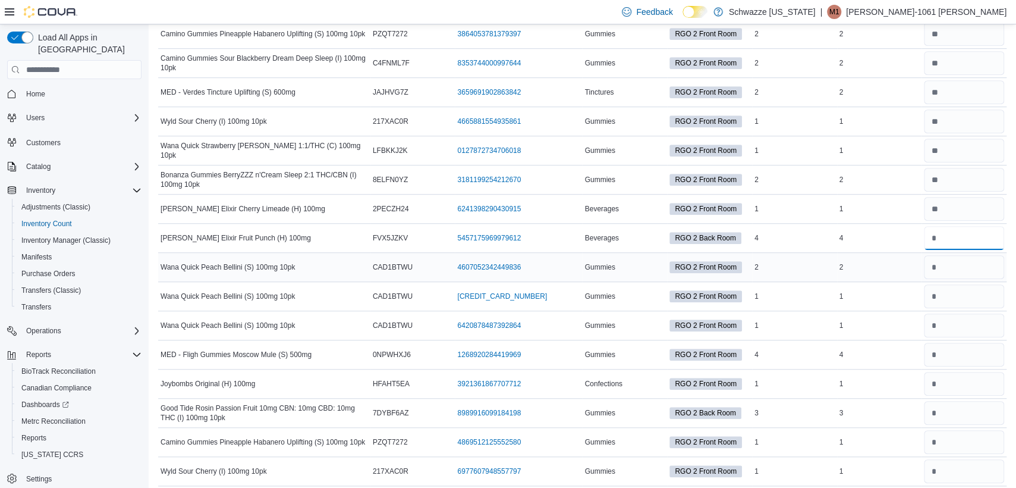
type input "*"
click at [812, 258] on input "number" at bounding box center [964, 267] width 80 height 24
type input "*"
click at [812, 290] on input "number" at bounding box center [964, 296] width 80 height 24
type input "*"
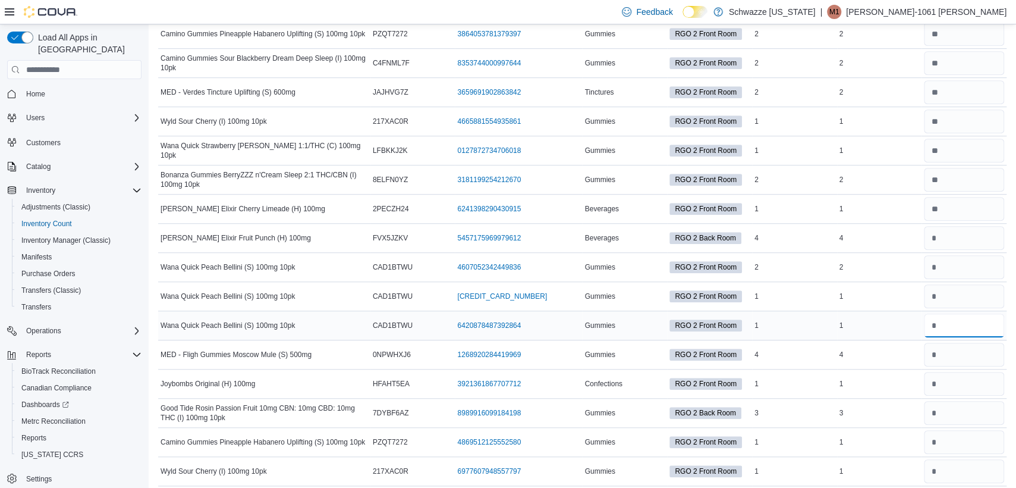
click at [812, 322] on input "number" at bounding box center [964, 325] width 80 height 24
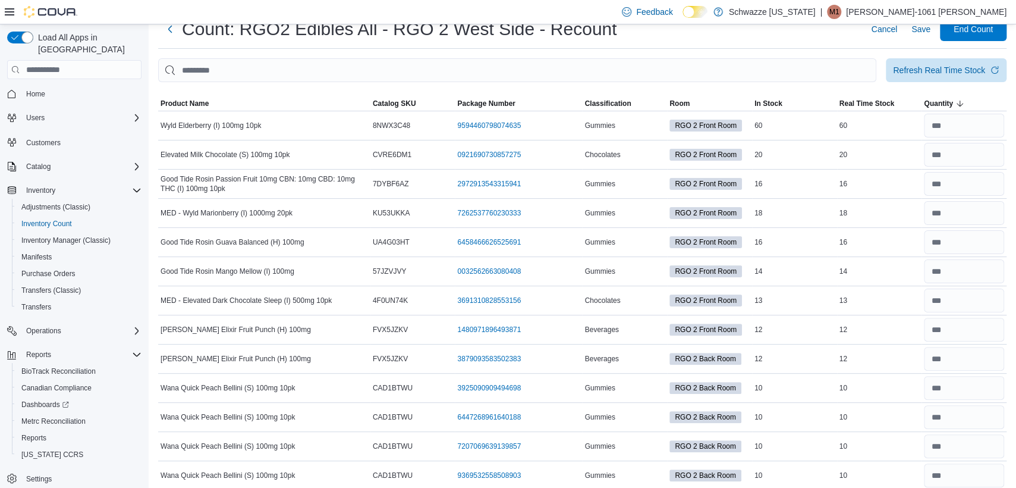
scroll to position [0, 0]
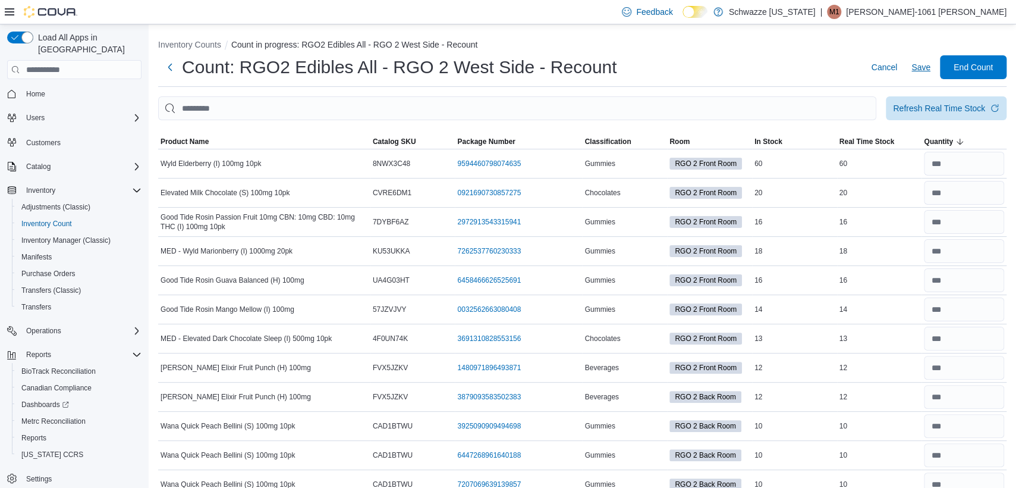
type input "*"
click at [812, 64] on span "Save" at bounding box center [921, 67] width 19 height 12
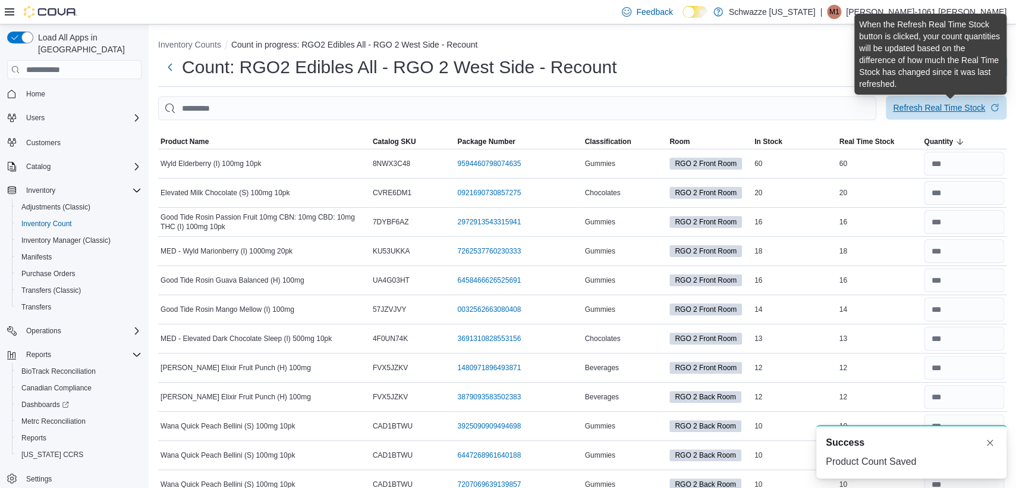
click at [812, 106] on div "Refresh Real Time Stock" at bounding box center [939, 108] width 92 height 12
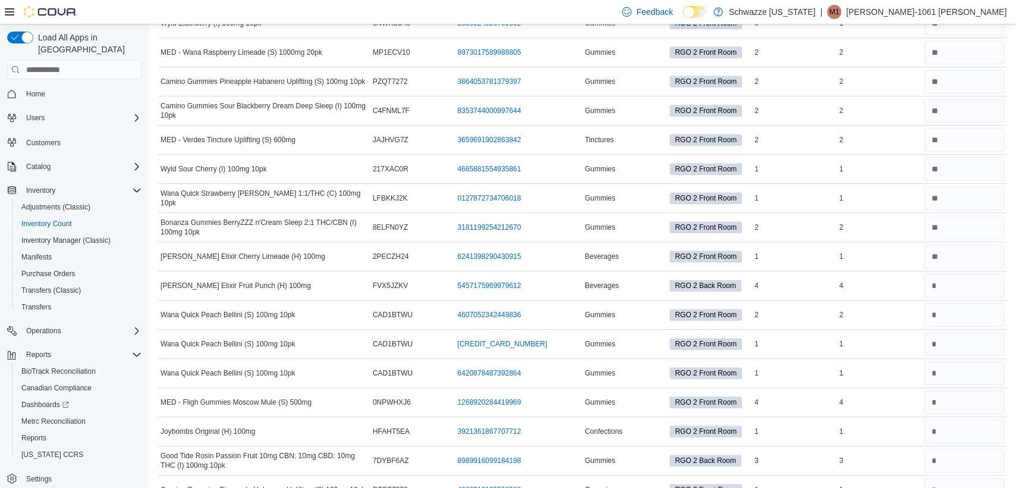
scroll to position [3197, 0]
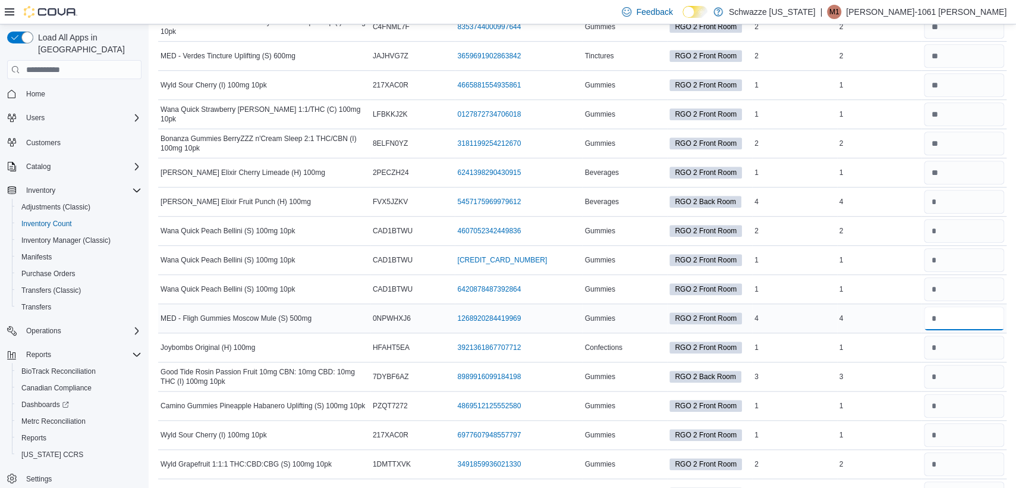
click at [812, 307] on input "number" at bounding box center [964, 318] width 80 height 24
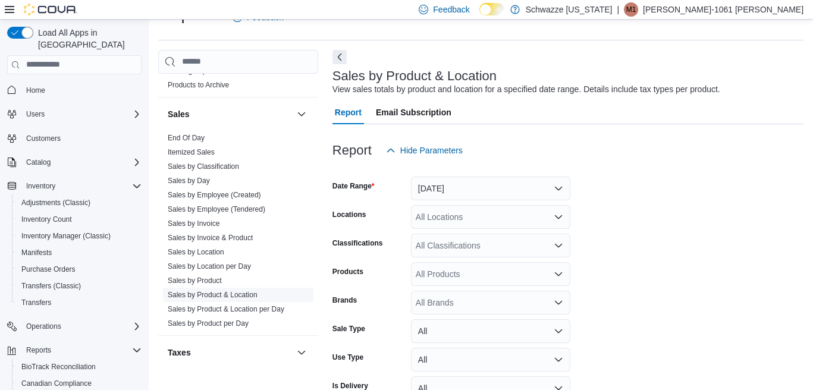
scroll to position [726, 0]
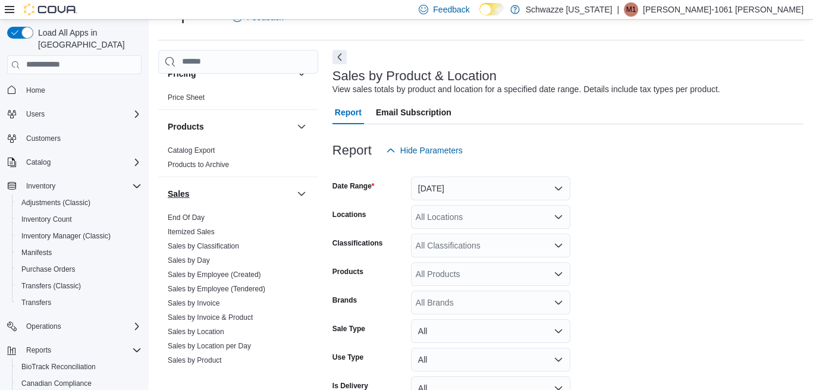
click at [197, 214] on link "End Of Day" at bounding box center [186, 218] width 37 height 8
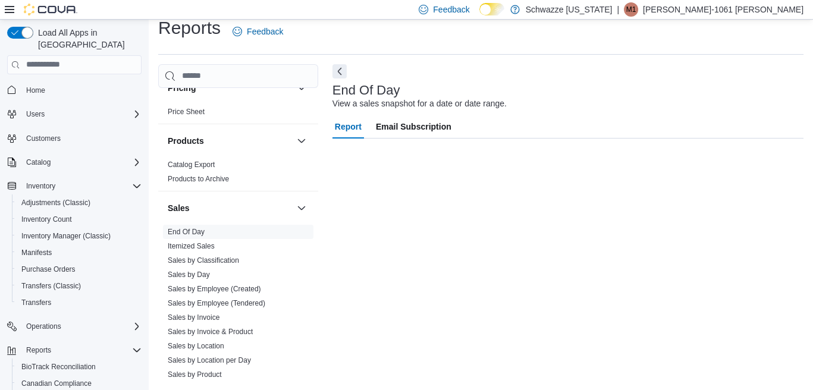
scroll to position [12, 0]
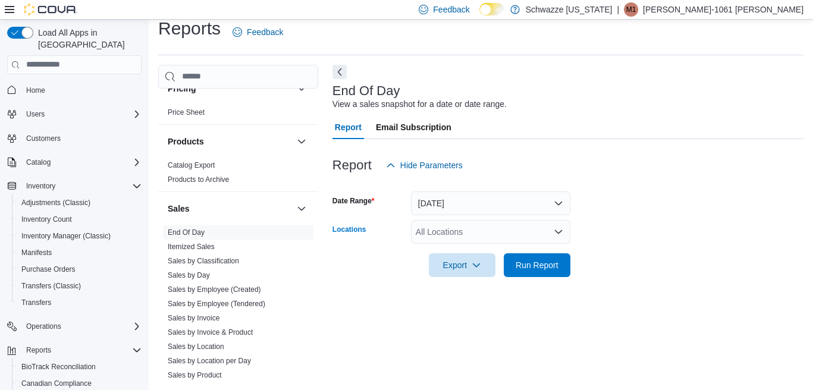
click at [475, 229] on div "All Locations" at bounding box center [490, 232] width 159 height 24
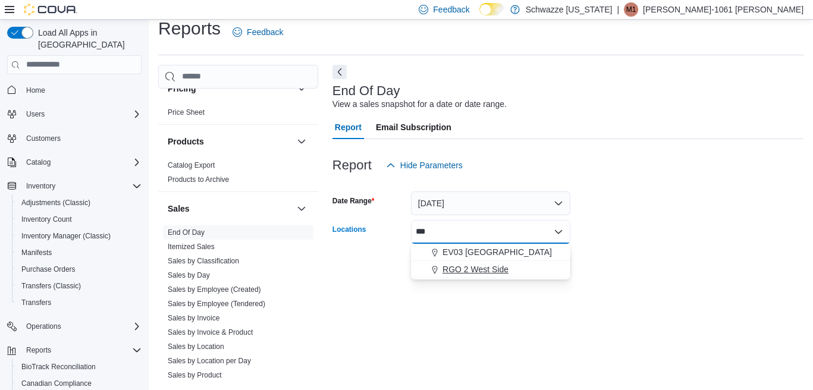
type input "***"
click at [506, 273] on span "RGO 2 West Side" at bounding box center [475, 269] width 66 height 12
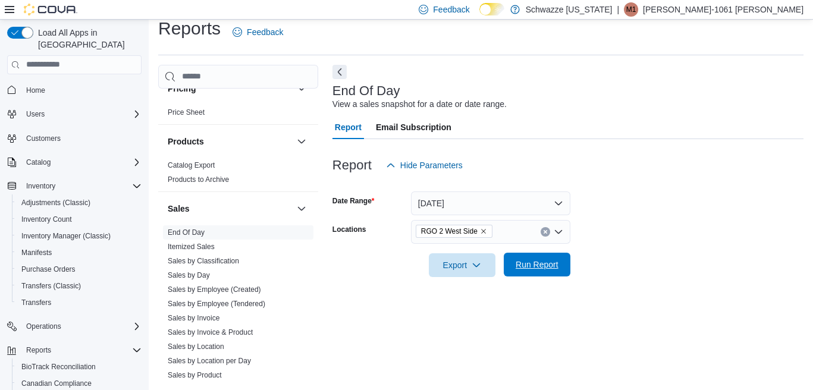
drag, startPoint x: 649, startPoint y: 230, endPoint x: 565, endPoint y: 258, distance: 89.0
click at [648, 230] on form "Date Range [DATE] Locations RGO 2 West Side Export Run Report" at bounding box center [567, 227] width 471 height 100
click at [552, 268] on span "Run Report" at bounding box center [537, 265] width 43 height 12
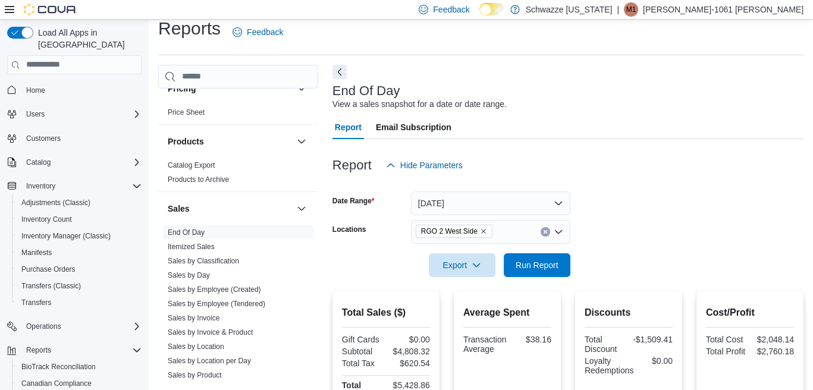
click at [594, 224] on form "Date Range [DATE] Locations RGO 2 West Side Export Run Report" at bounding box center [567, 227] width 471 height 100
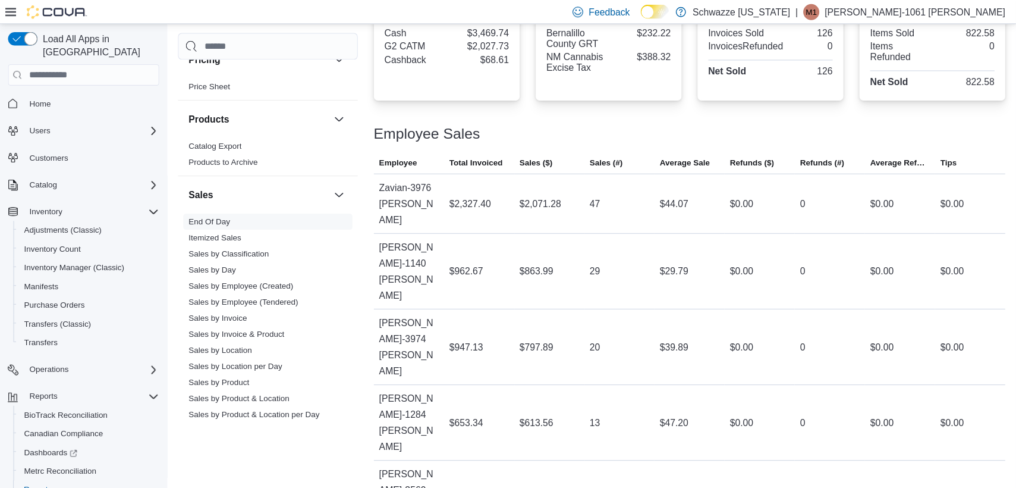
scroll to position [726, 0]
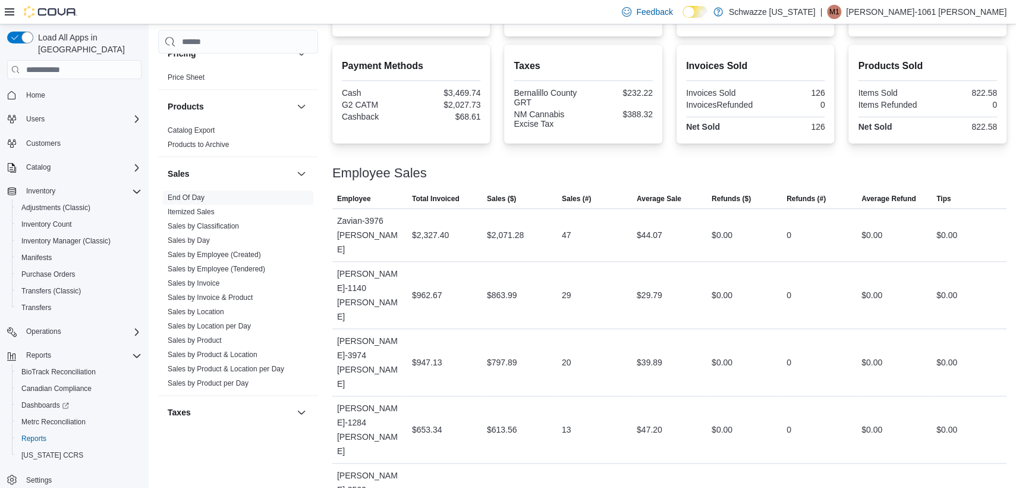
drag, startPoint x: 726, startPoint y: 3, endPoint x: 704, endPoint y: 171, distance: 169.8
click at [704, 171] on div "Employee Sales" at bounding box center [669, 173] width 674 height 14
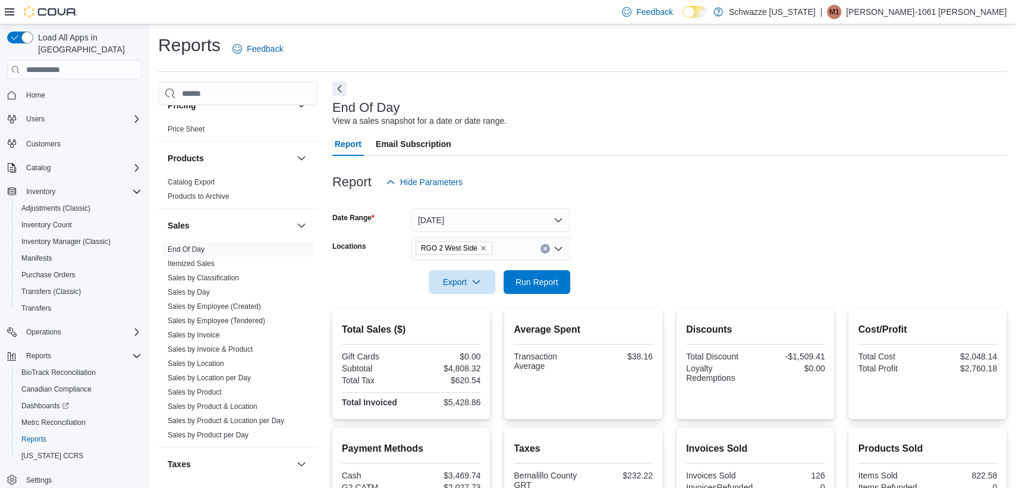
scroll to position [0, 0]
click at [554, 285] on span "Run Report" at bounding box center [537, 282] width 43 height 12
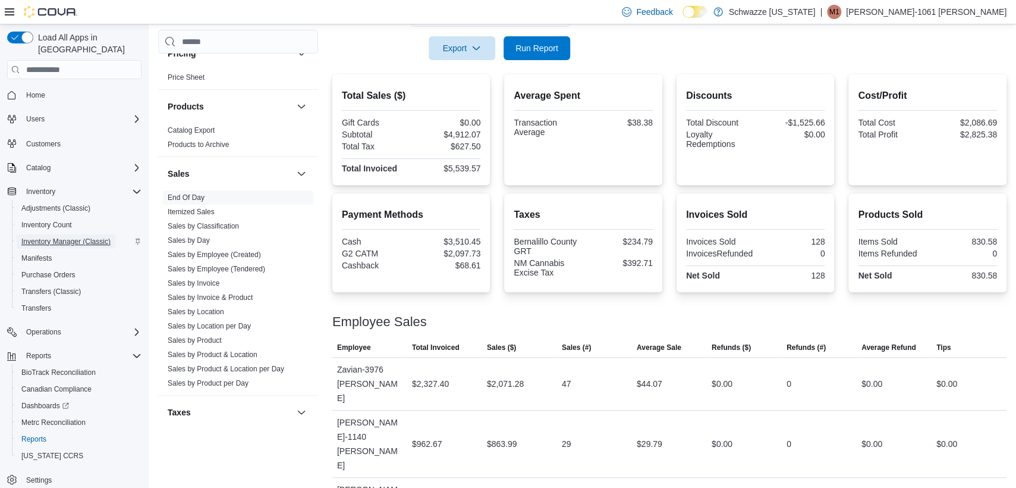
click at [61, 237] on span "Inventory Manager (Classic)" at bounding box center [65, 242] width 89 height 10
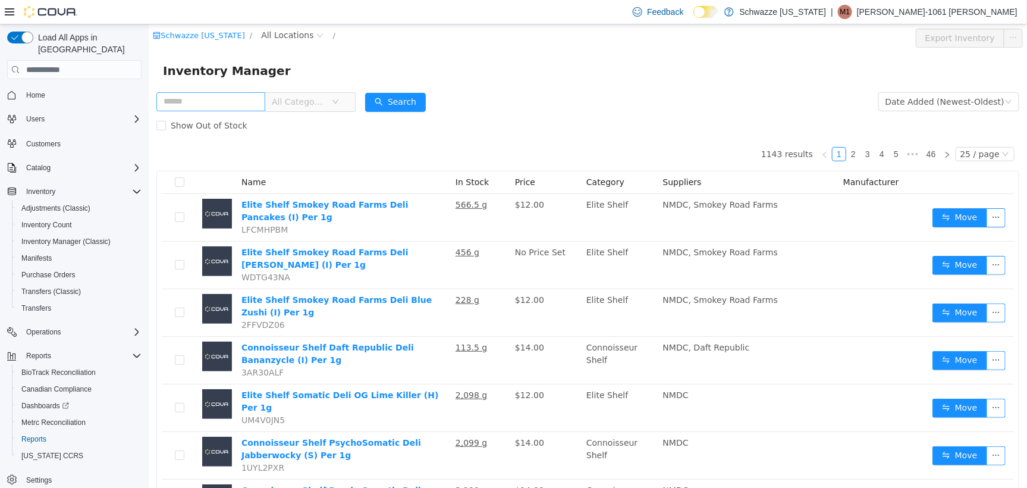
click at [237, 101] on input "text" at bounding box center [210, 101] width 109 height 19
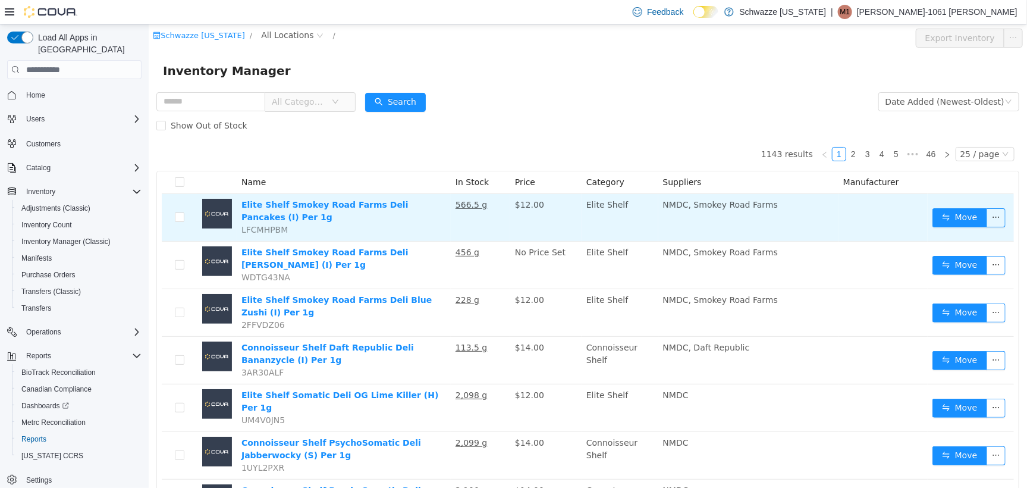
type input "********"
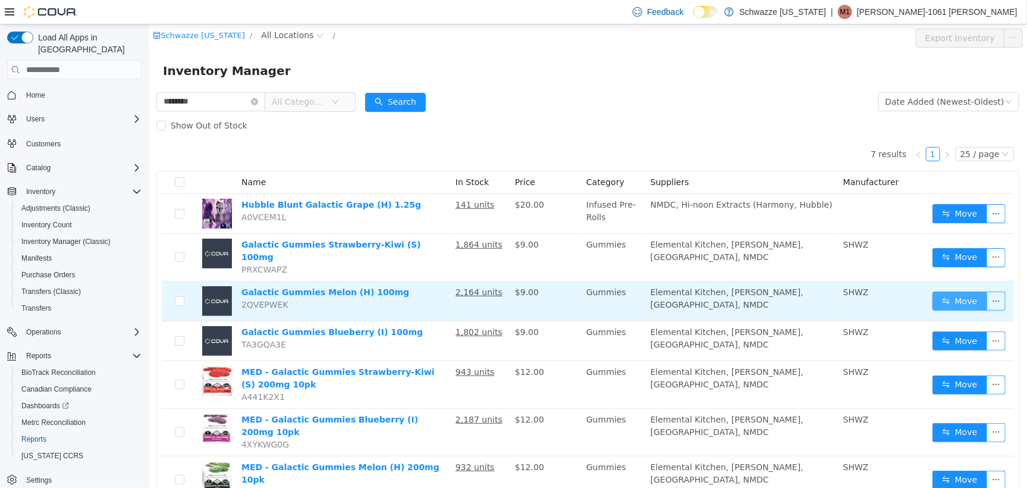
click at [821, 291] on button "Move" at bounding box center [959, 300] width 55 height 19
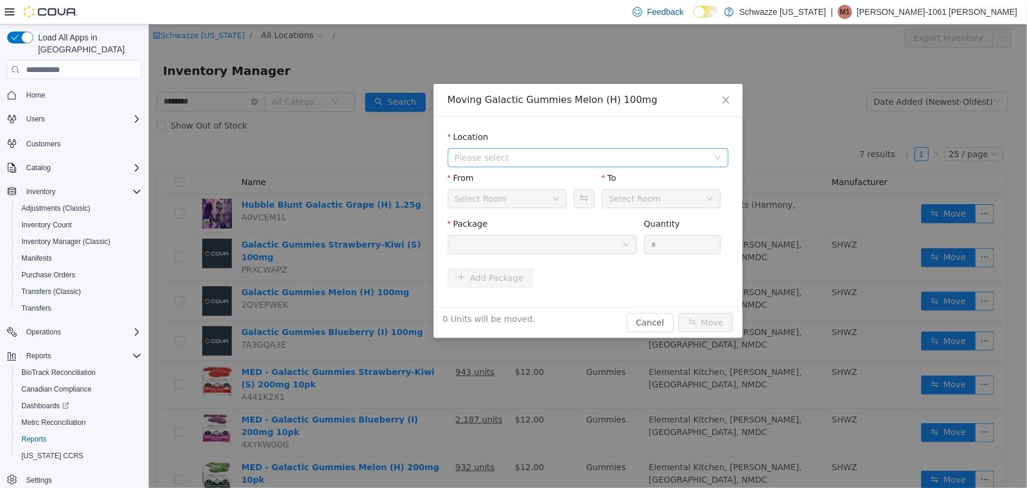
click at [540, 157] on span "Please select" at bounding box center [580, 157] width 253 height 12
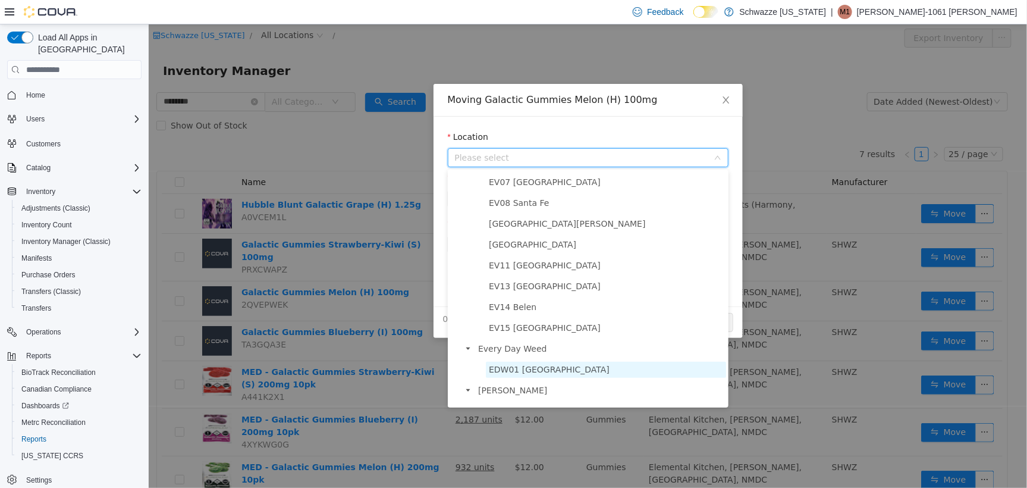
scroll to position [297, 0]
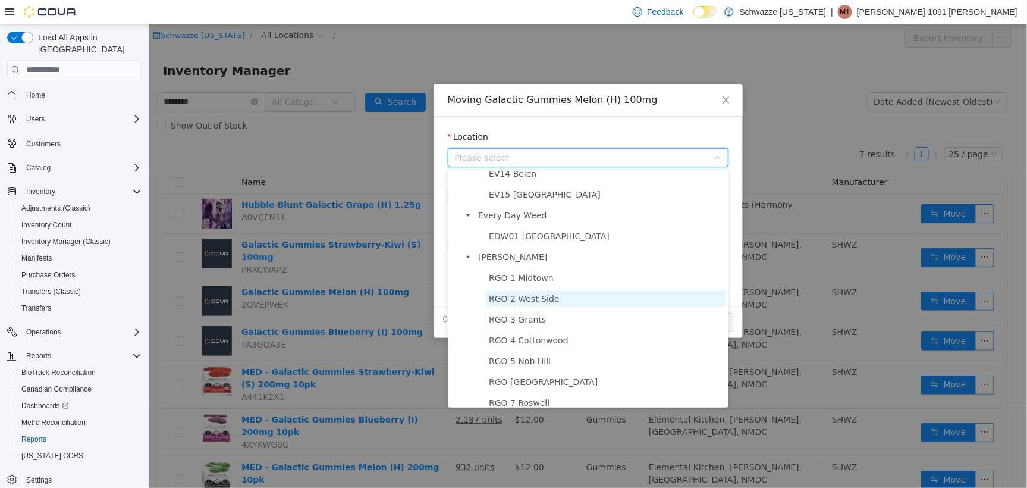
click at [576, 303] on span "RGO 2 West Side" at bounding box center [605, 298] width 240 height 16
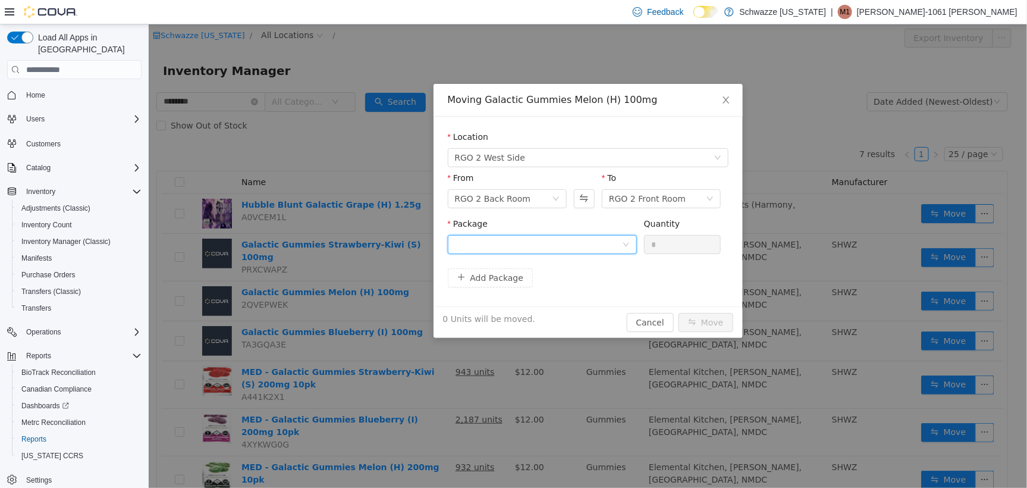
click at [557, 248] on div at bounding box center [537, 244] width 167 height 18
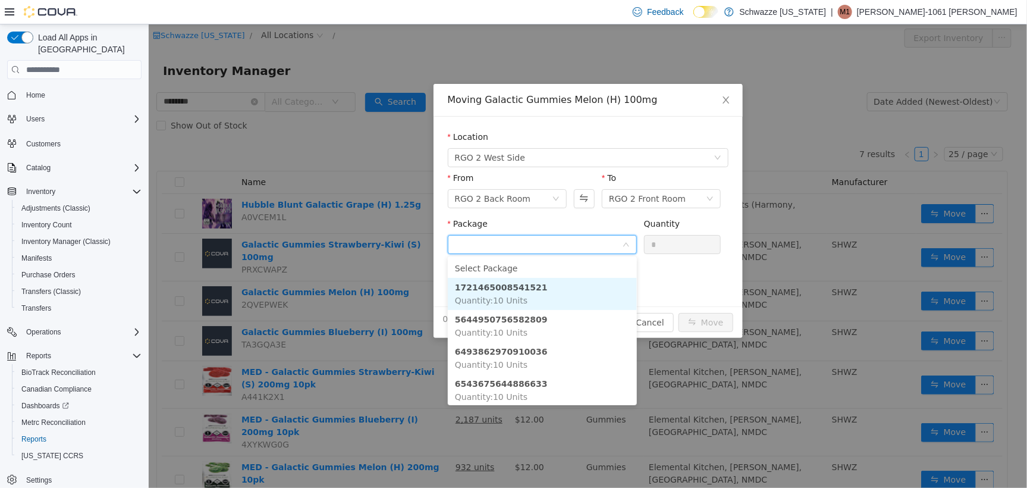
click at [589, 296] on li "1721465008541521 Quantity : 10 Units" at bounding box center [541, 293] width 189 height 32
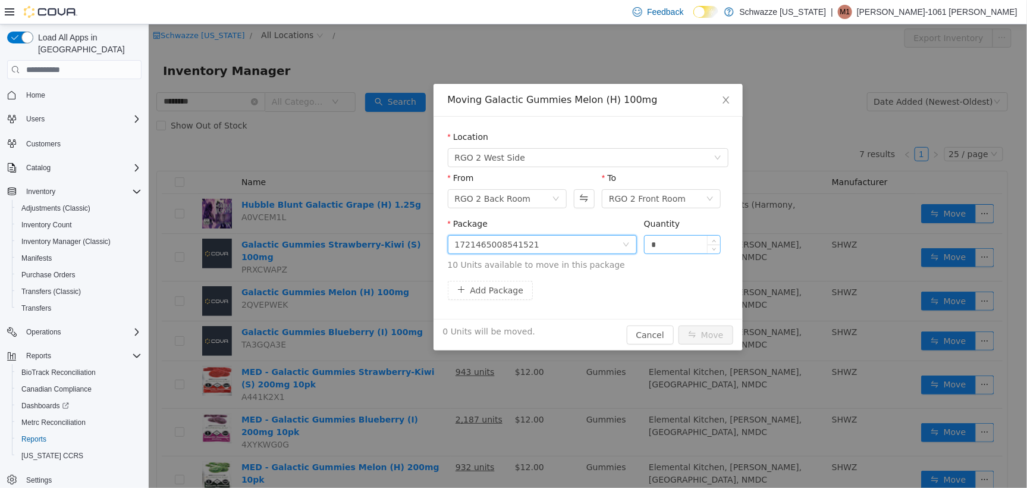
click at [654, 244] on input "*" at bounding box center [682, 244] width 76 height 18
type input "**"
click at [726, 330] on button "Move" at bounding box center [705, 334] width 55 height 19
